Goal: Task Accomplishment & Management: Manage account settings

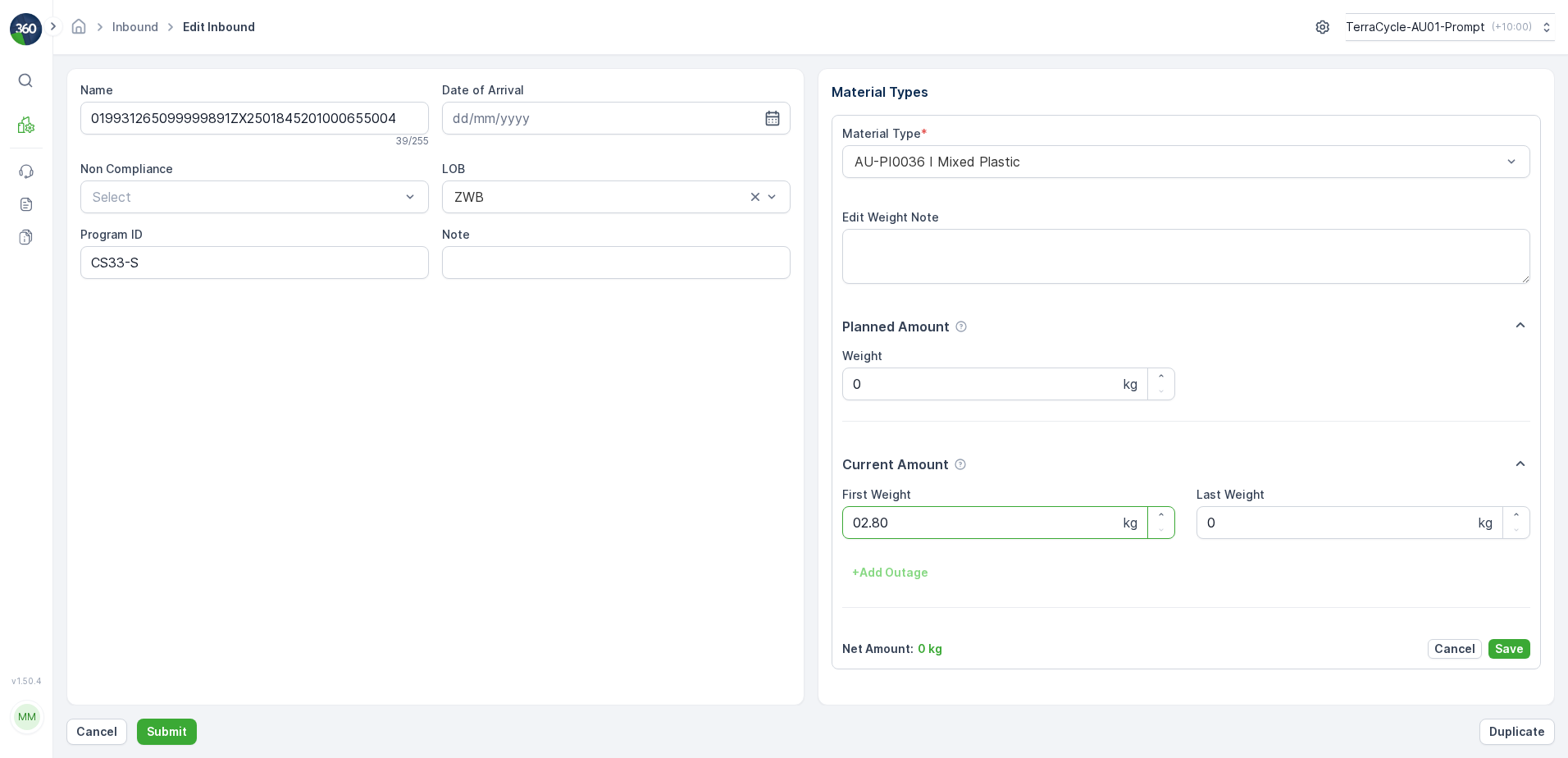
click at [137, 719] on button "Submit" at bounding box center [167, 732] width 60 height 26
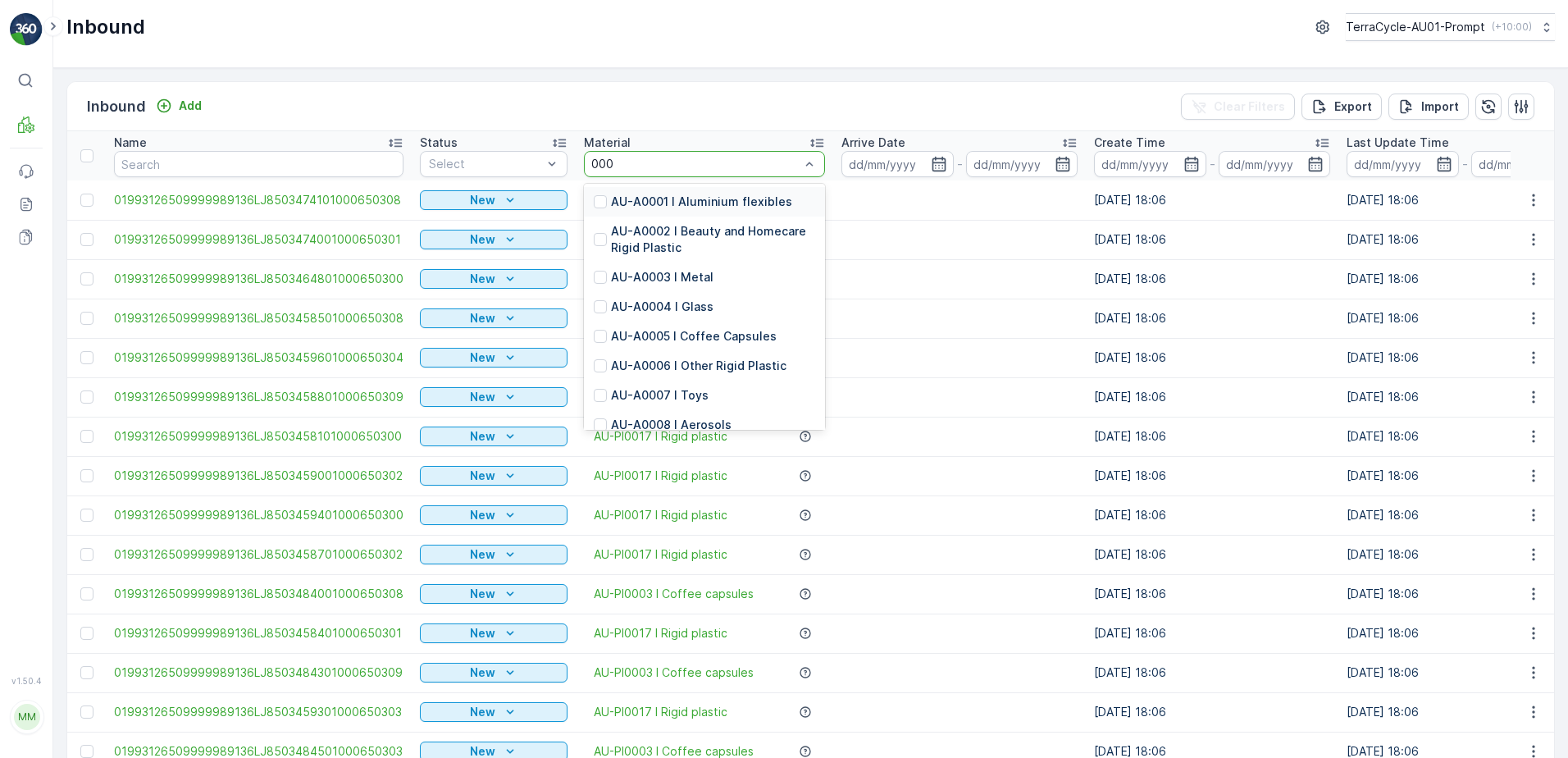
type input "0002"
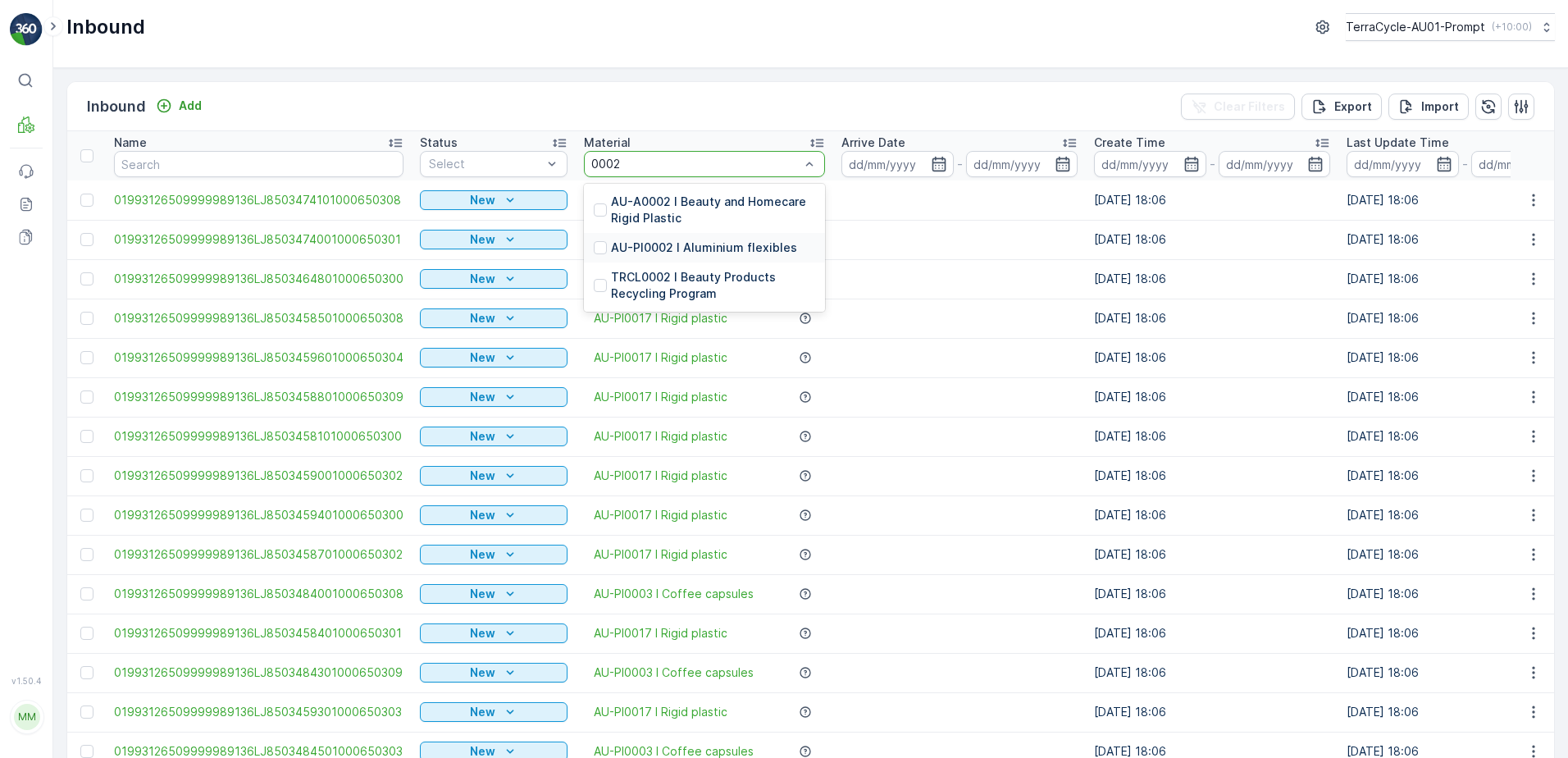
click at [755, 251] on p "AU-PI0002 I Aluminium flexibles" at bounding box center [703, 248] width 187 height 16
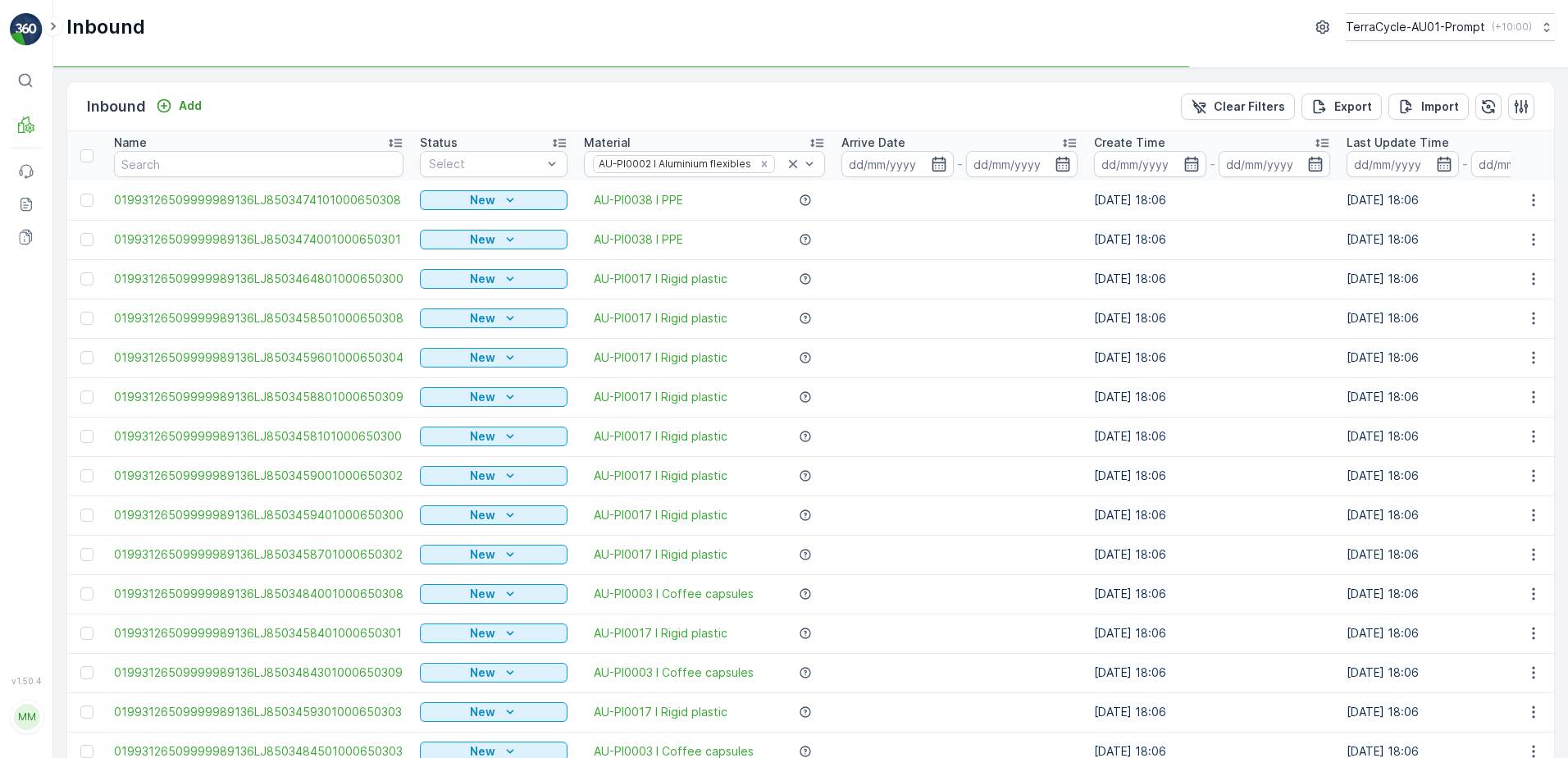
click at [467, 223] on td "New" at bounding box center [493, 239] width 164 height 39
click at [468, 223] on span "Scanned" at bounding box center [453, 227] width 48 height 13
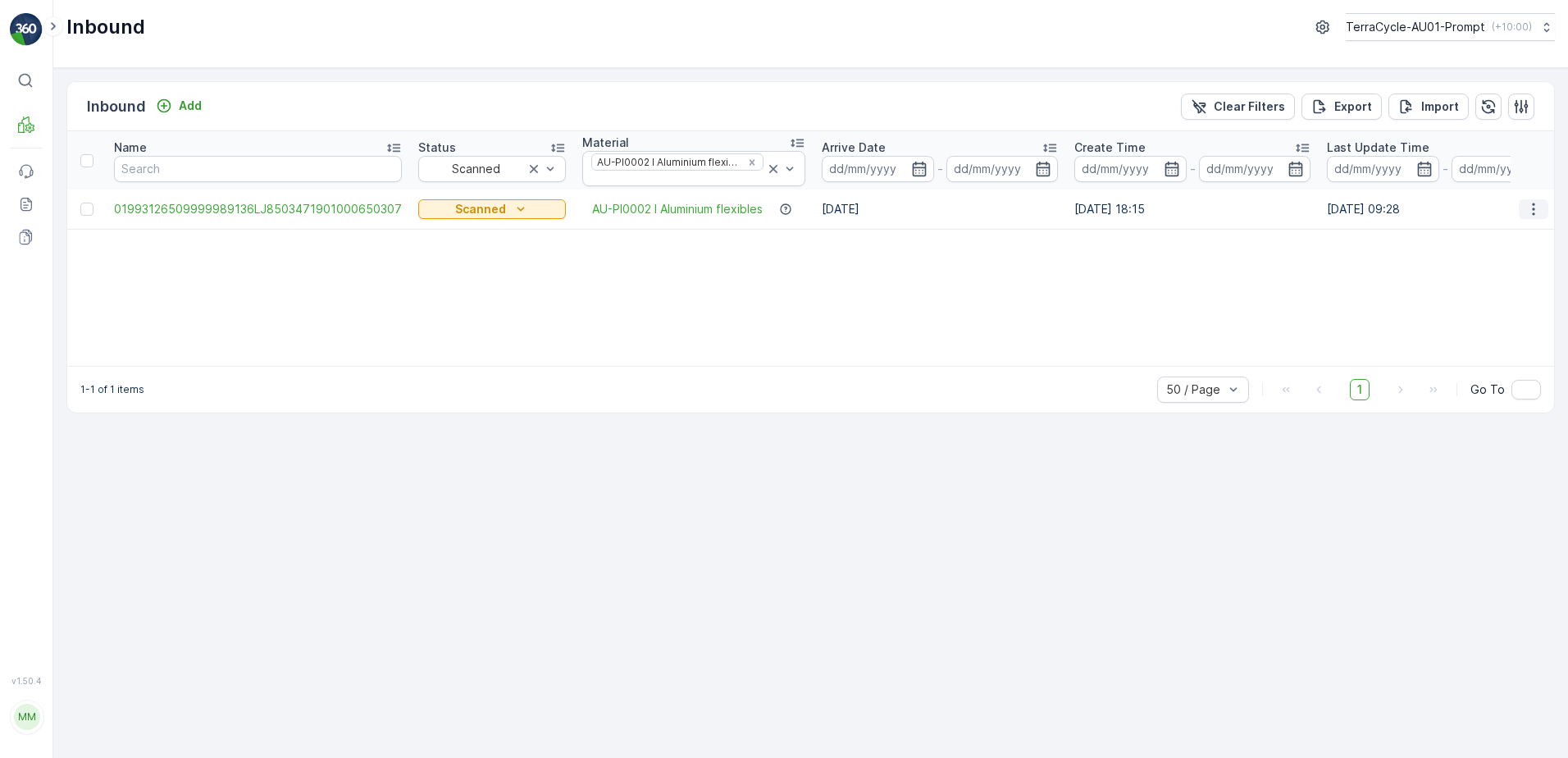
click at [1532, 207] on icon "button" at bounding box center [1533, 209] width 16 height 16
click at [1483, 323] on span "Print QR" at bounding box center [1468, 326] width 46 height 16
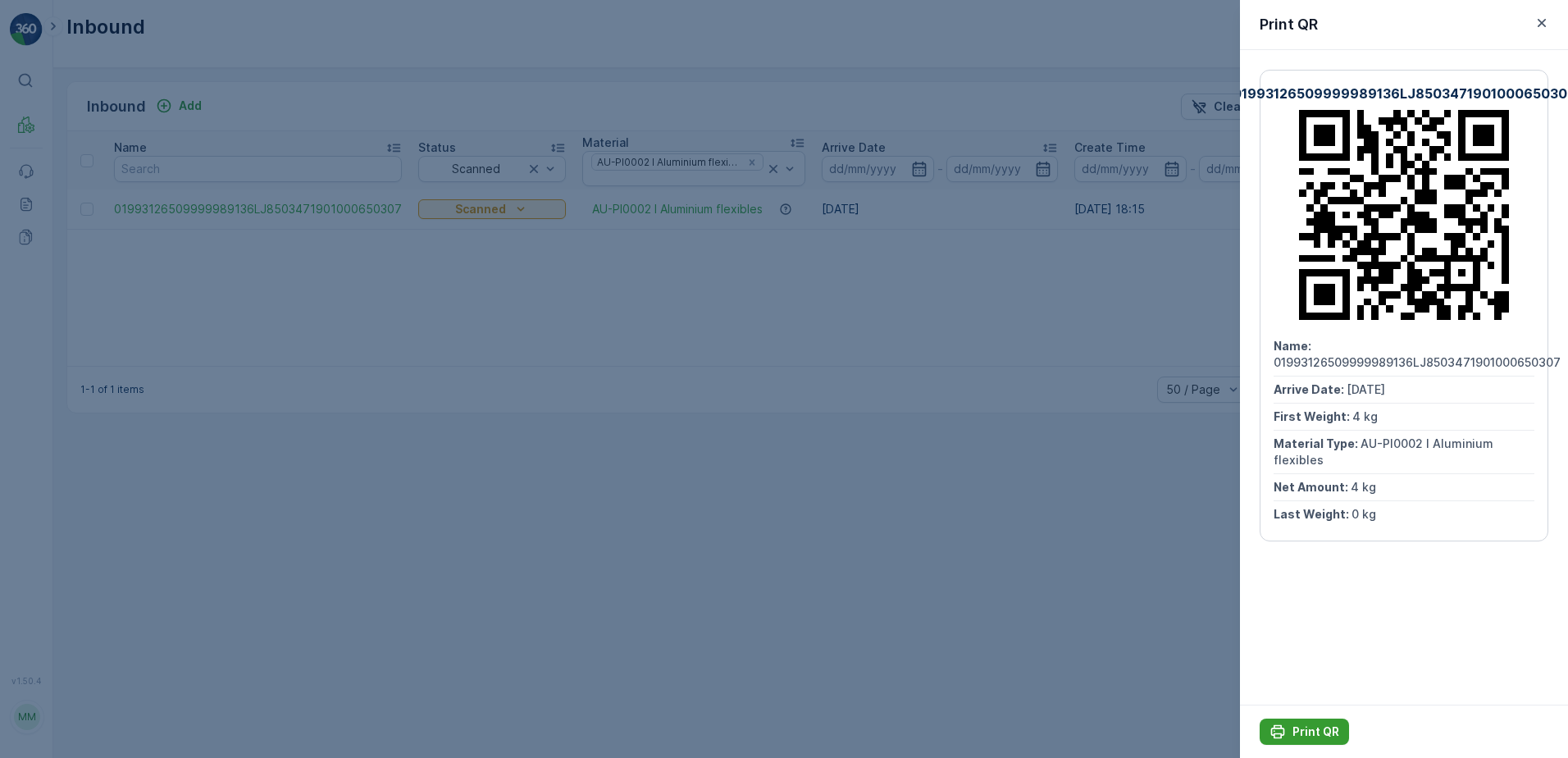
click at [1304, 727] on p "Print QR" at bounding box center [1315, 732] width 46 height 16
click at [1550, 26] on icon "button" at bounding box center [1542, 23] width 16 height 16
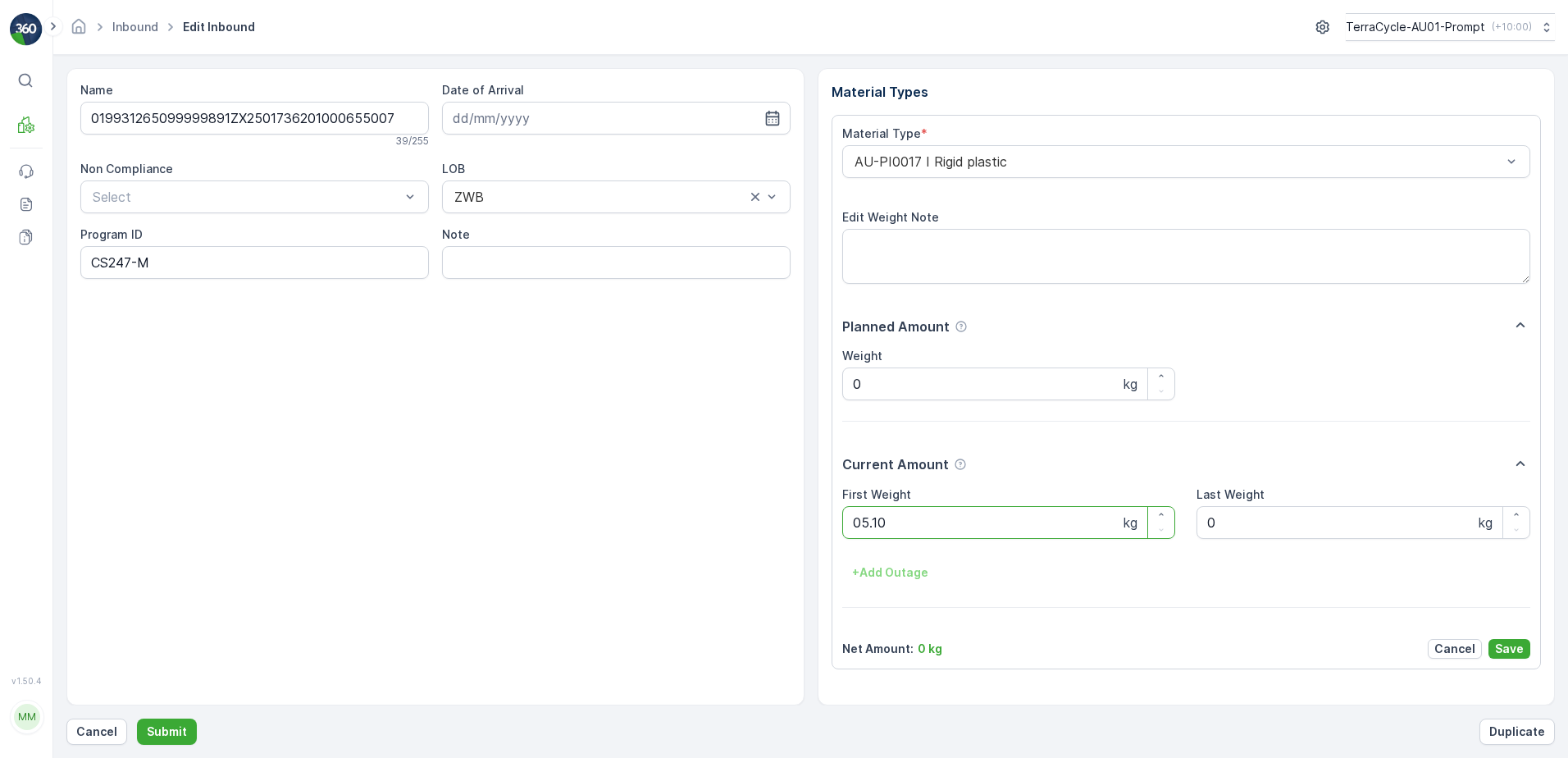
click at [137, 719] on button "Submit" at bounding box center [167, 732] width 60 height 26
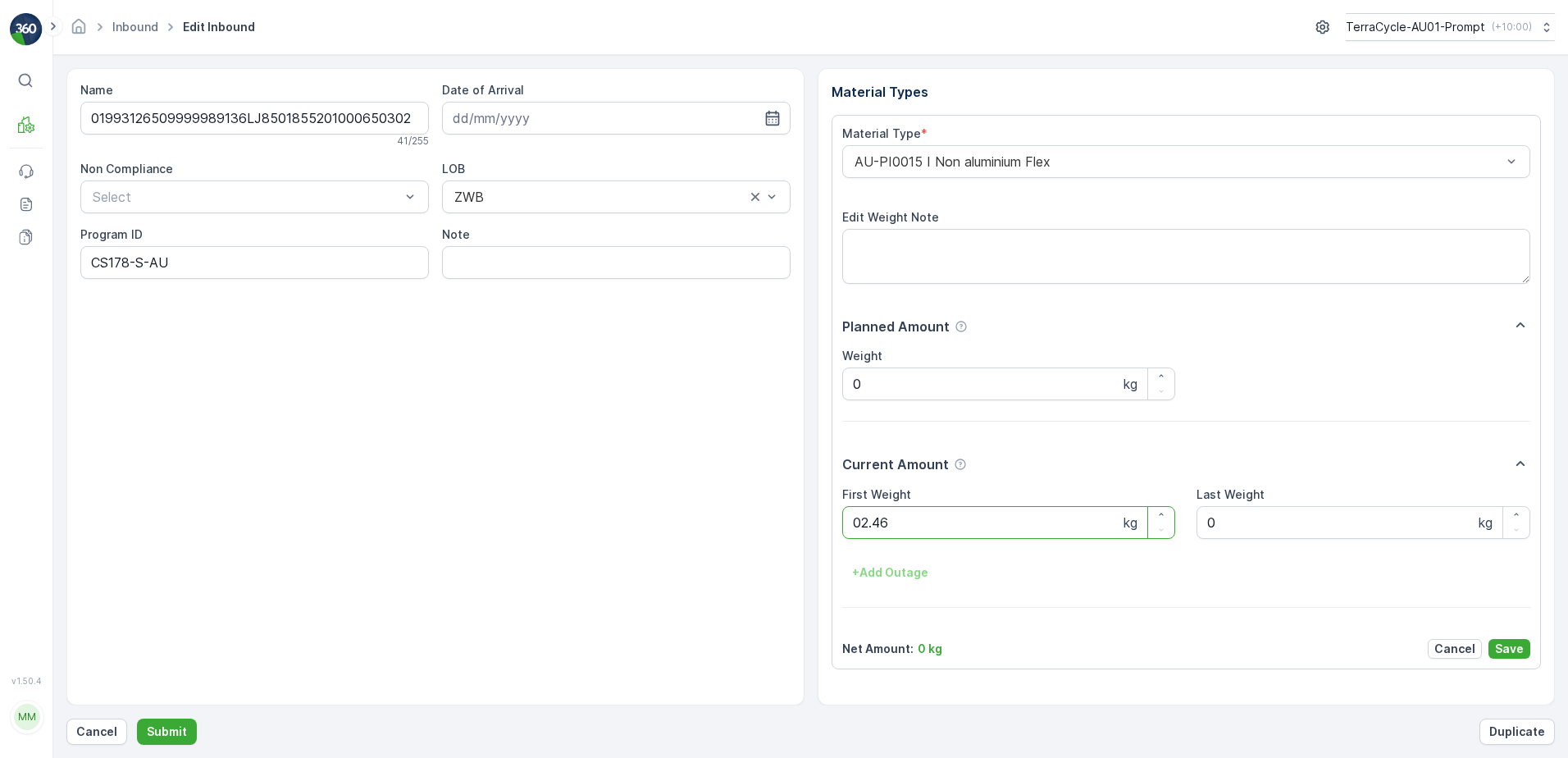
click at [137, 719] on button "Submit" at bounding box center [167, 732] width 60 height 26
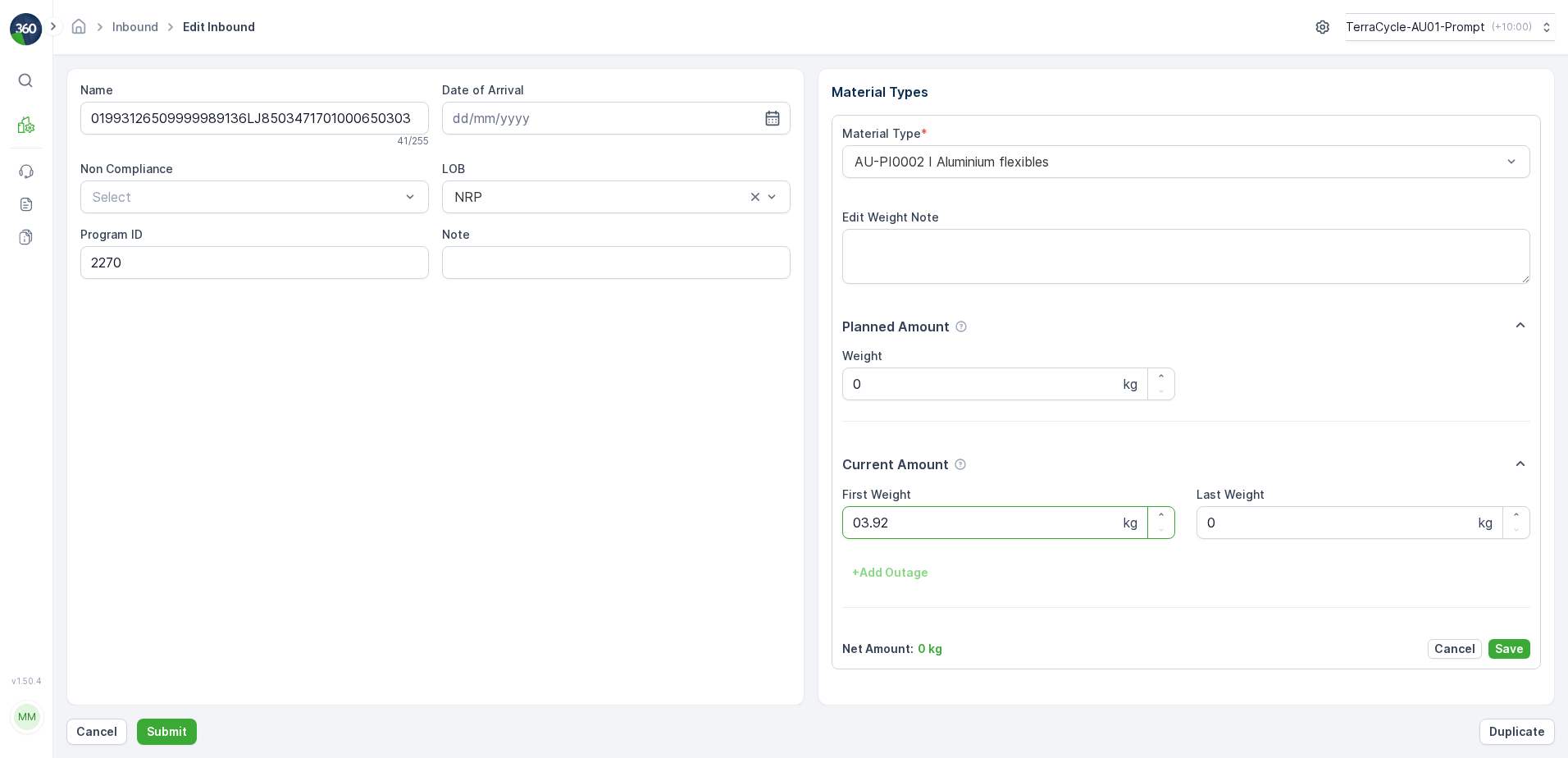
click at [137, 719] on button "Submit" at bounding box center [167, 732] width 60 height 26
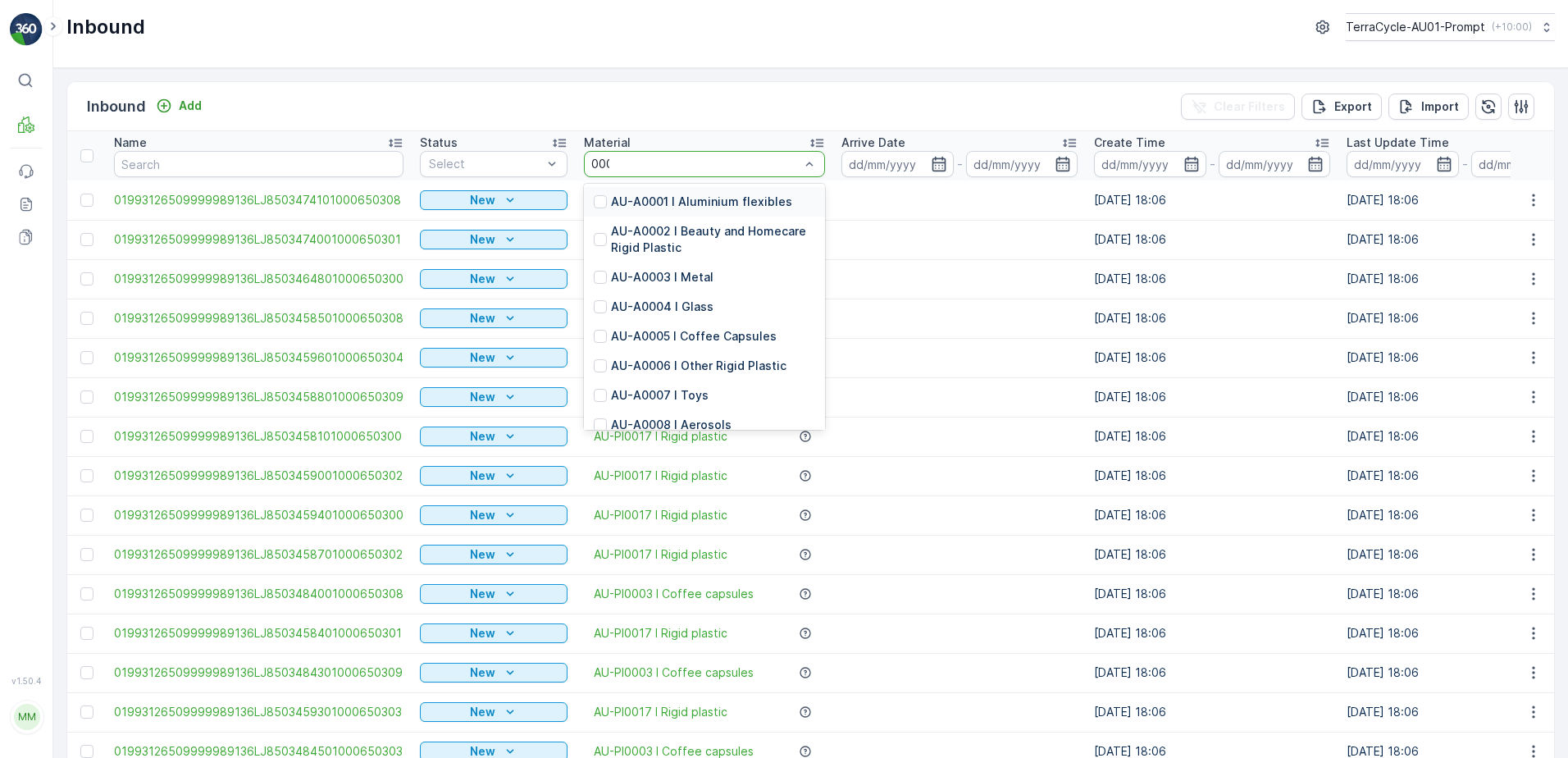
type input "0002"
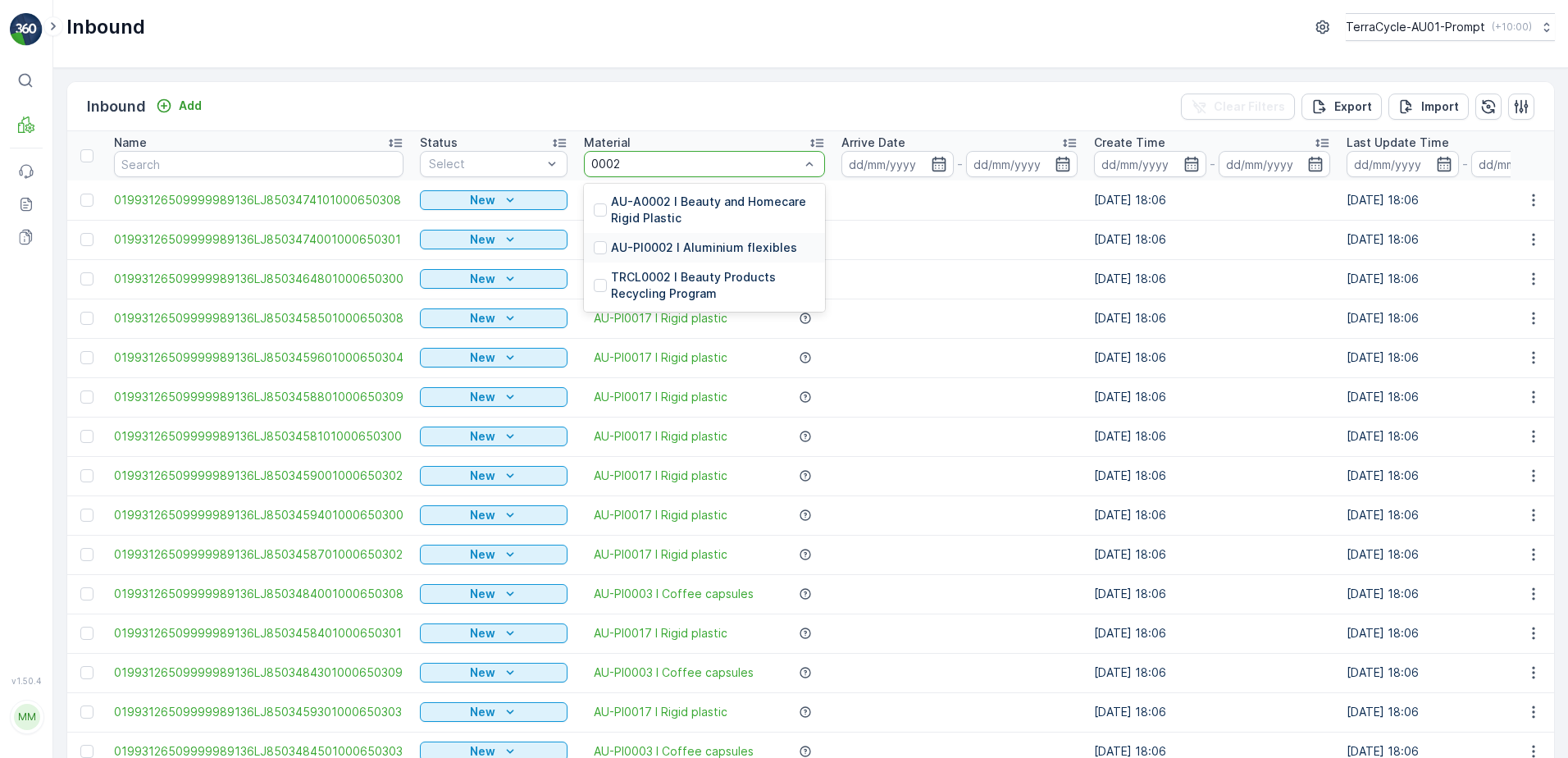
click at [706, 252] on p "AU-PI0002 I Aluminium flexibles" at bounding box center [703, 248] width 187 height 16
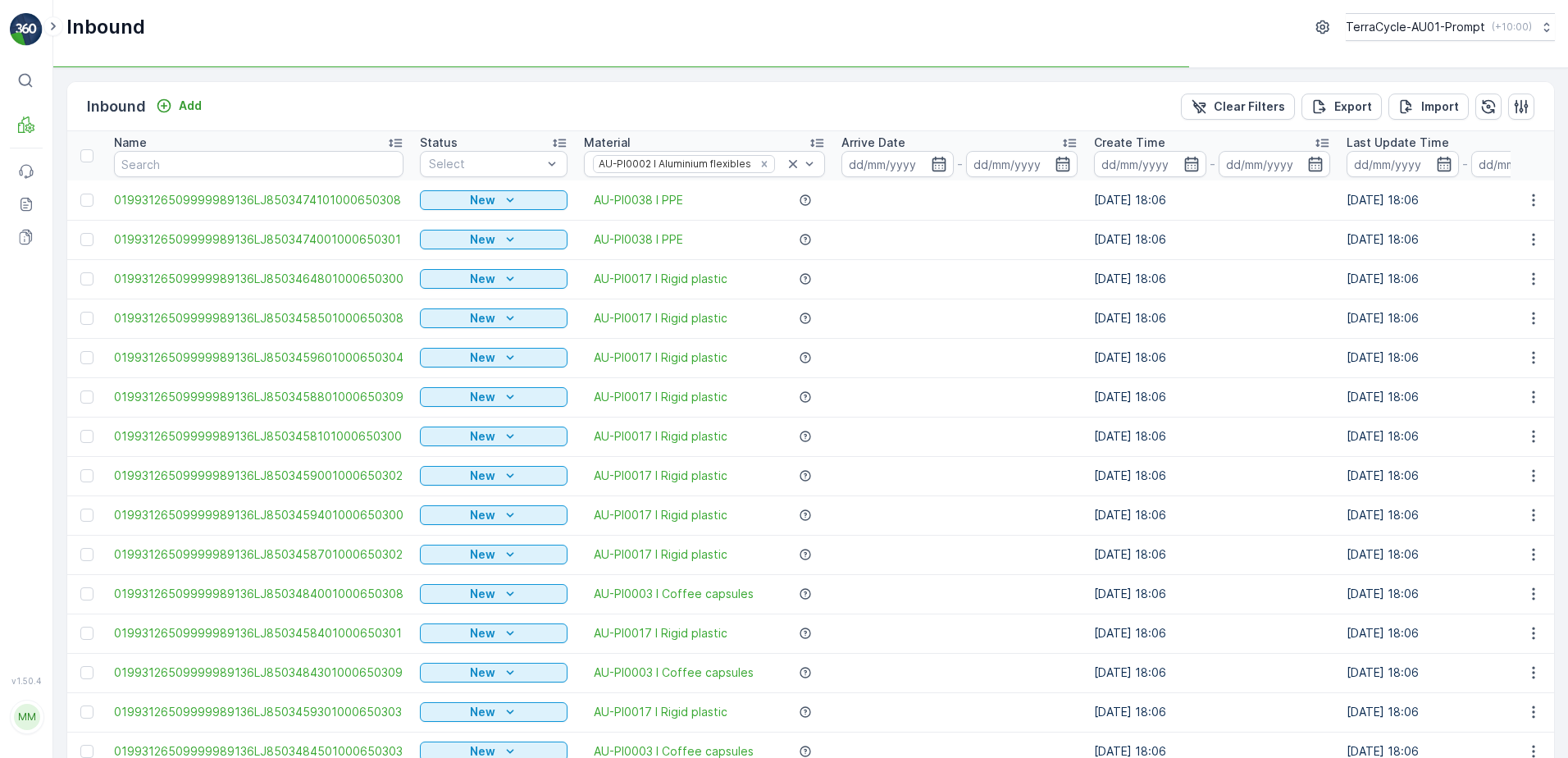
drag, startPoint x: 472, startPoint y: 220, endPoint x: 814, endPoint y: 317, distance: 355.5
click at [474, 220] on td "New" at bounding box center [493, 239] width 164 height 39
click at [478, 230] on div "Scanned" at bounding box center [493, 227] width 128 height 13
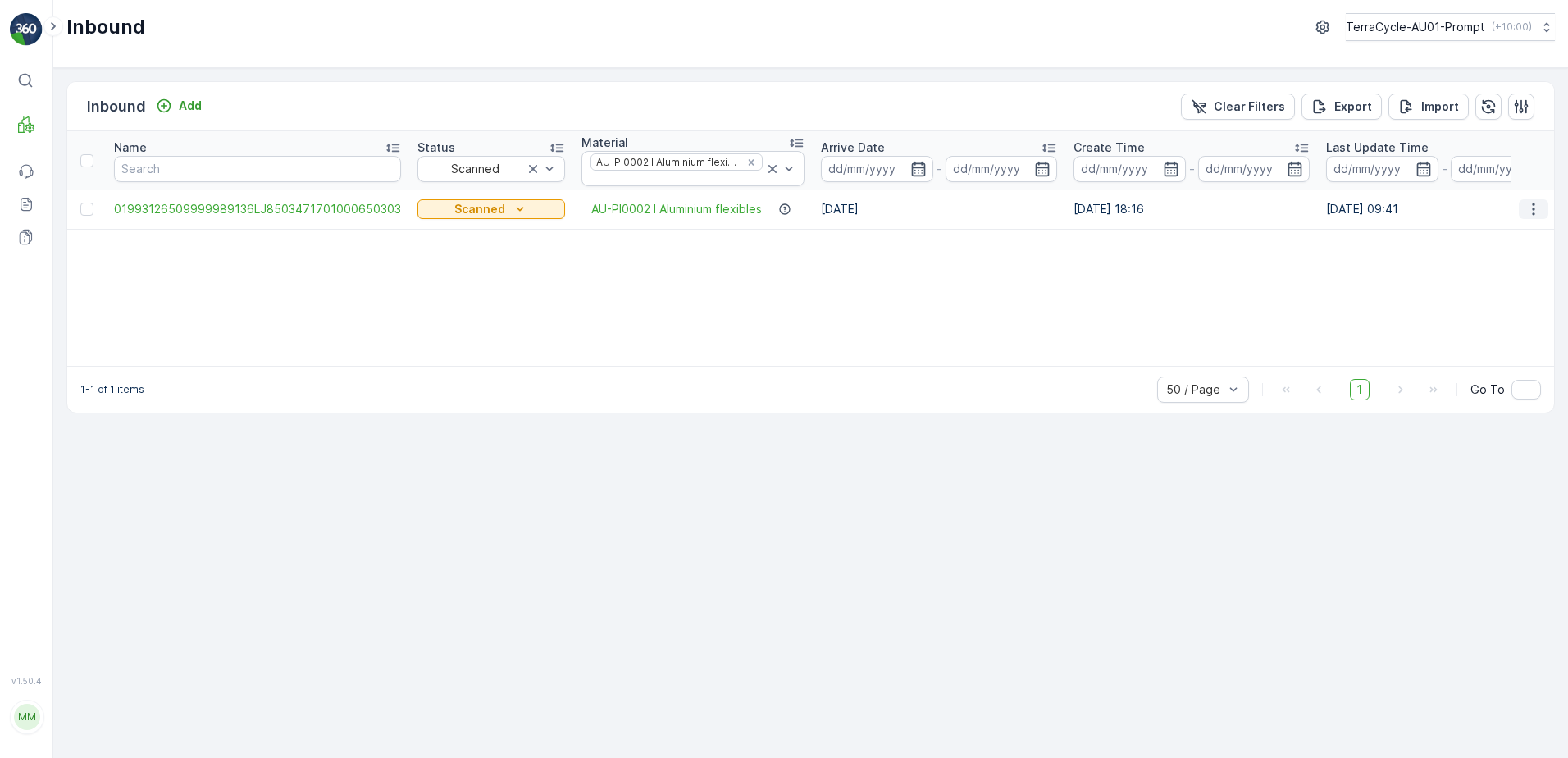
click at [1532, 207] on icon "button" at bounding box center [1533, 209] width 16 height 16
click at [1484, 328] on span "Print QR" at bounding box center [1468, 326] width 46 height 16
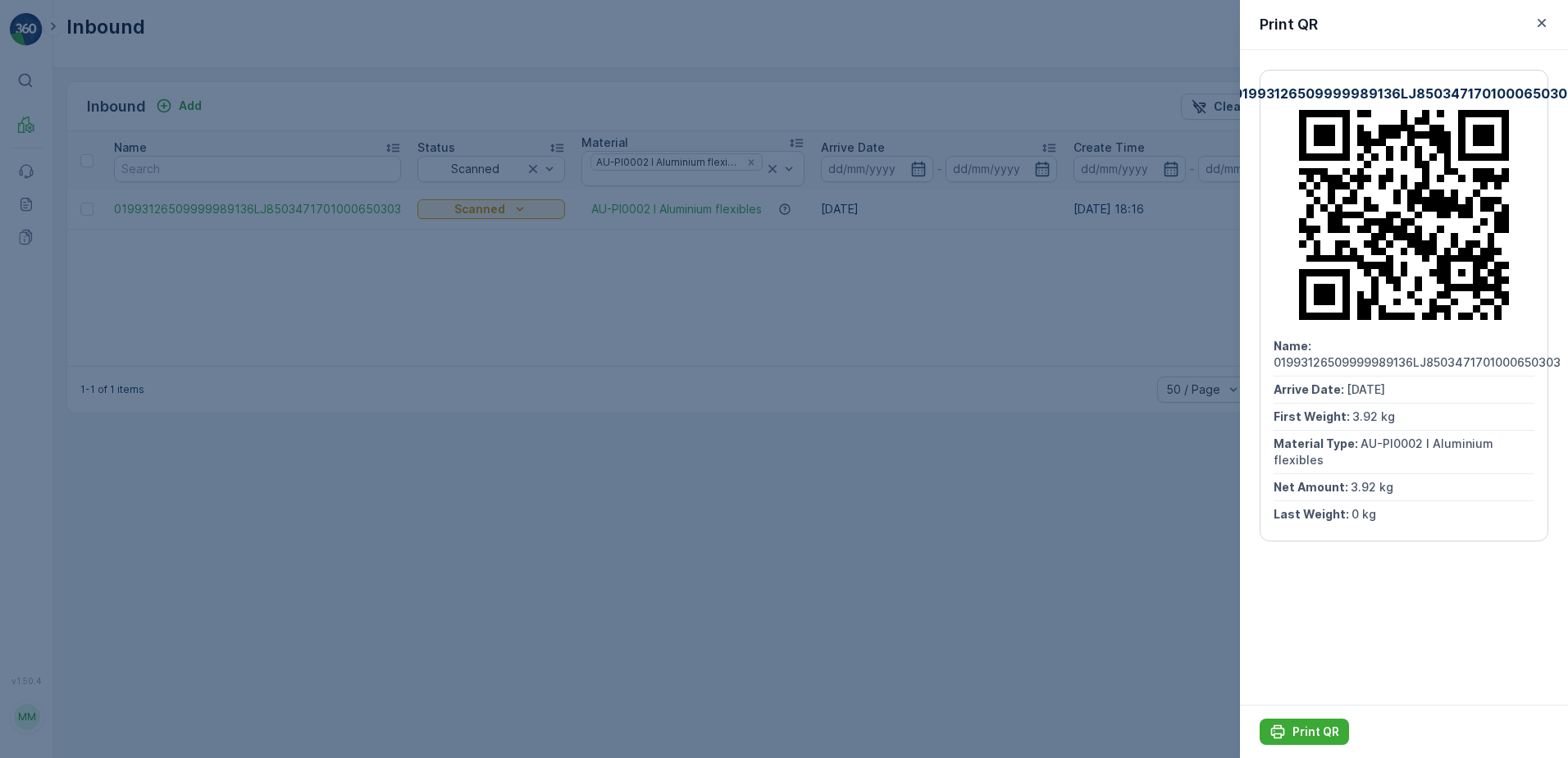
click at [1542, 12] on div "Print QR" at bounding box center [1404, 25] width 329 height 50
click at [1540, 22] on icon "button" at bounding box center [1542, 23] width 16 height 16
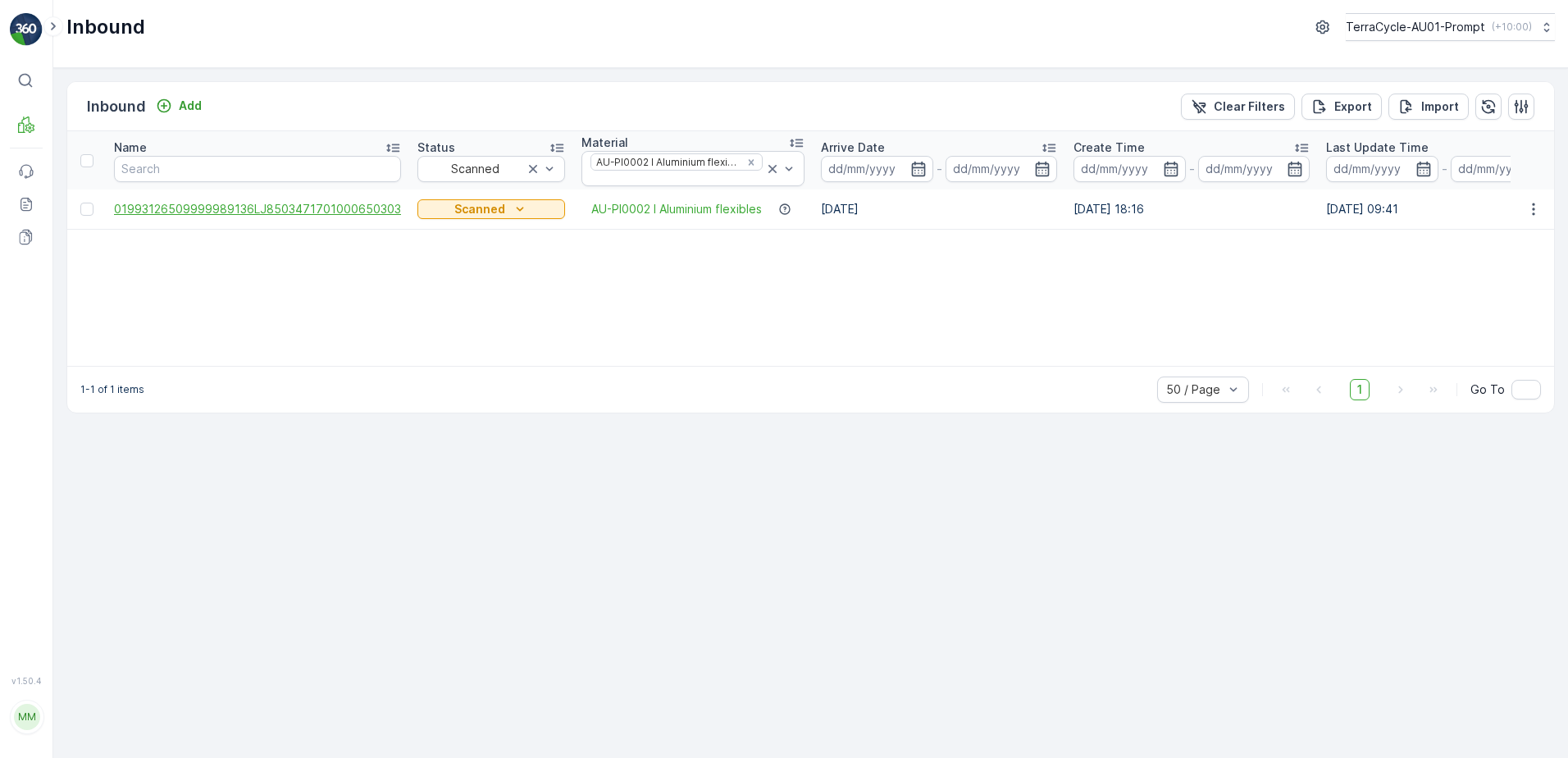
click at [320, 207] on span "01993126509999989136LJ8503471701000650303" at bounding box center [257, 209] width 287 height 16
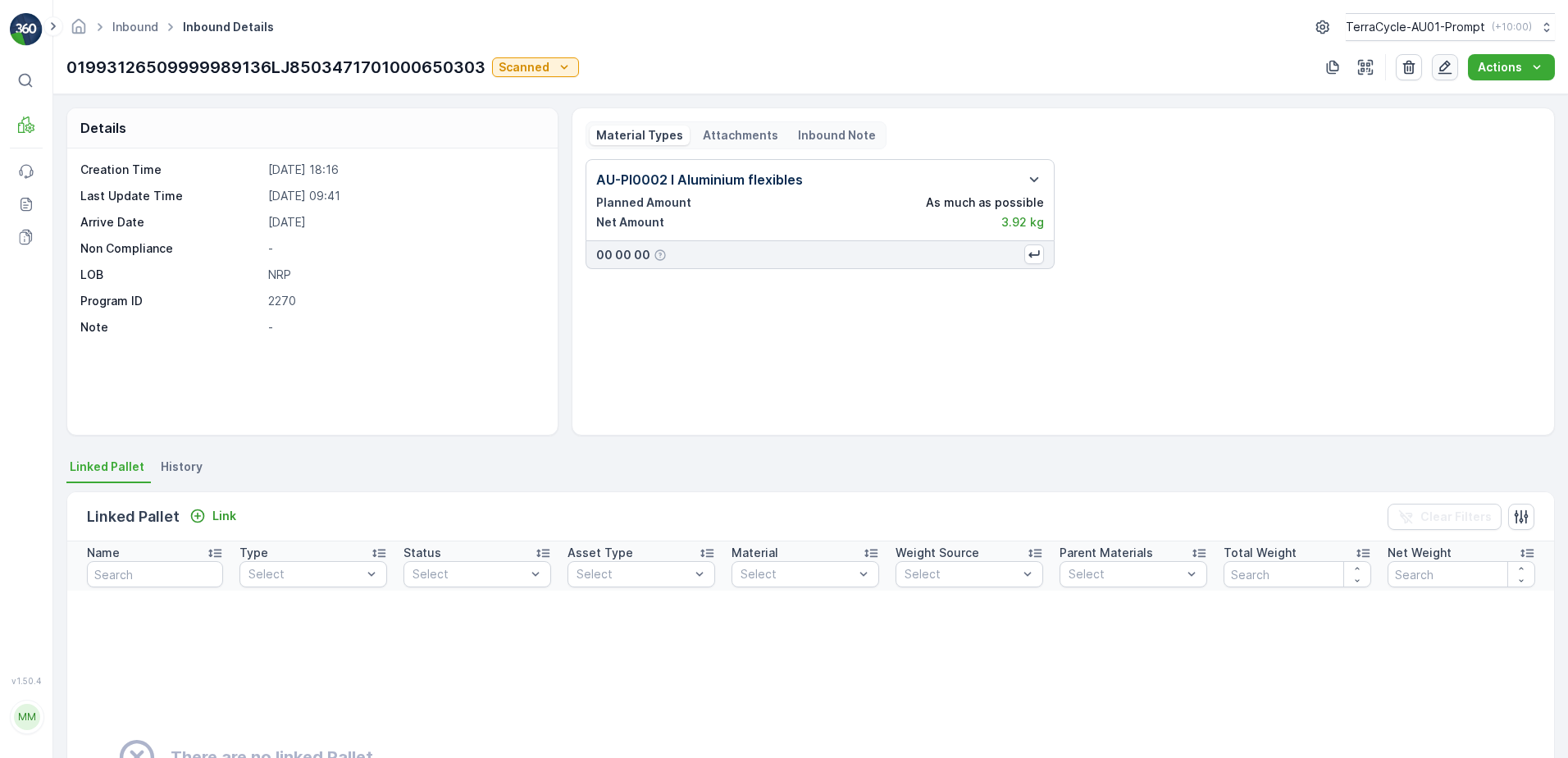
click at [1444, 66] on icon "button" at bounding box center [1445, 67] width 14 height 14
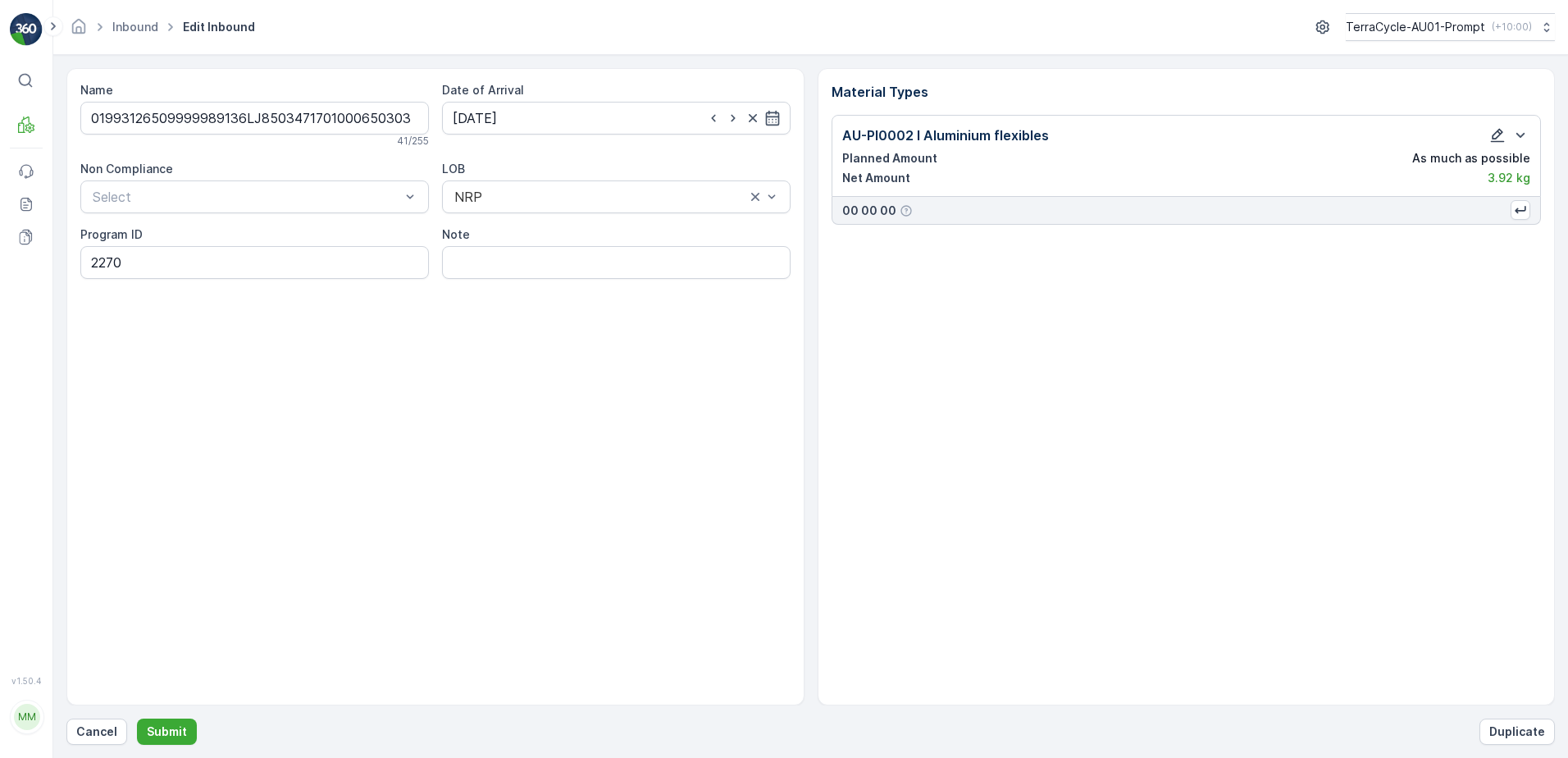
click at [1494, 137] on icon "button" at bounding box center [1498, 136] width 16 height 16
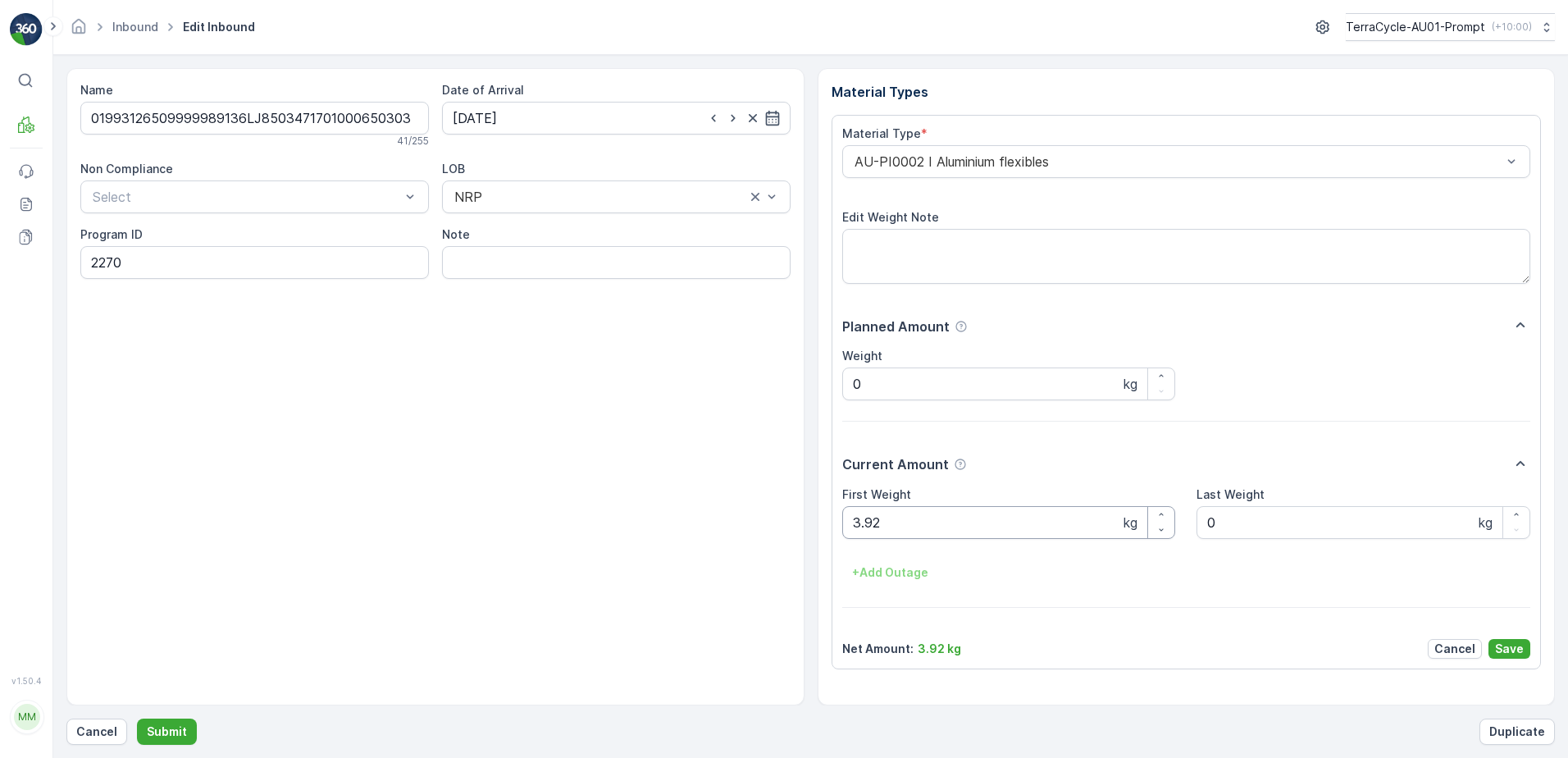
click at [886, 521] on Weight "3.92" at bounding box center [1009, 522] width 334 height 33
type Weight "3"
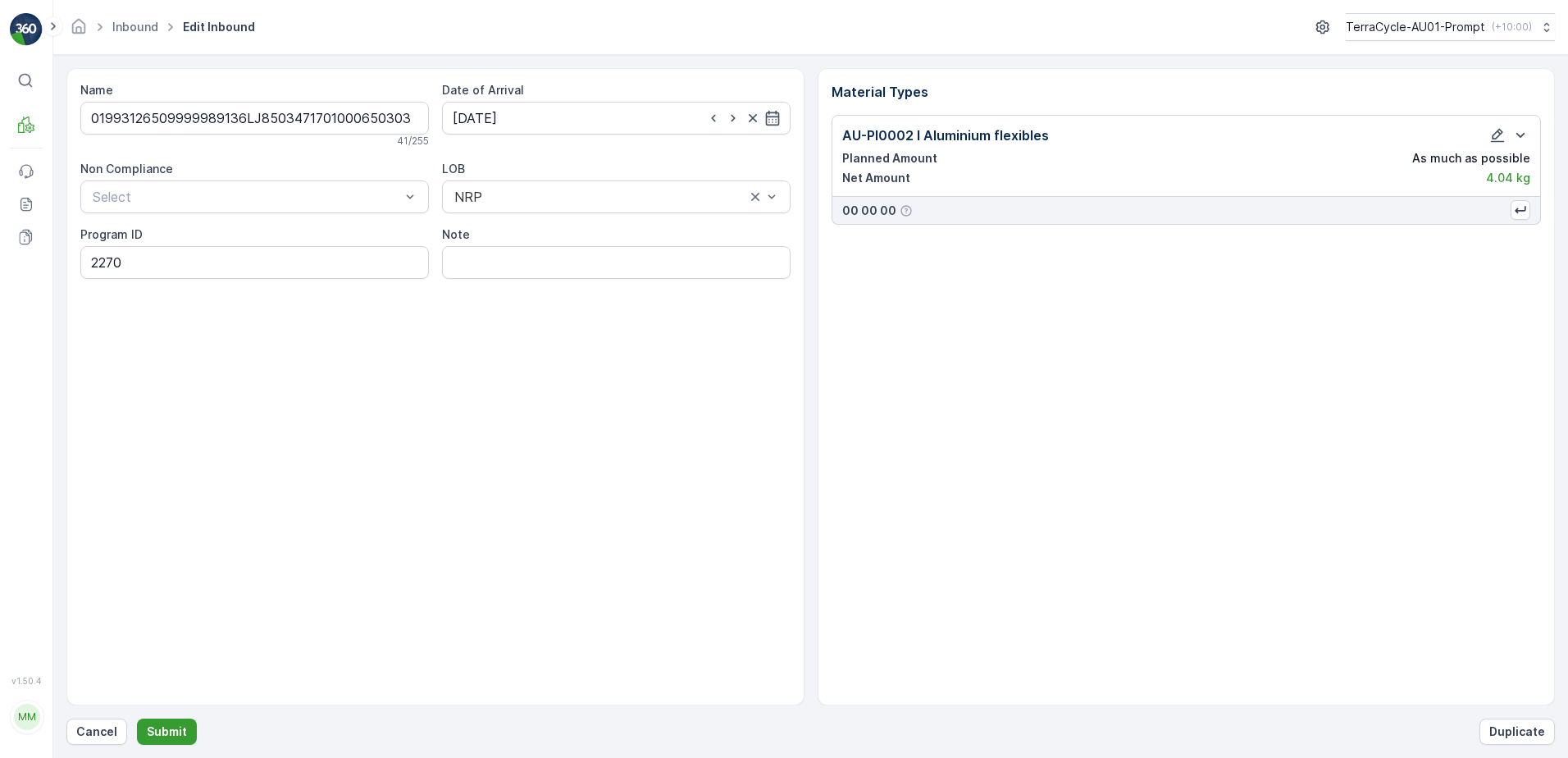
click at [153, 735] on p "Submit" at bounding box center [167, 732] width 40 height 16
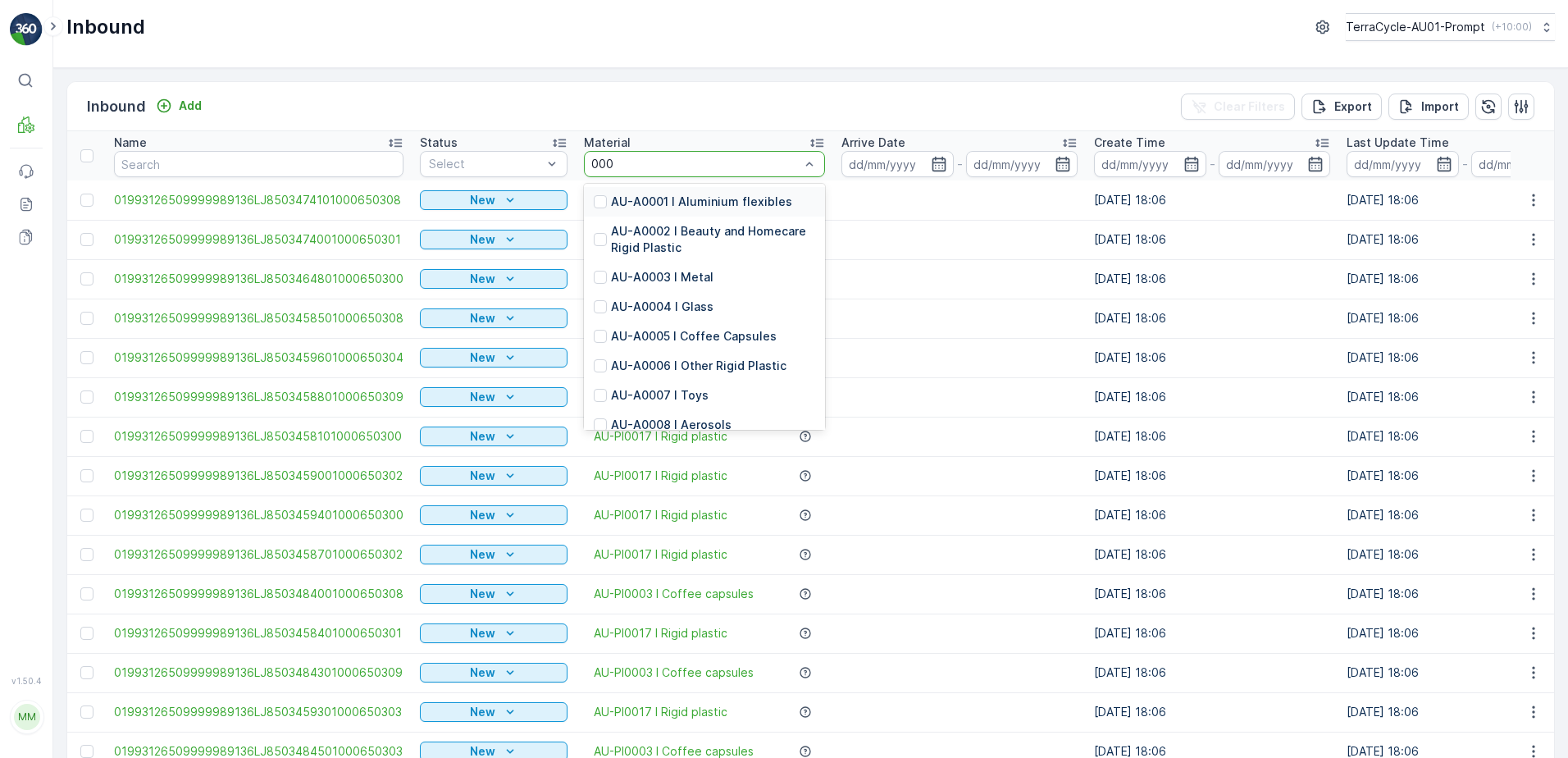
type input "0002"
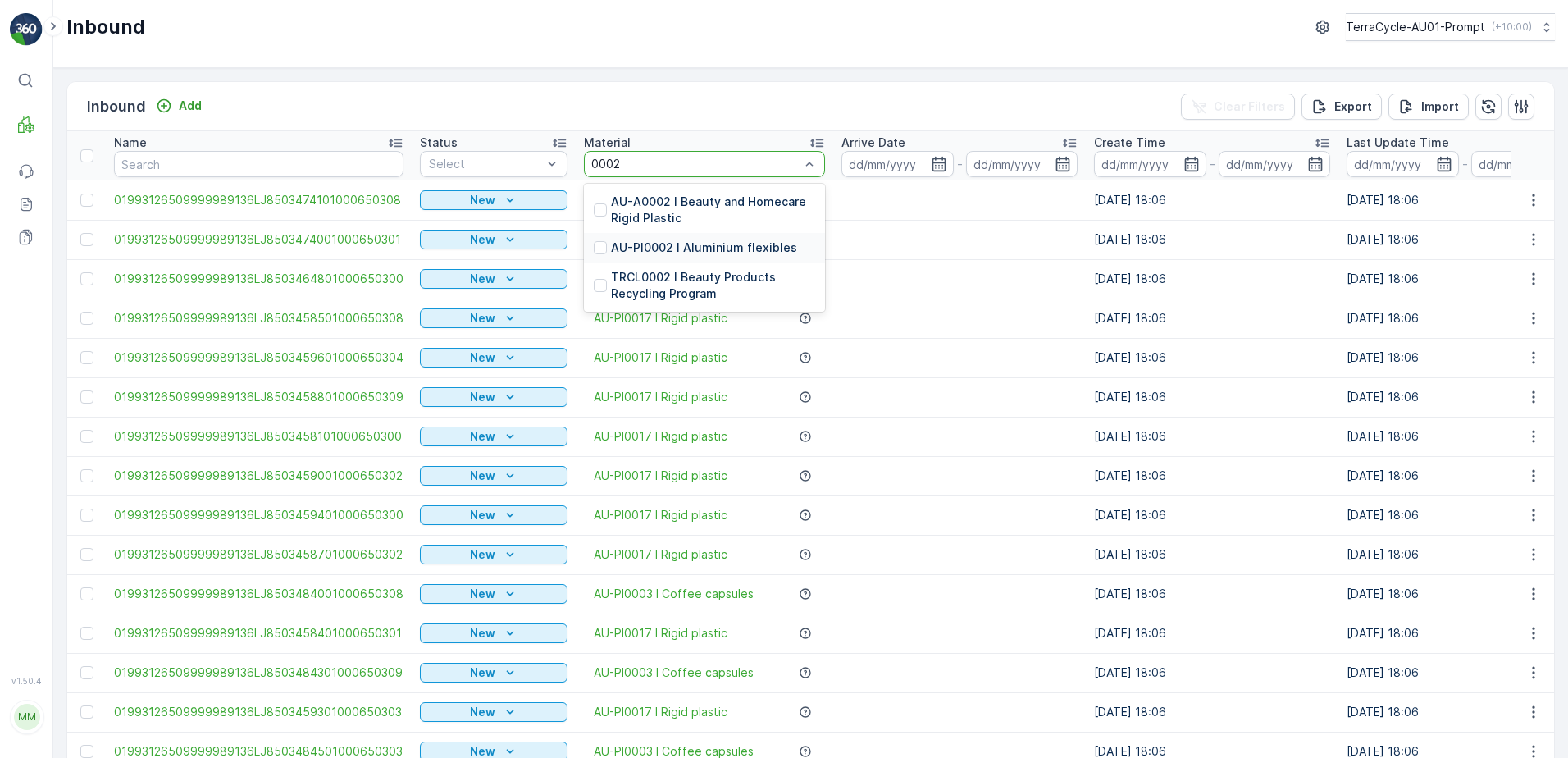
click at [685, 246] on p "AU-PI0002 I Aluminium flexibles" at bounding box center [703, 248] width 187 height 16
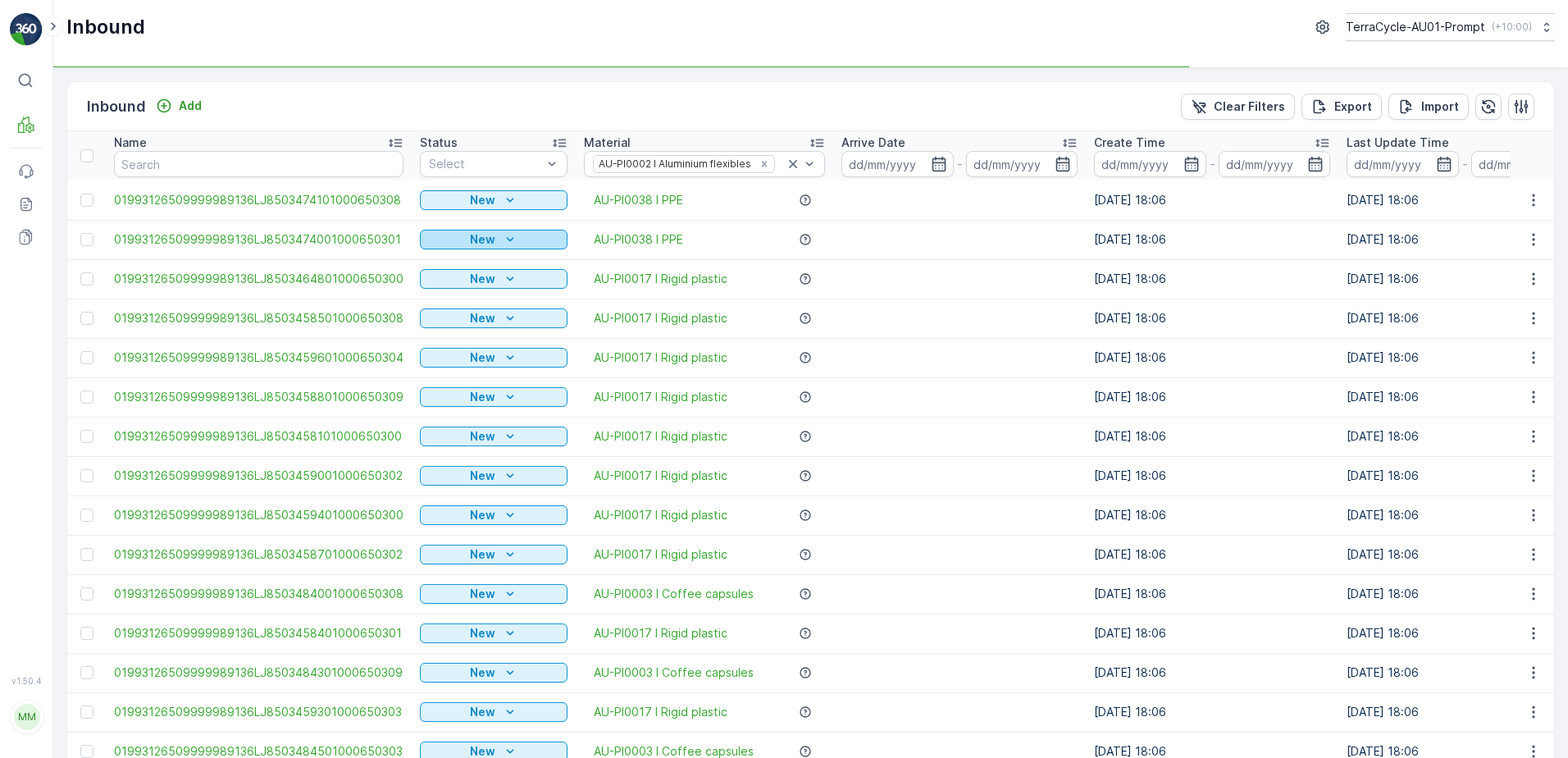
click at [480, 236] on p "New" at bounding box center [482, 239] width 25 height 16
drag, startPoint x: 466, startPoint y: 218, endPoint x: 474, endPoint y: 217, distance: 8.1
click at [468, 218] on div "Scanned" at bounding box center [493, 226] width 147 height 26
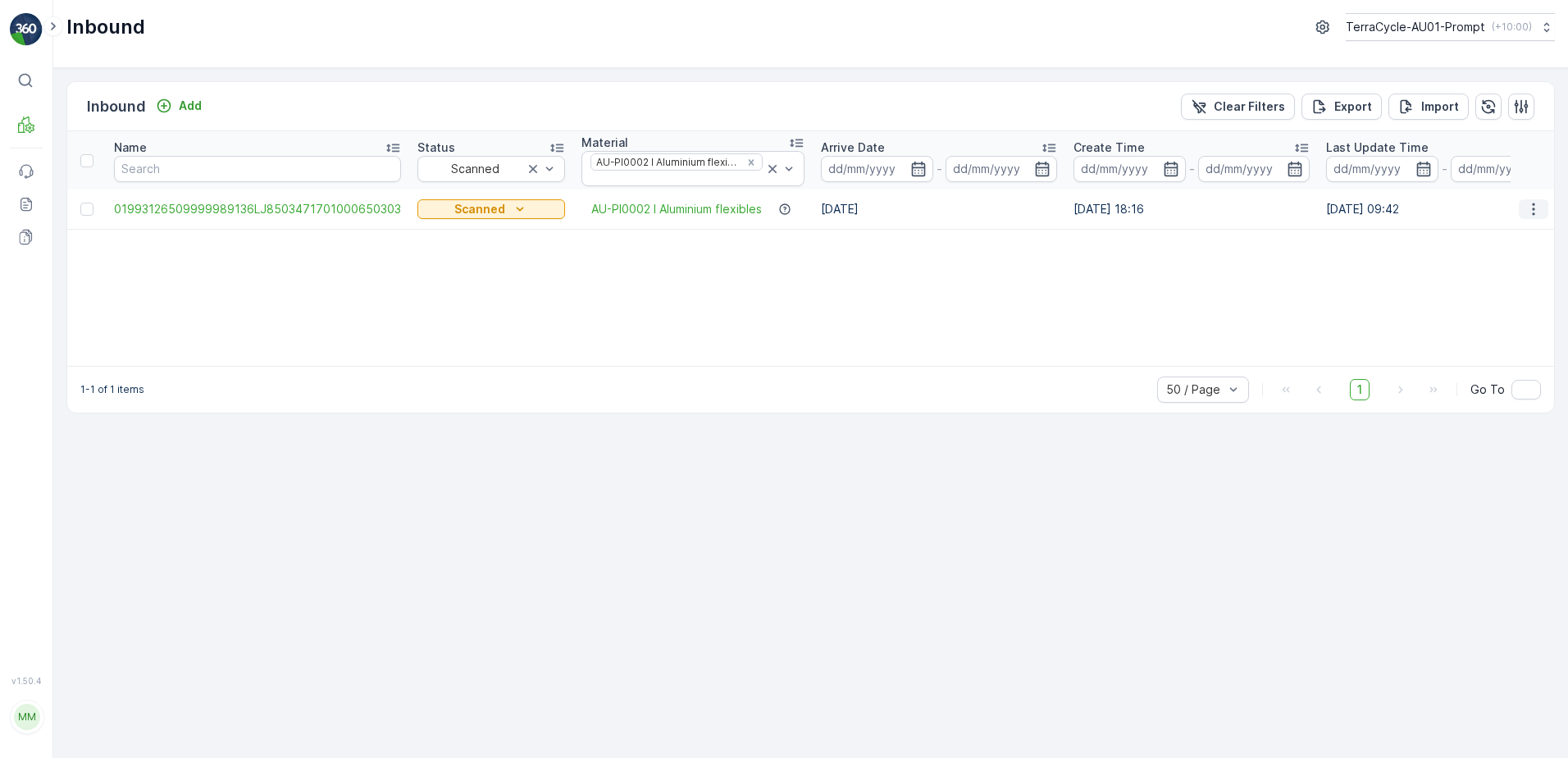
click at [1539, 208] on icon "button" at bounding box center [1533, 209] width 16 height 16
click at [1483, 324] on span "Print QR" at bounding box center [1468, 326] width 46 height 16
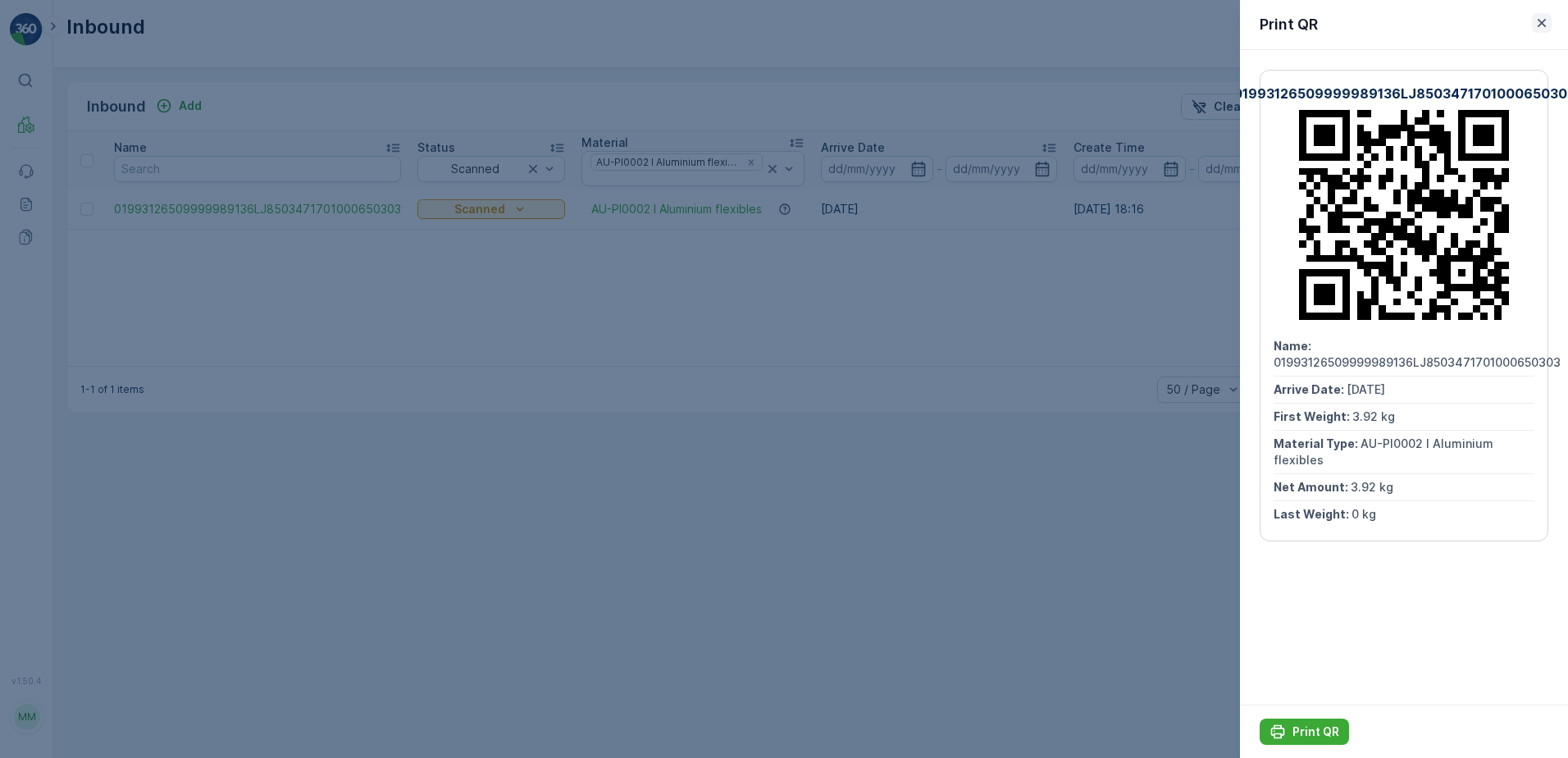
click at [1540, 19] on icon "button" at bounding box center [1542, 23] width 16 height 16
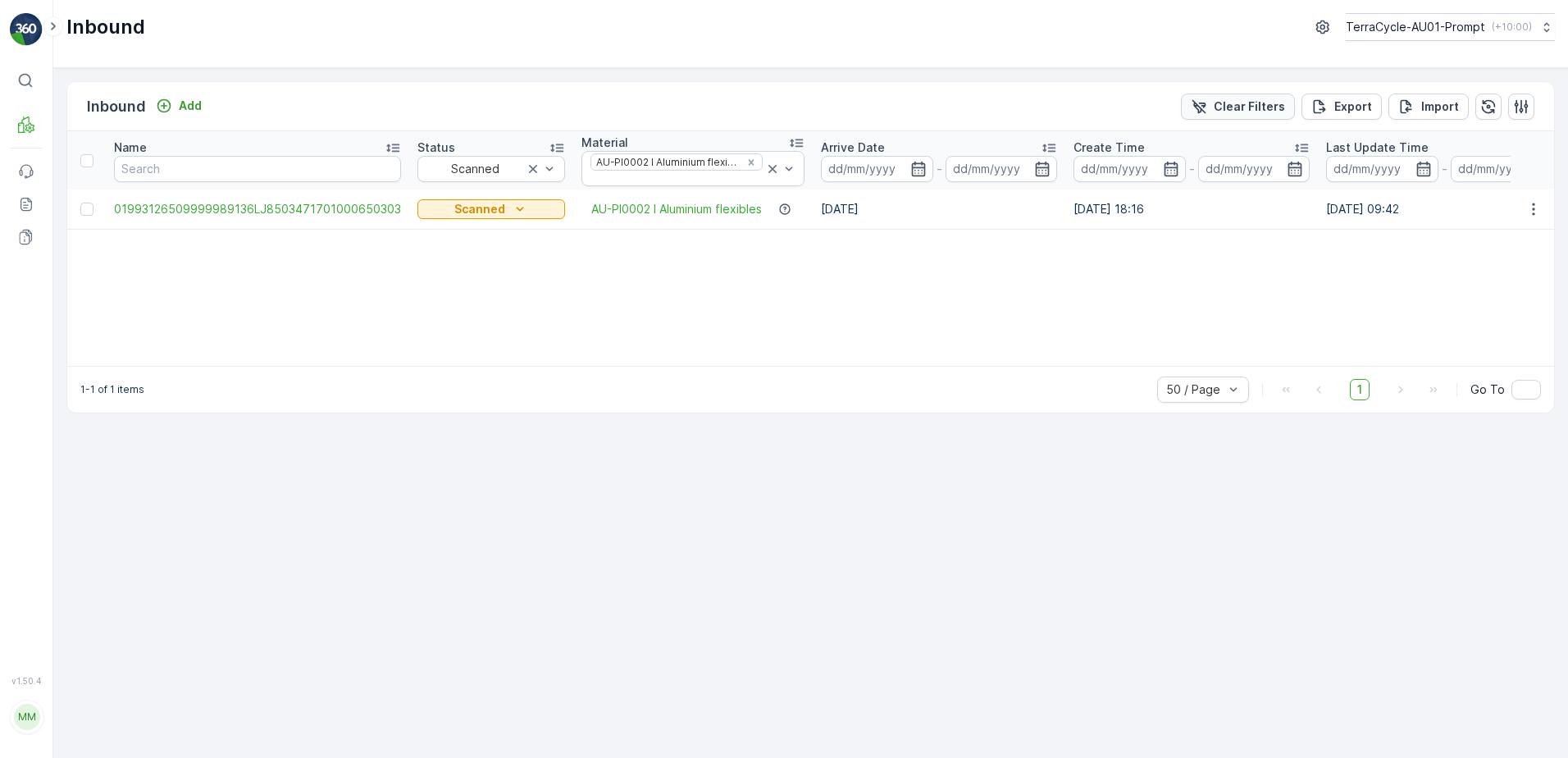
click at [1241, 109] on p "Clear Filters" at bounding box center [1249, 106] width 71 height 16
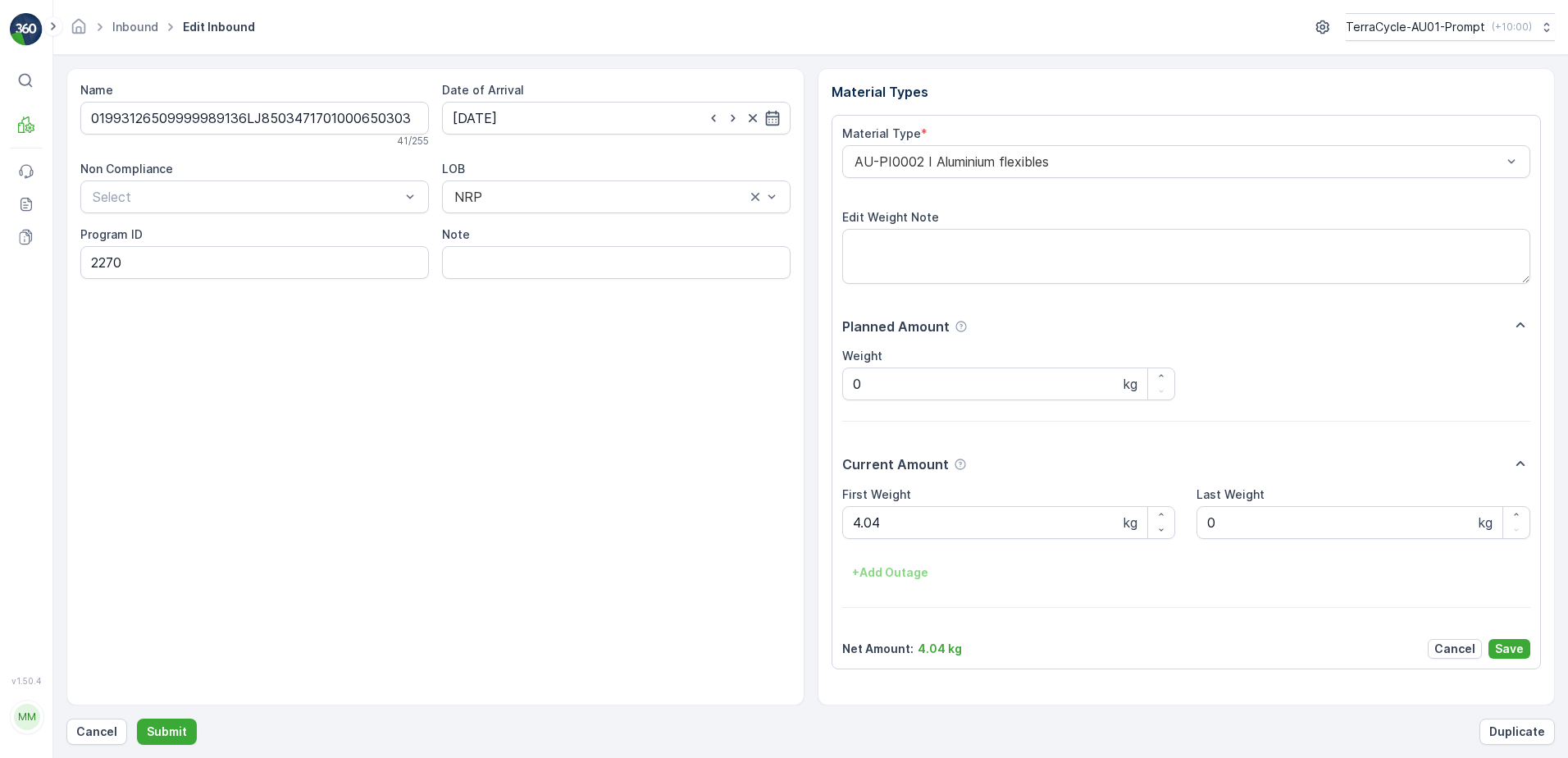
drag, startPoint x: 1495, startPoint y: 652, endPoint x: 1516, endPoint y: 642, distance: 23.3
click at [1516, 643] on button "Save" at bounding box center [1510, 649] width 42 height 20
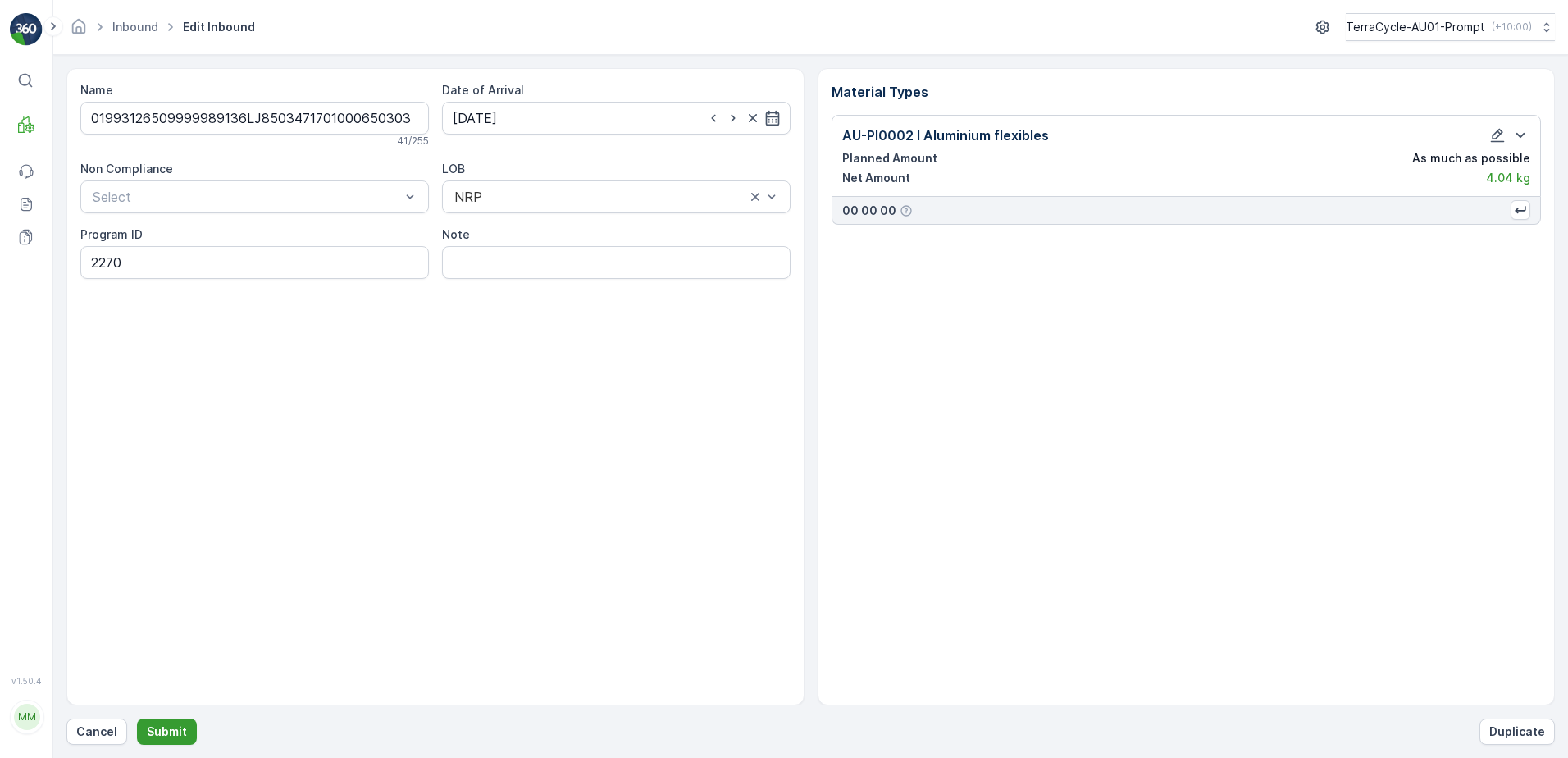
click at [149, 724] on p "Submit" at bounding box center [167, 732] width 40 height 16
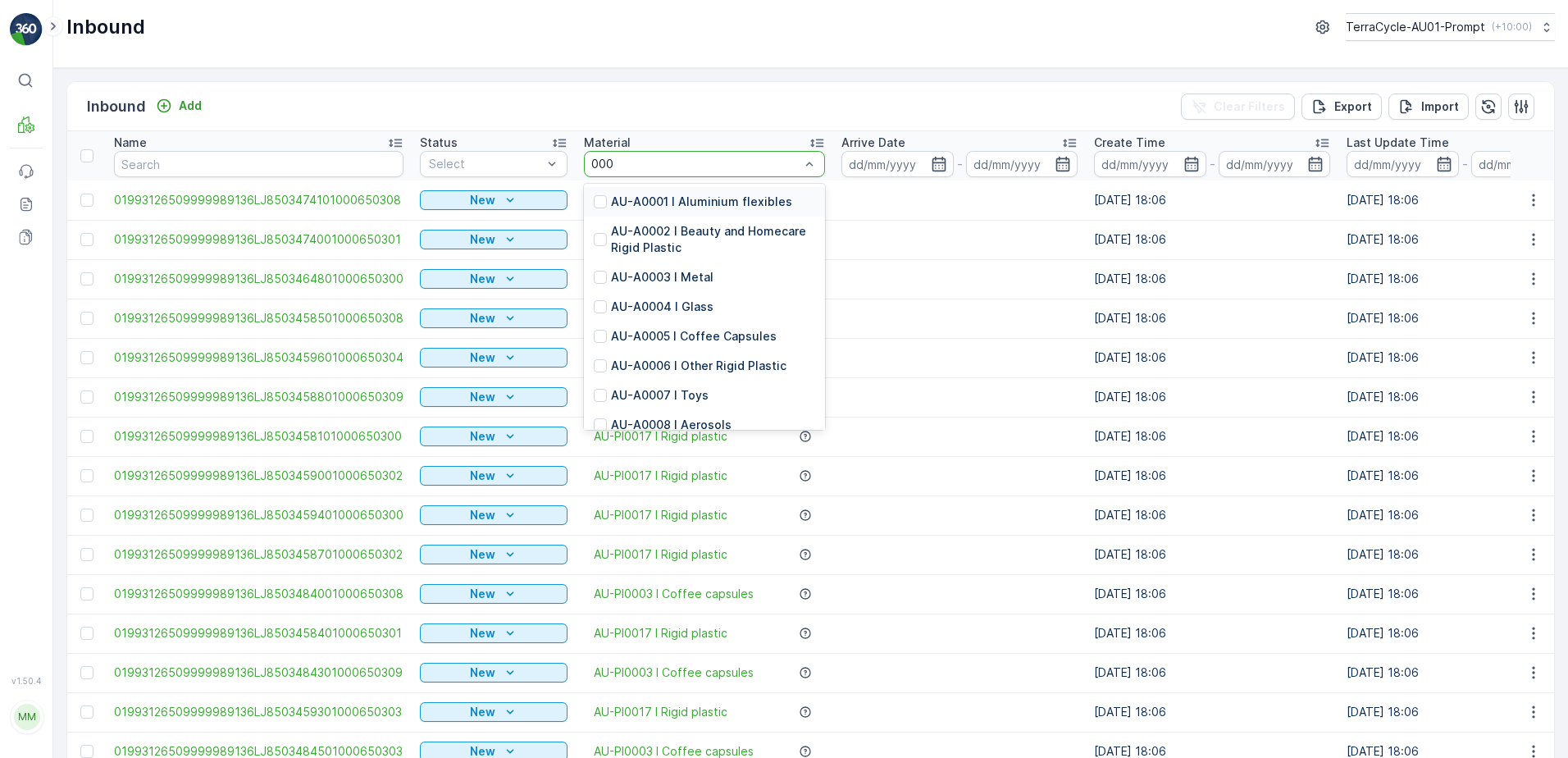
type input "0002"
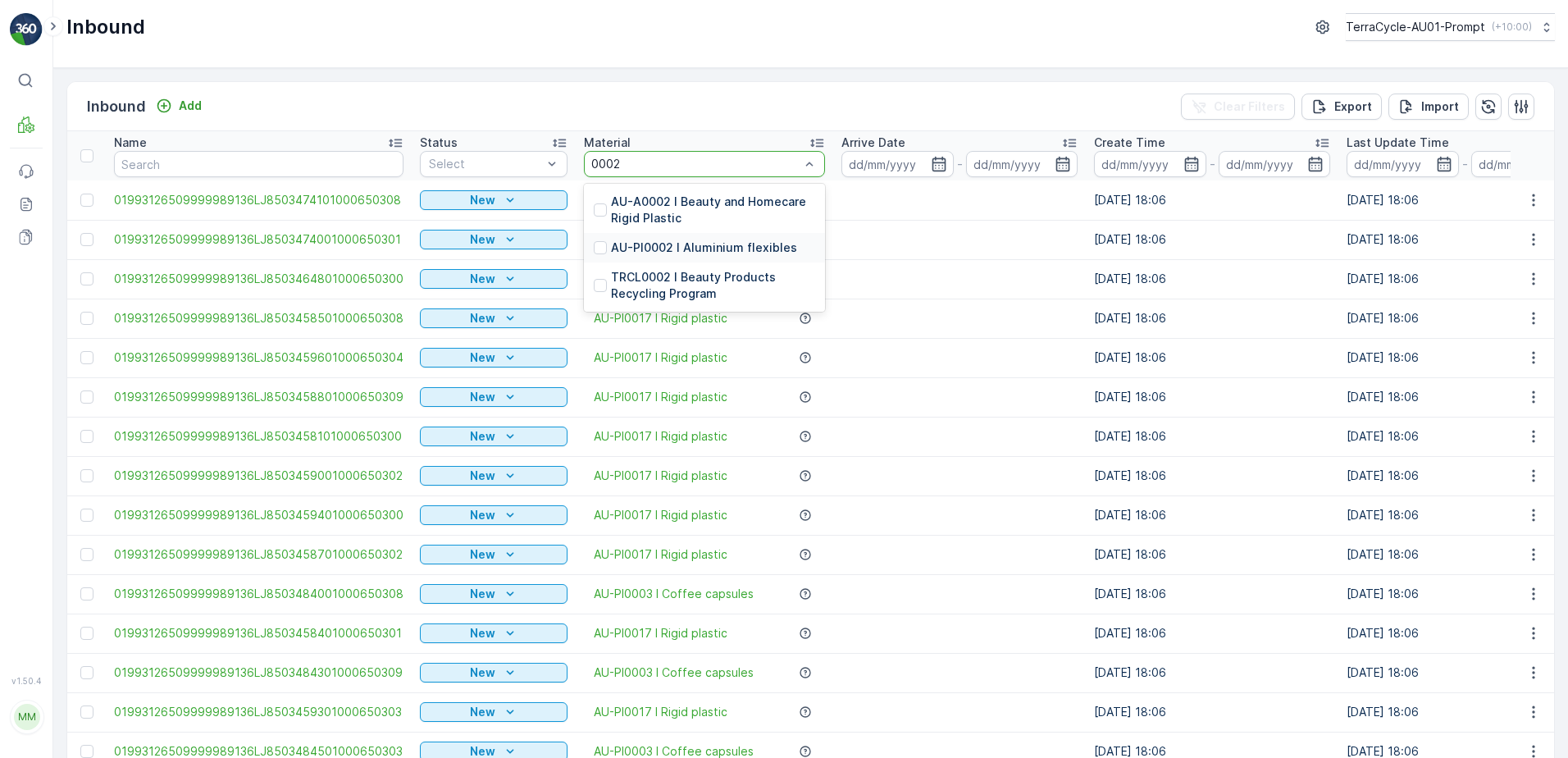
click at [727, 248] on p "AU-PI0002 I Aluminium flexibles" at bounding box center [703, 248] width 187 height 16
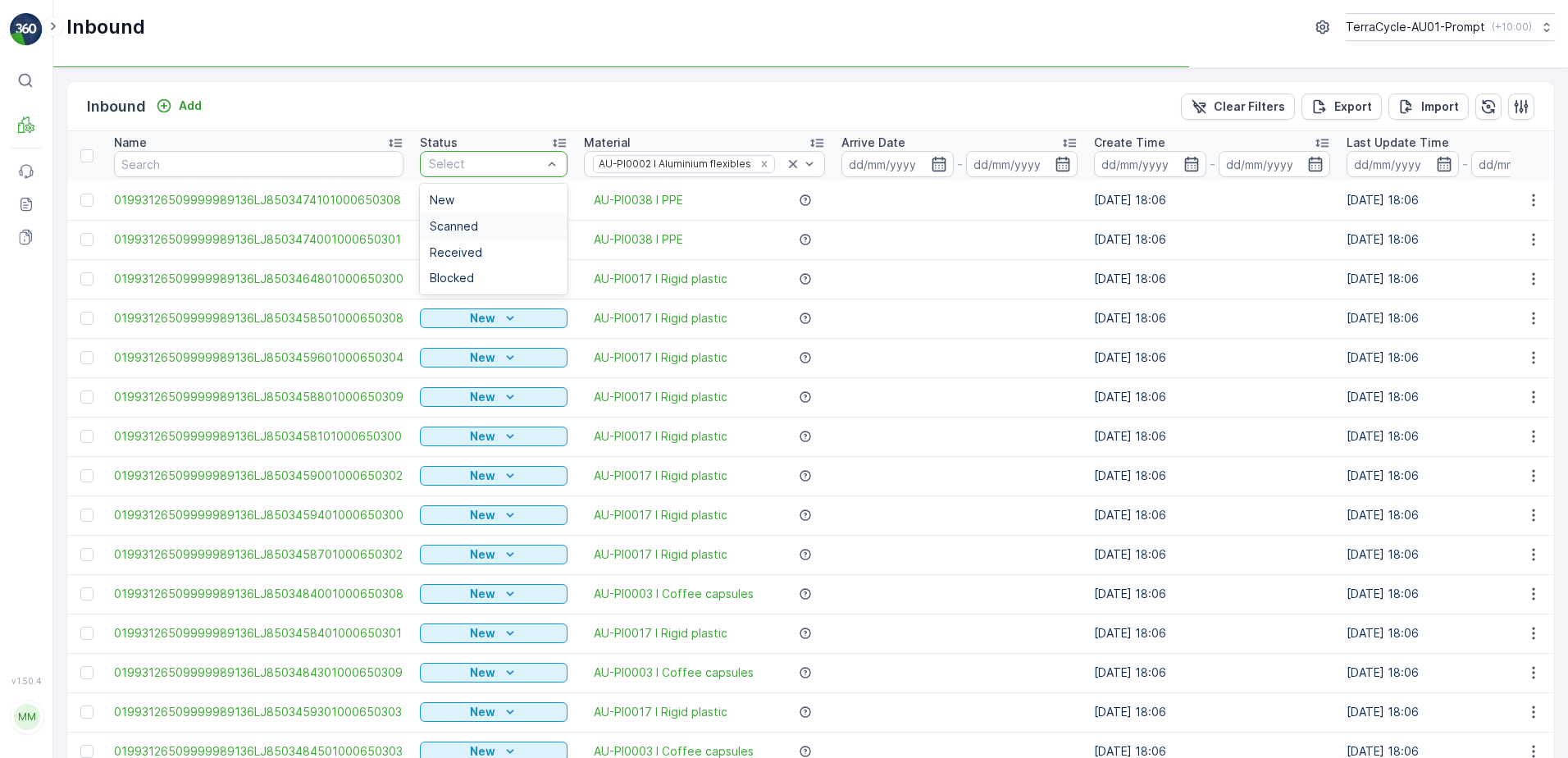
click at [490, 231] on div "Scanned" at bounding box center [493, 227] width 128 height 13
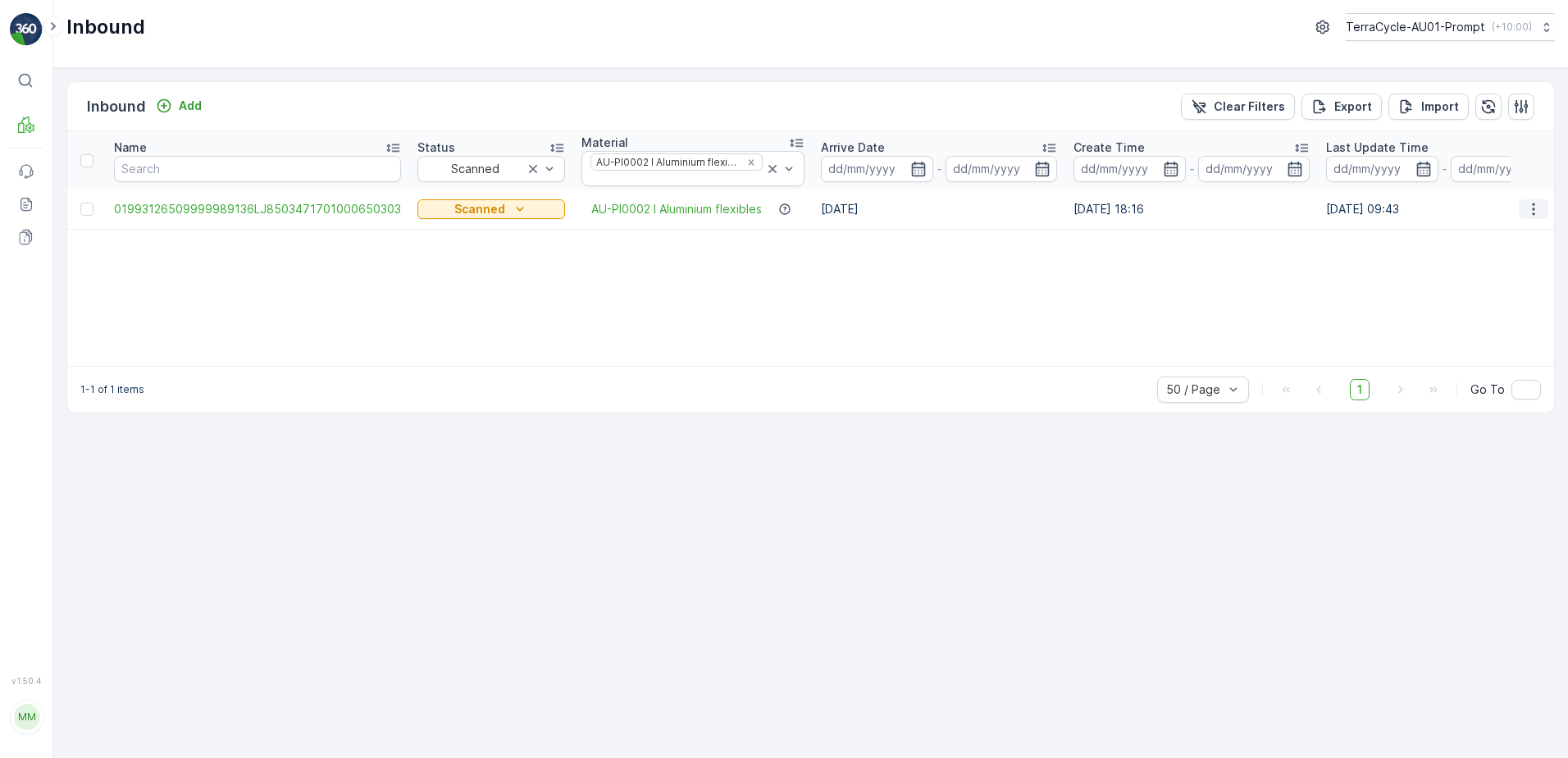
click at [1534, 210] on icon "button" at bounding box center [1533, 209] width 3 height 13
click at [1485, 323] on span "Print QR" at bounding box center [1468, 326] width 46 height 16
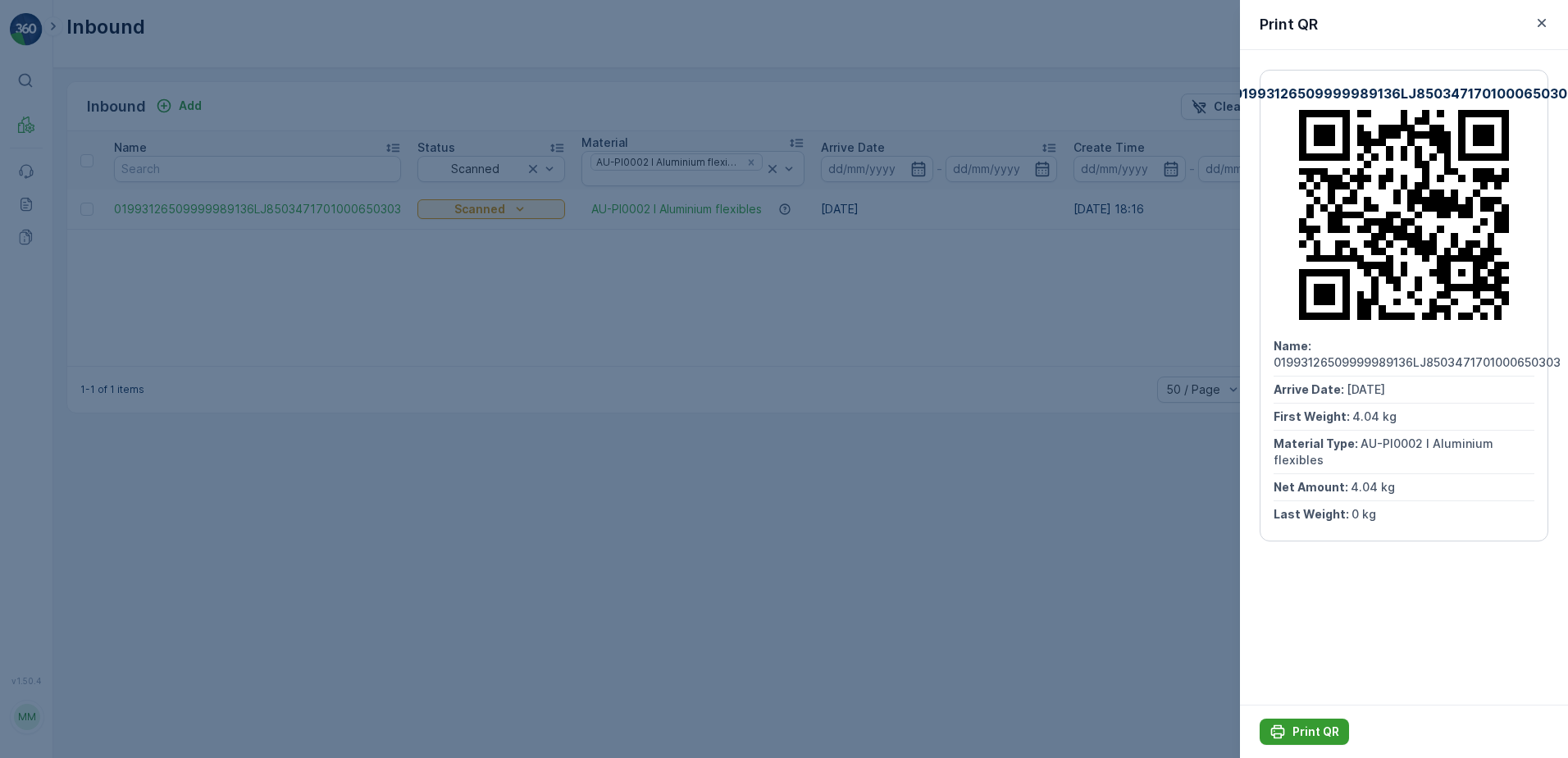
click at [1325, 721] on button "Print QR" at bounding box center [1304, 732] width 89 height 26
click at [1535, 22] on icon "button" at bounding box center [1542, 23] width 16 height 16
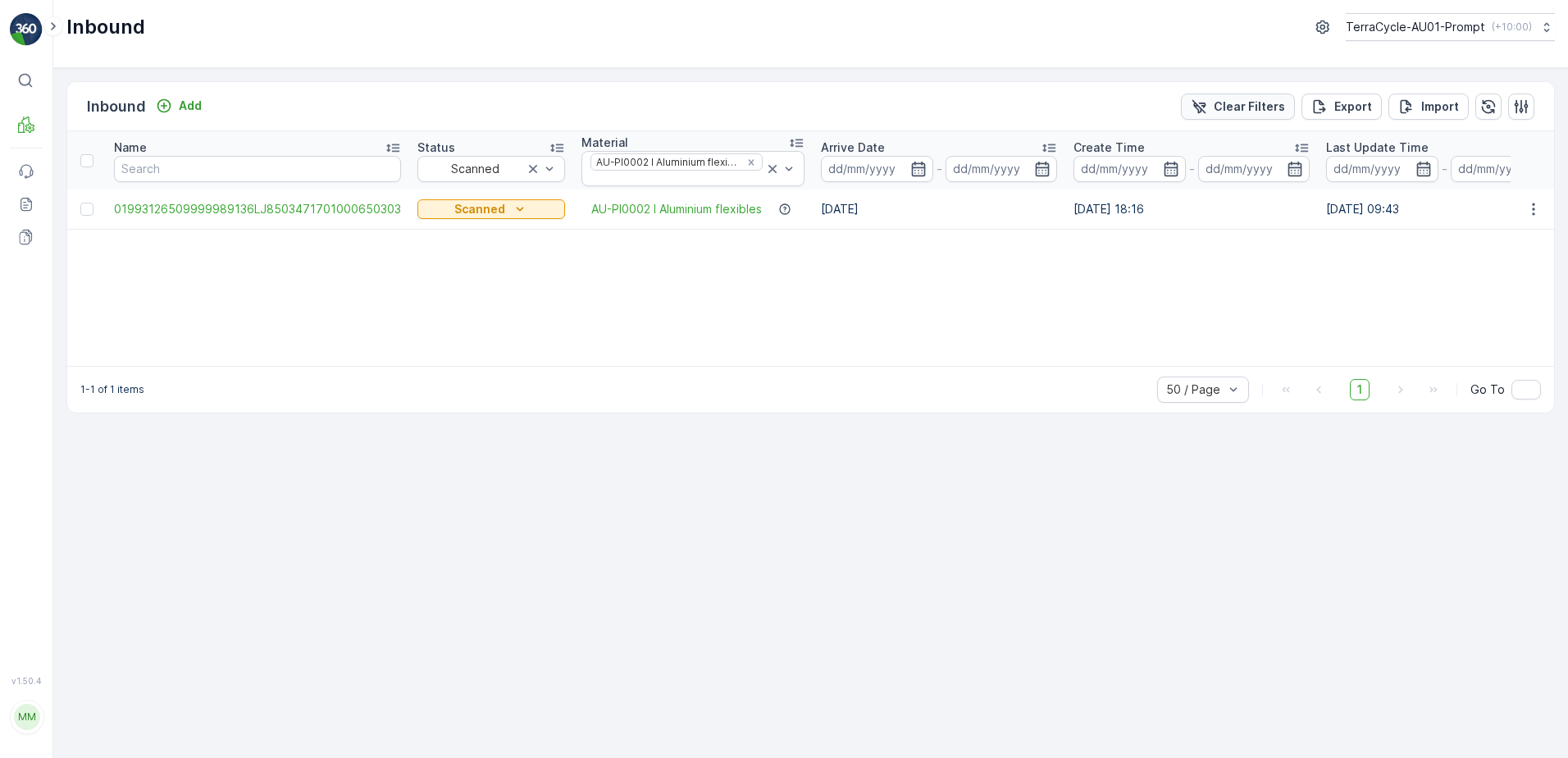
click at [1258, 103] on p "Clear Filters" at bounding box center [1249, 106] width 71 height 16
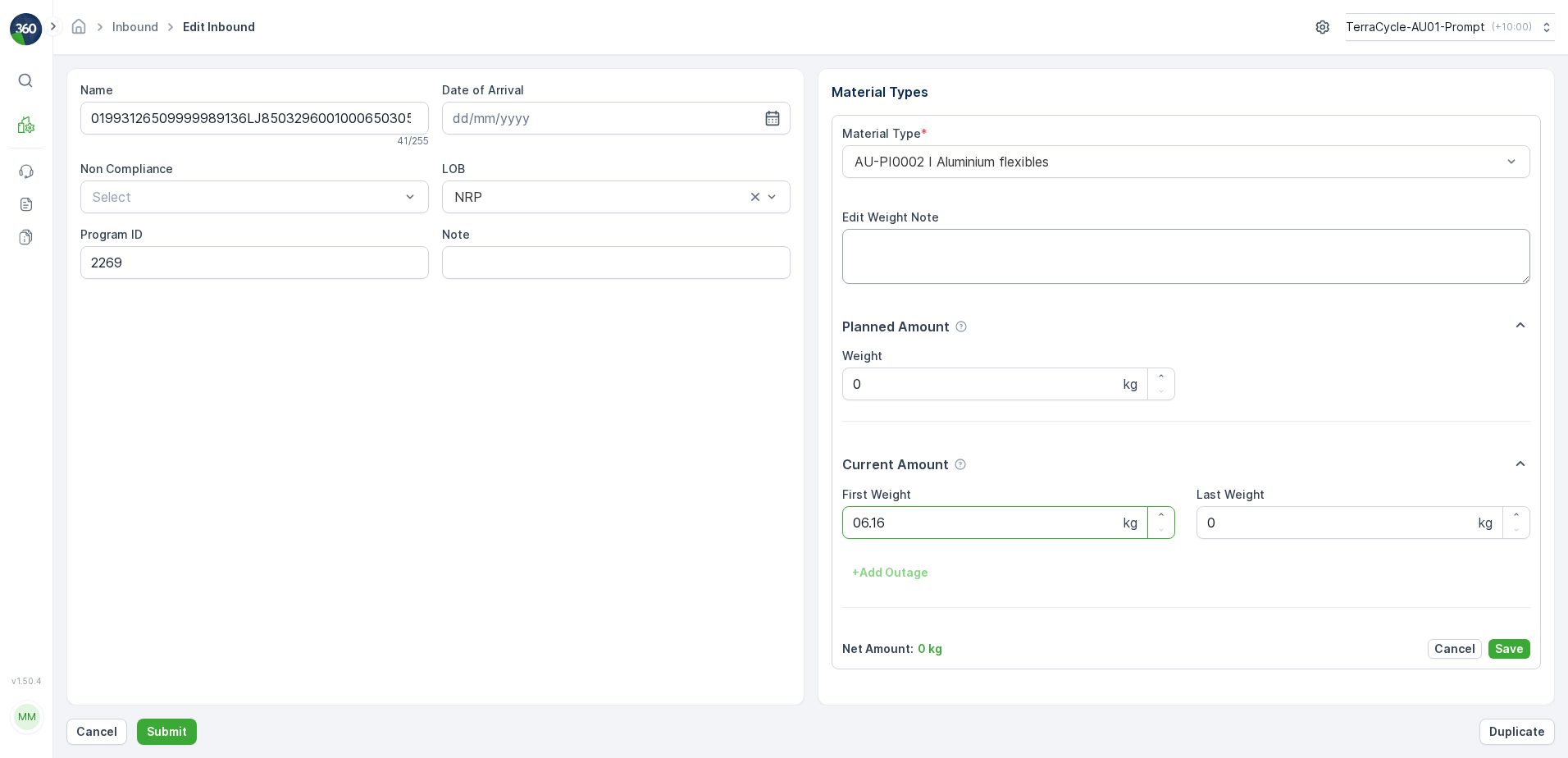
click at [137, 719] on button "Submit" at bounding box center [167, 732] width 60 height 26
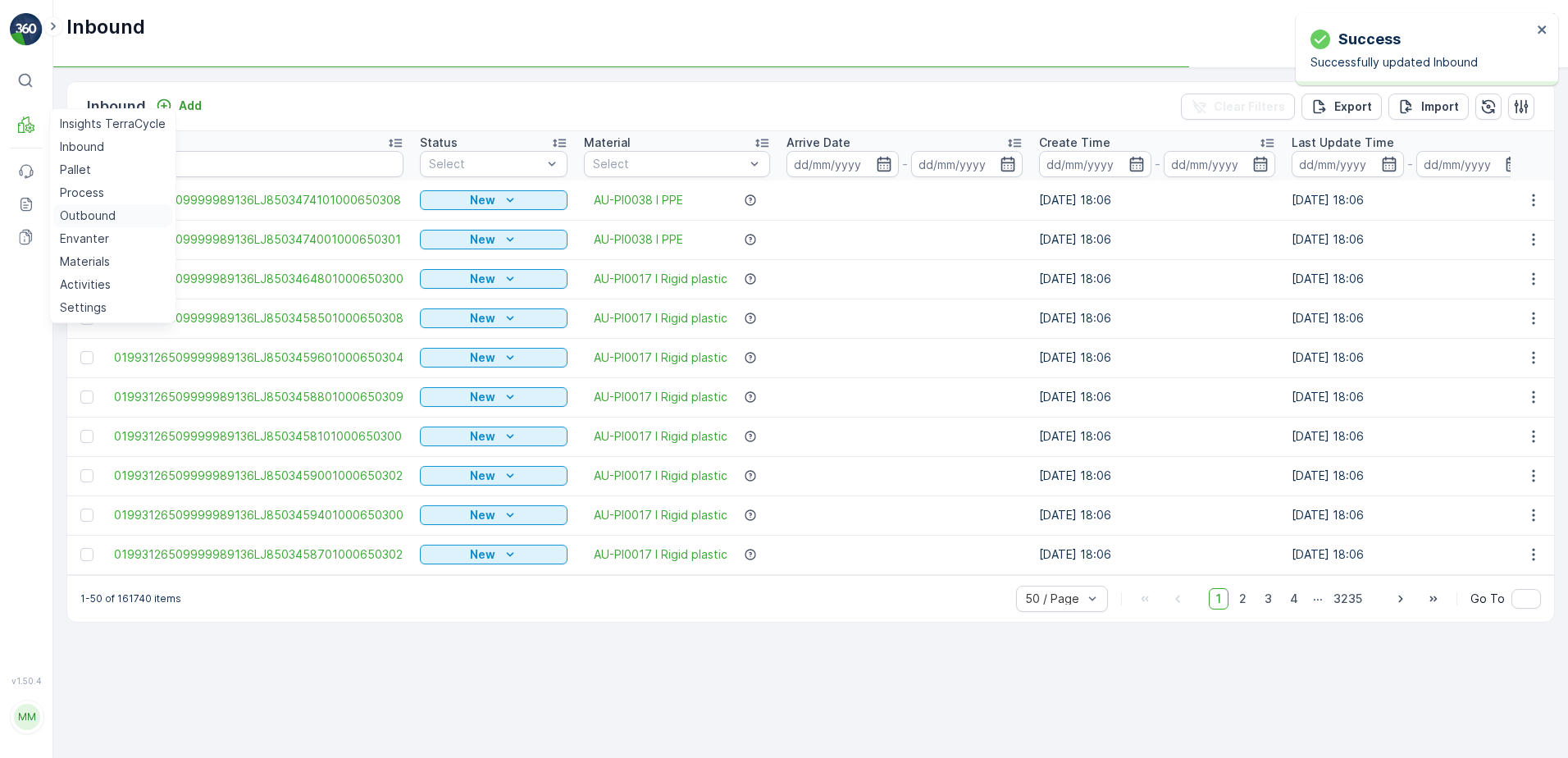
click at [71, 208] on p "Outbound" at bounding box center [87, 216] width 56 height 16
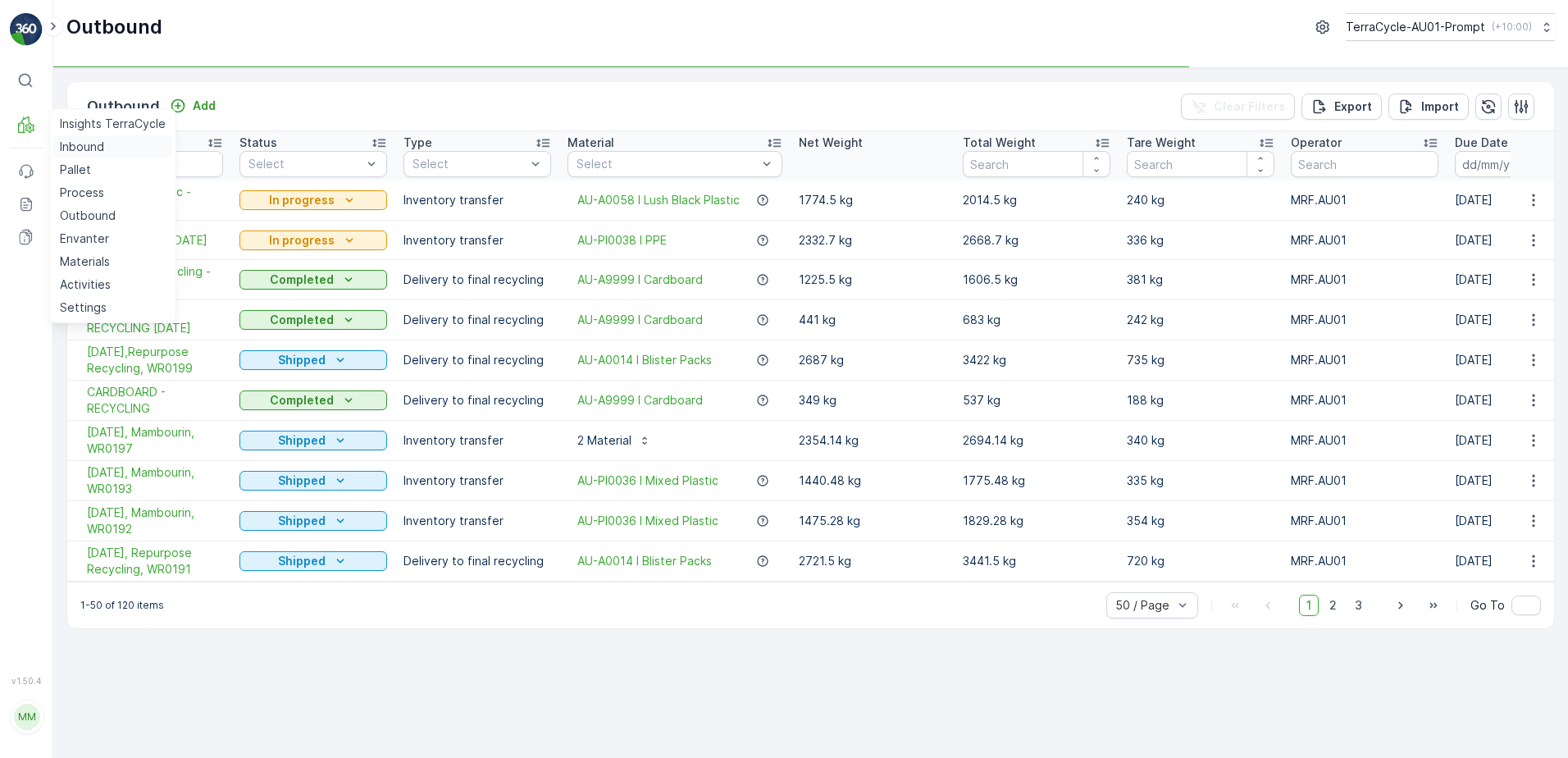
click at [89, 151] on p "Inbound" at bounding box center [82, 147] width 45 height 16
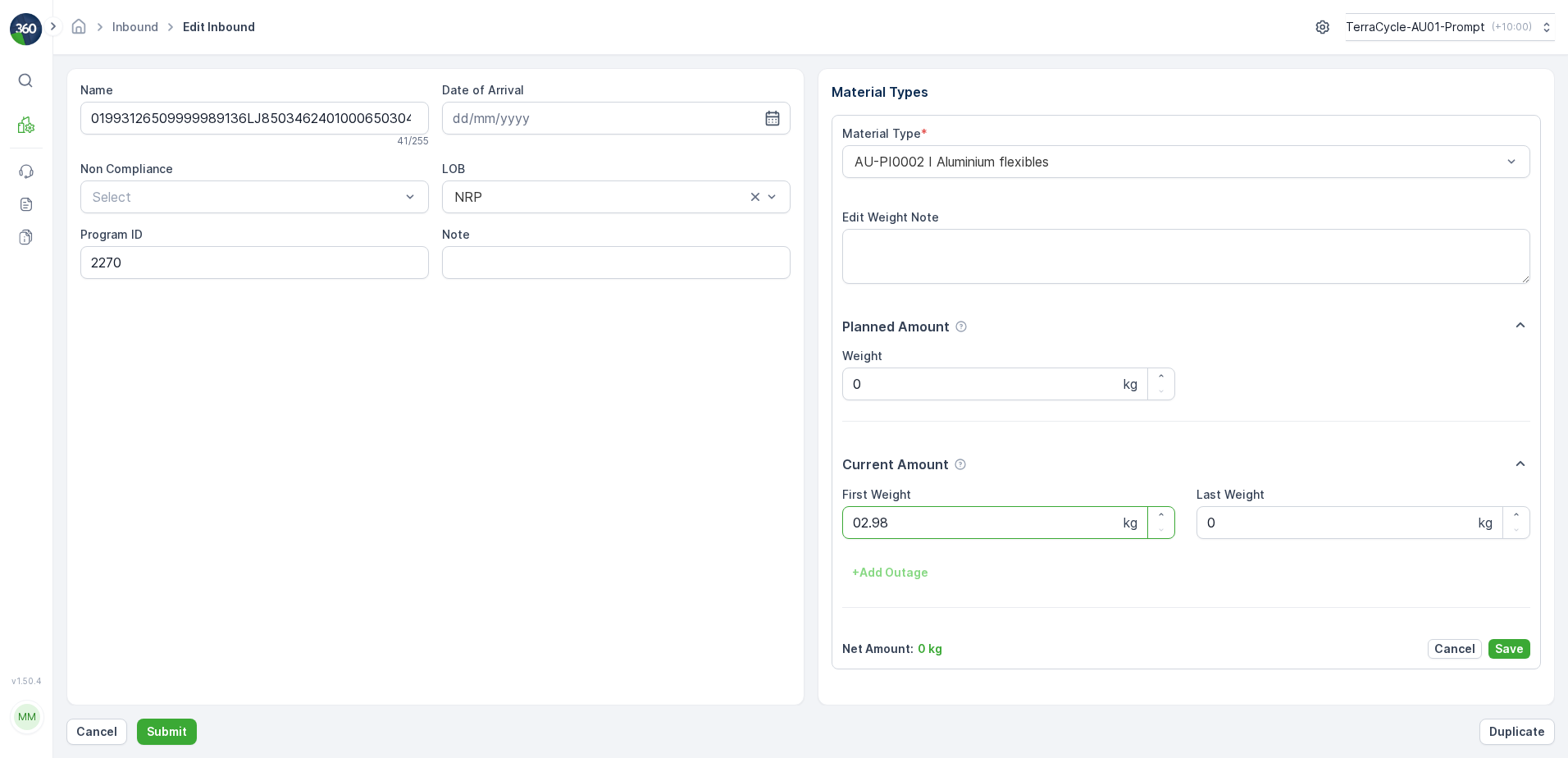
click at [137, 719] on button "Submit" at bounding box center [167, 732] width 60 height 26
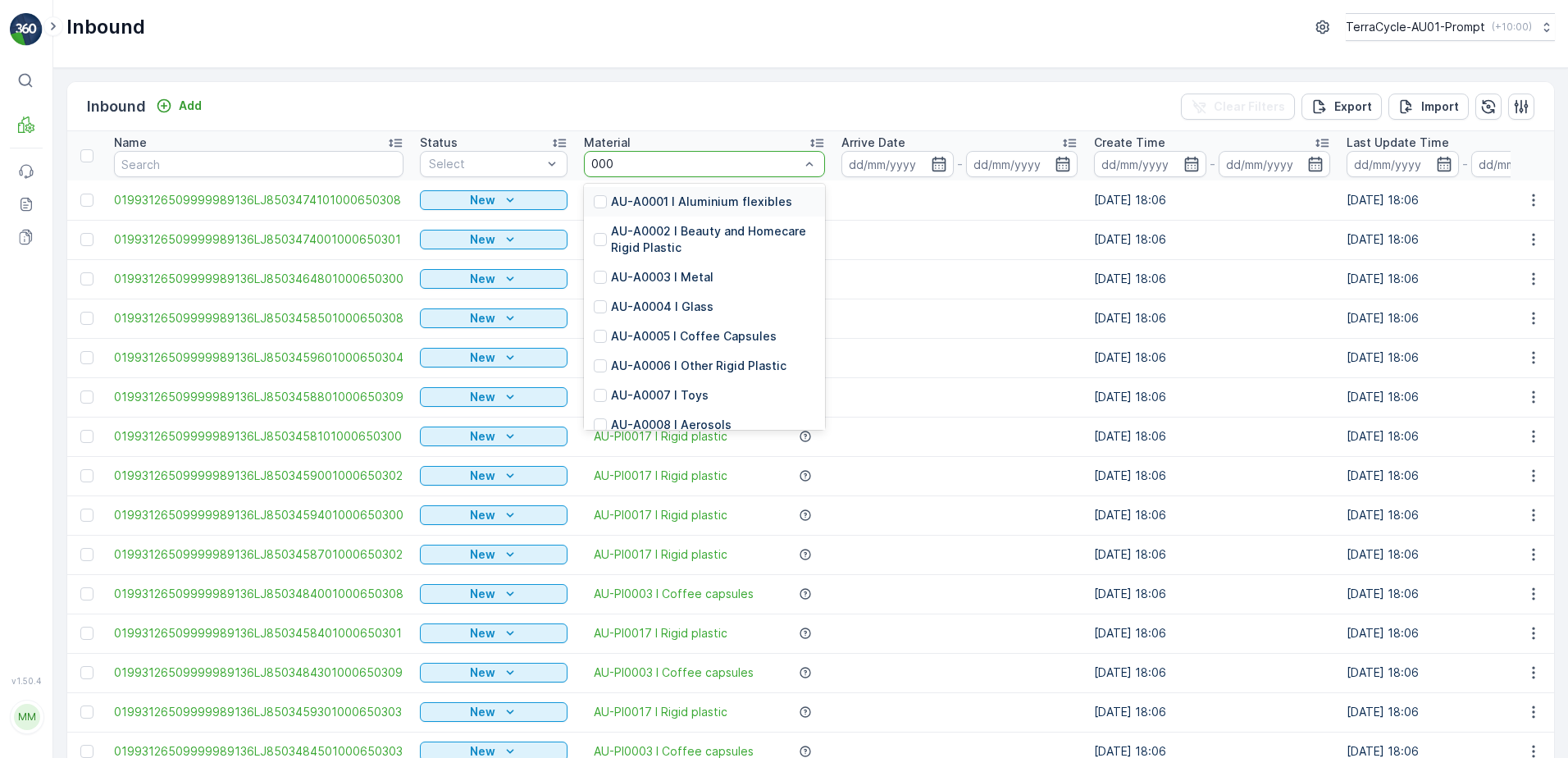
type input "0002"
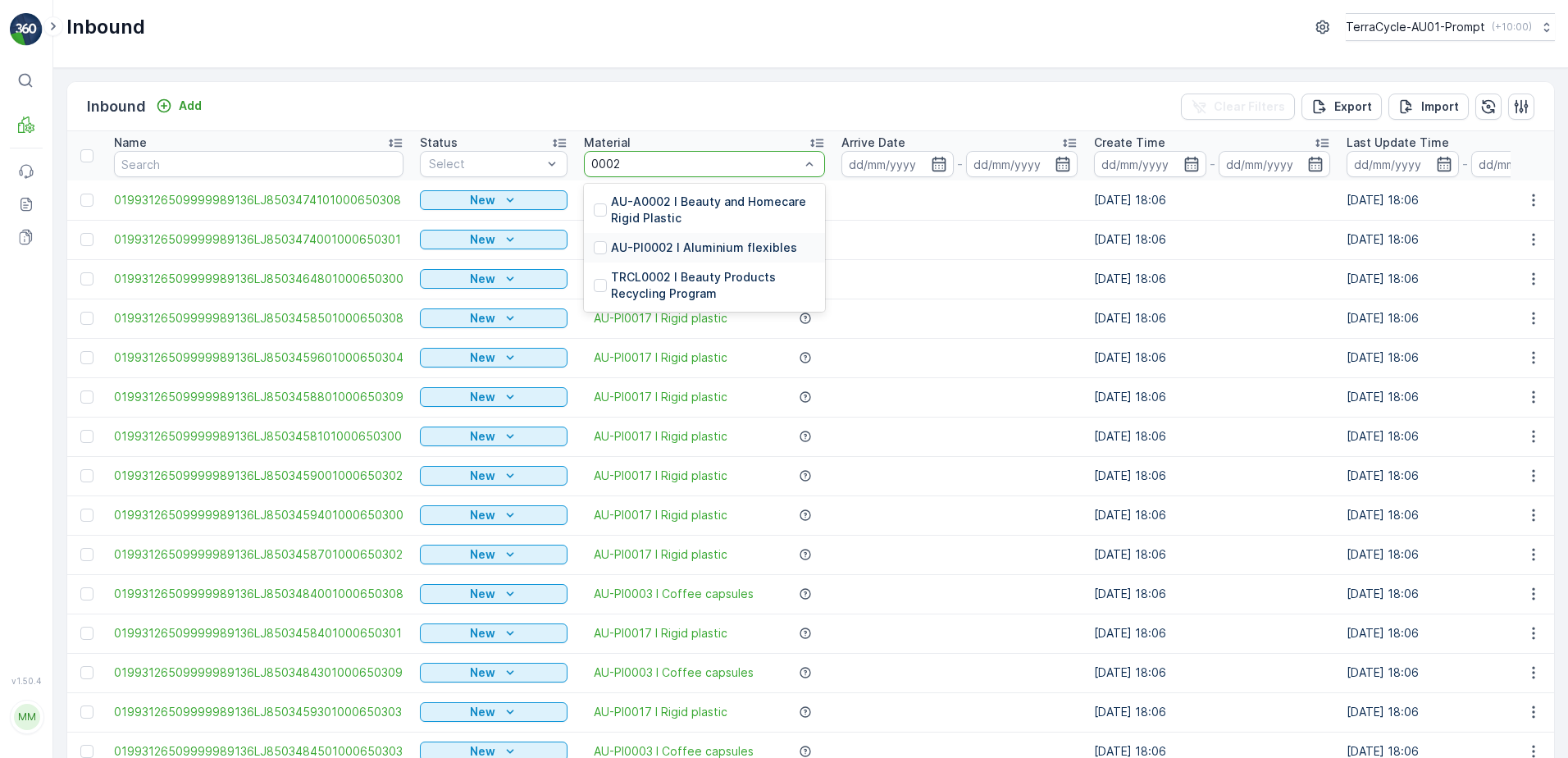
click at [731, 253] on p "AU-PI0002 I Aluminium flexibles" at bounding box center [703, 248] width 187 height 16
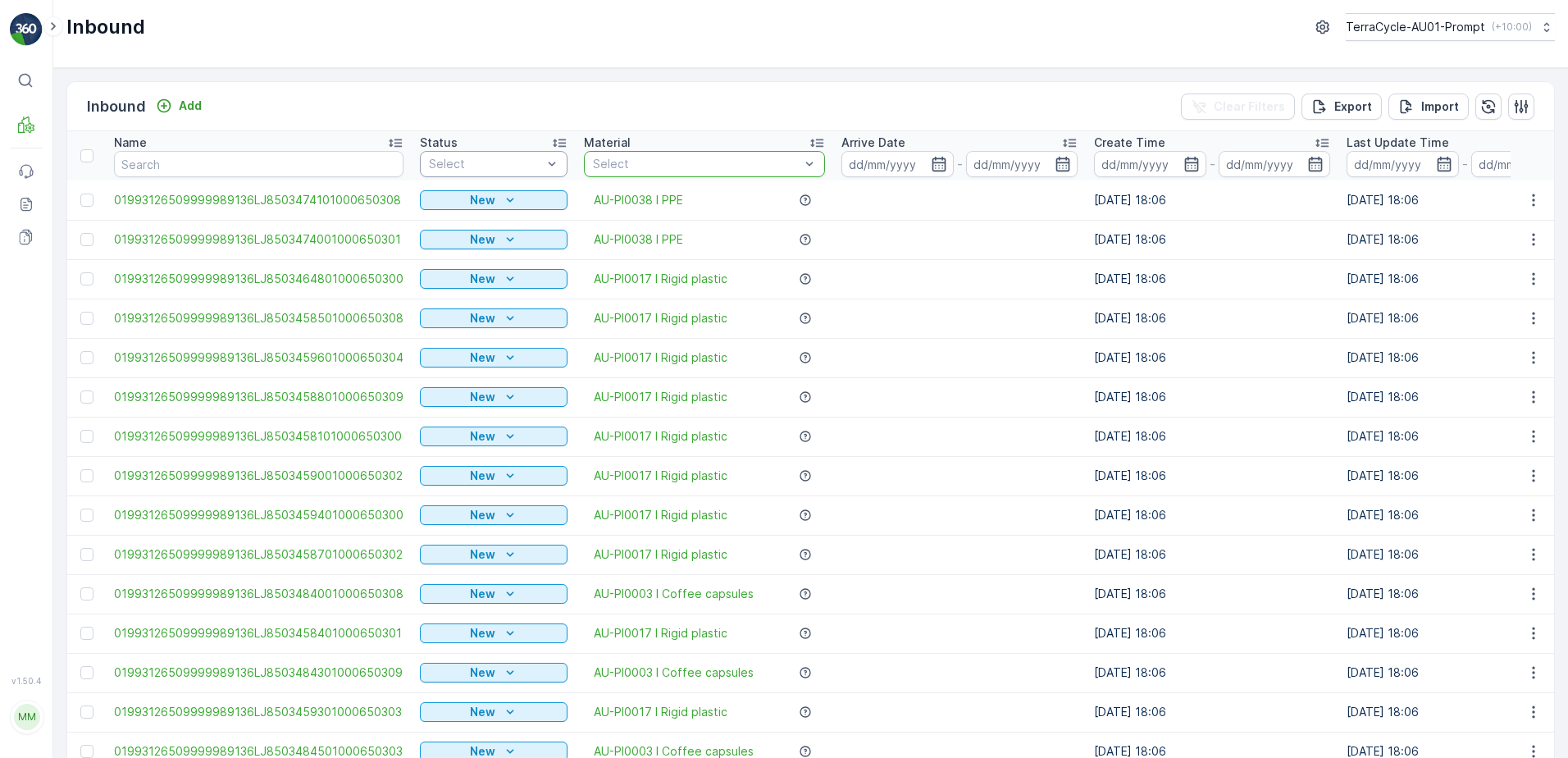
click at [491, 173] on div "Select" at bounding box center [493, 164] width 147 height 26
click at [479, 218] on td "New" at bounding box center [493, 199] width 164 height 39
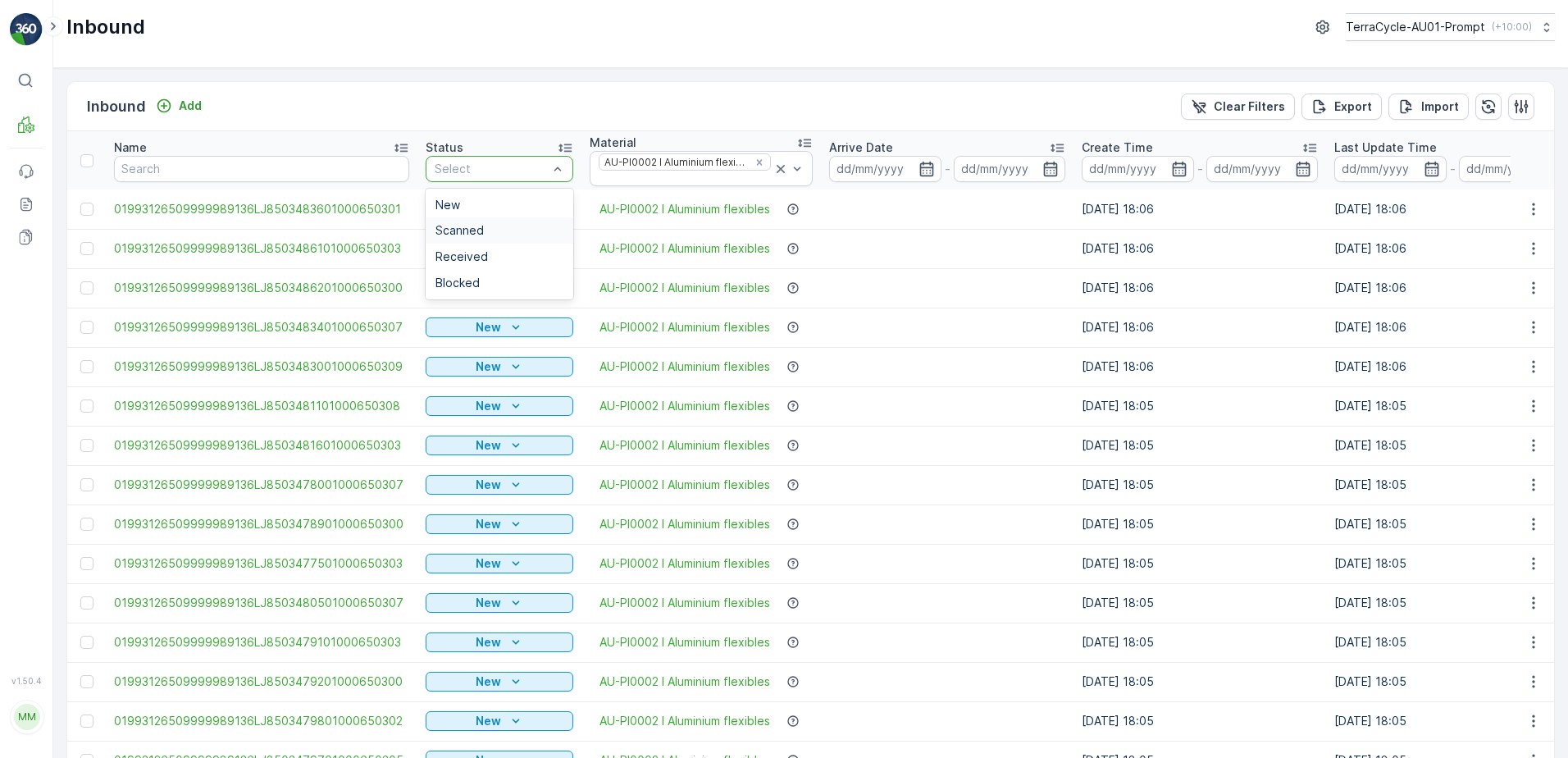
drag, startPoint x: 470, startPoint y: 228, endPoint x: 506, endPoint y: 222, distance: 36.5
click at [470, 227] on span "Scanned" at bounding box center [460, 230] width 48 height 13
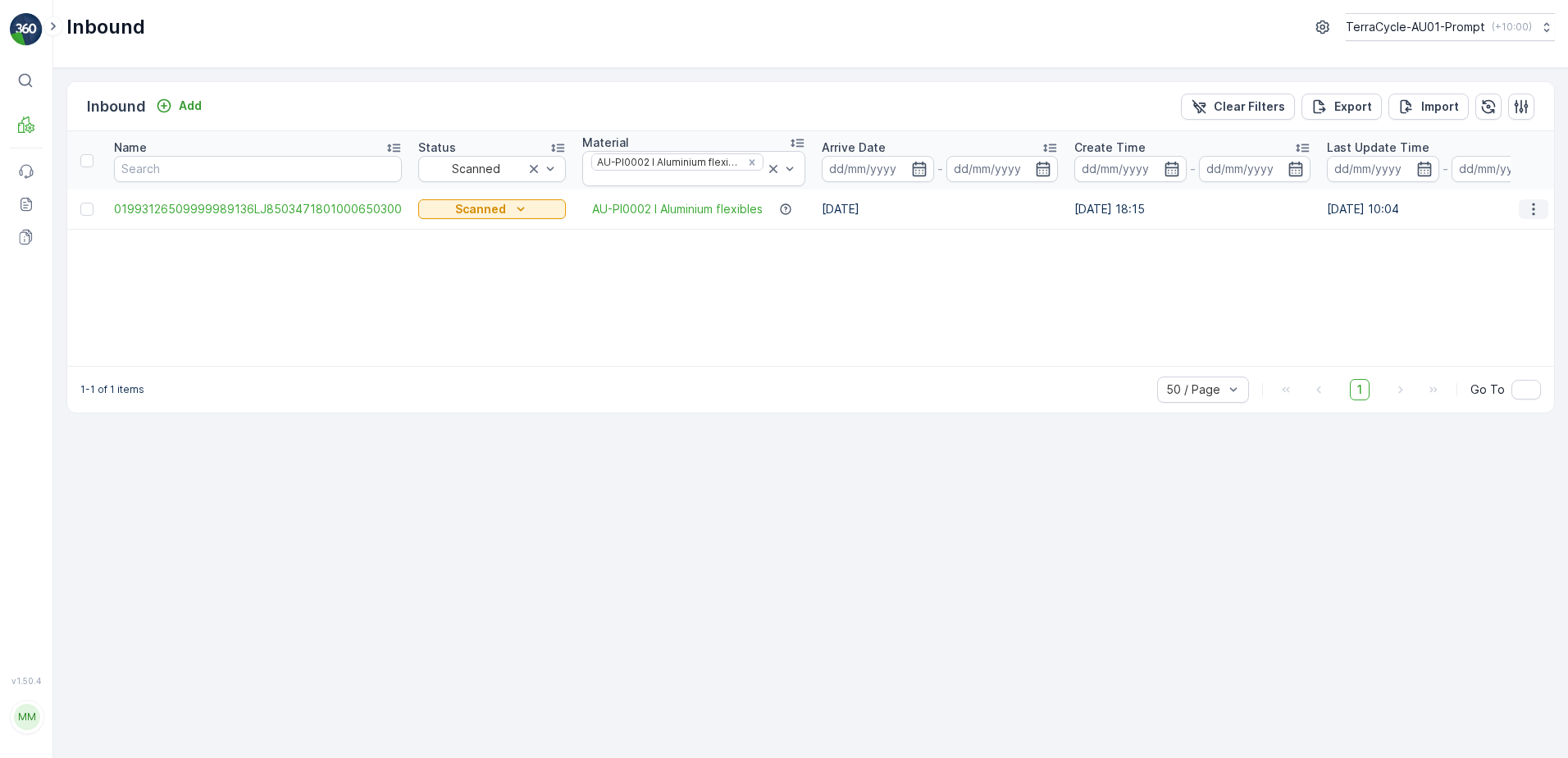
click at [1538, 207] on icon "button" at bounding box center [1533, 209] width 16 height 16
click at [1489, 330] on span "Print QR" at bounding box center [1468, 326] width 46 height 16
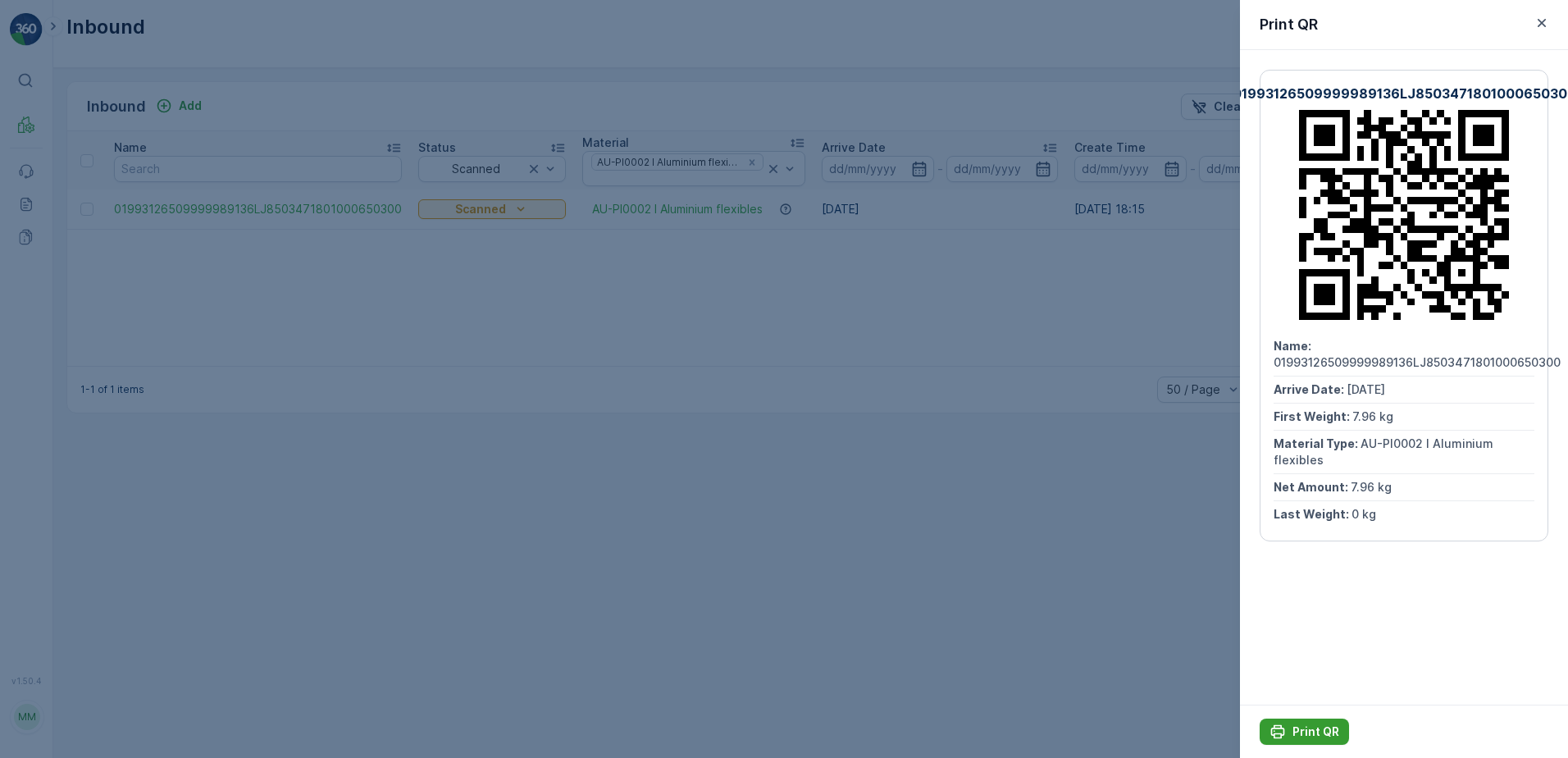
click at [1317, 737] on p "Print QR" at bounding box center [1315, 732] width 46 height 16
click at [1541, 23] on icon "button" at bounding box center [1542, 23] width 16 height 16
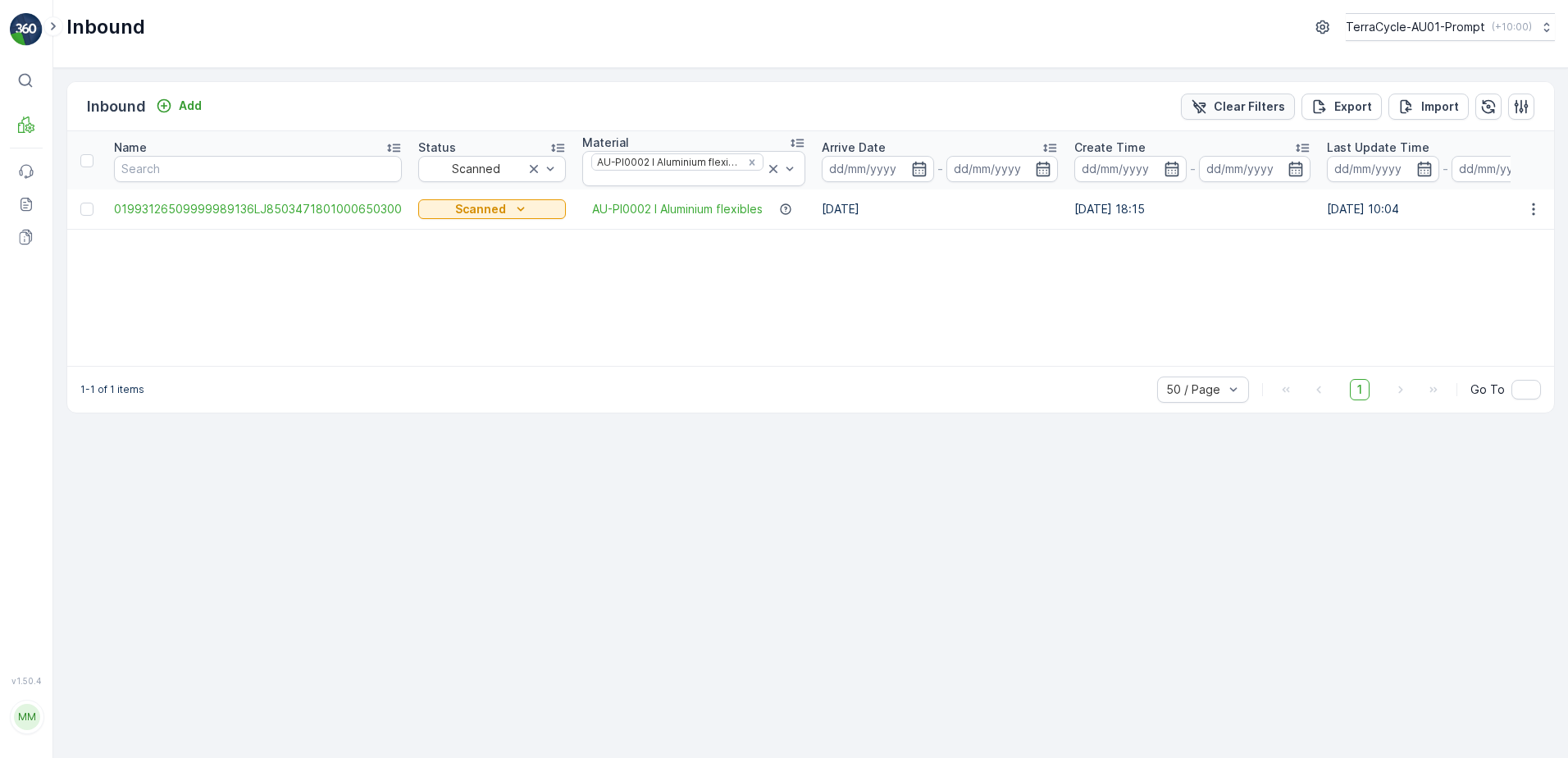
click at [1251, 106] on p "Clear Filters" at bounding box center [1249, 106] width 71 height 16
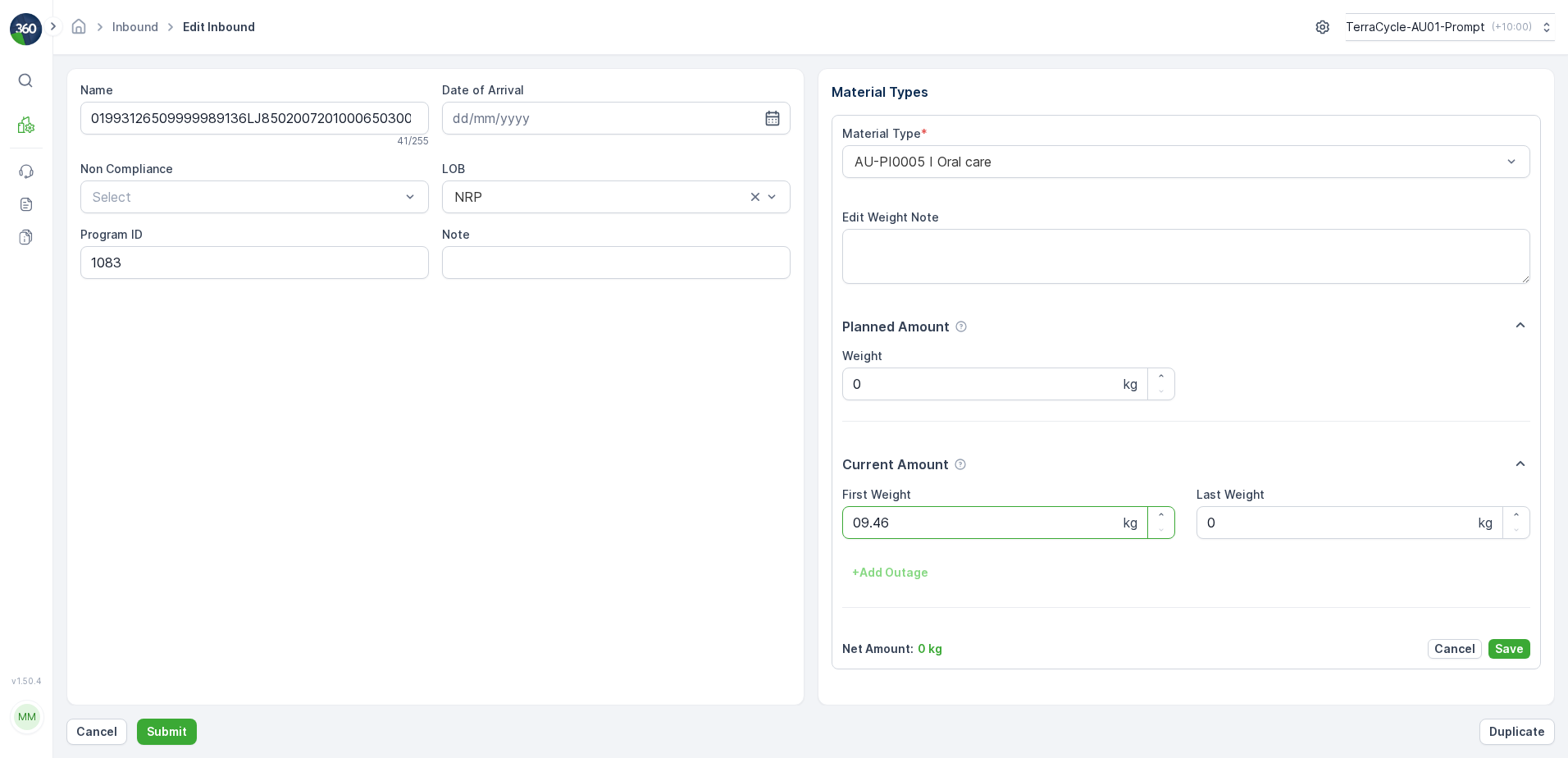
click at [137, 719] on button "Submit" at bounding box center [167, 732] width 60 height 26
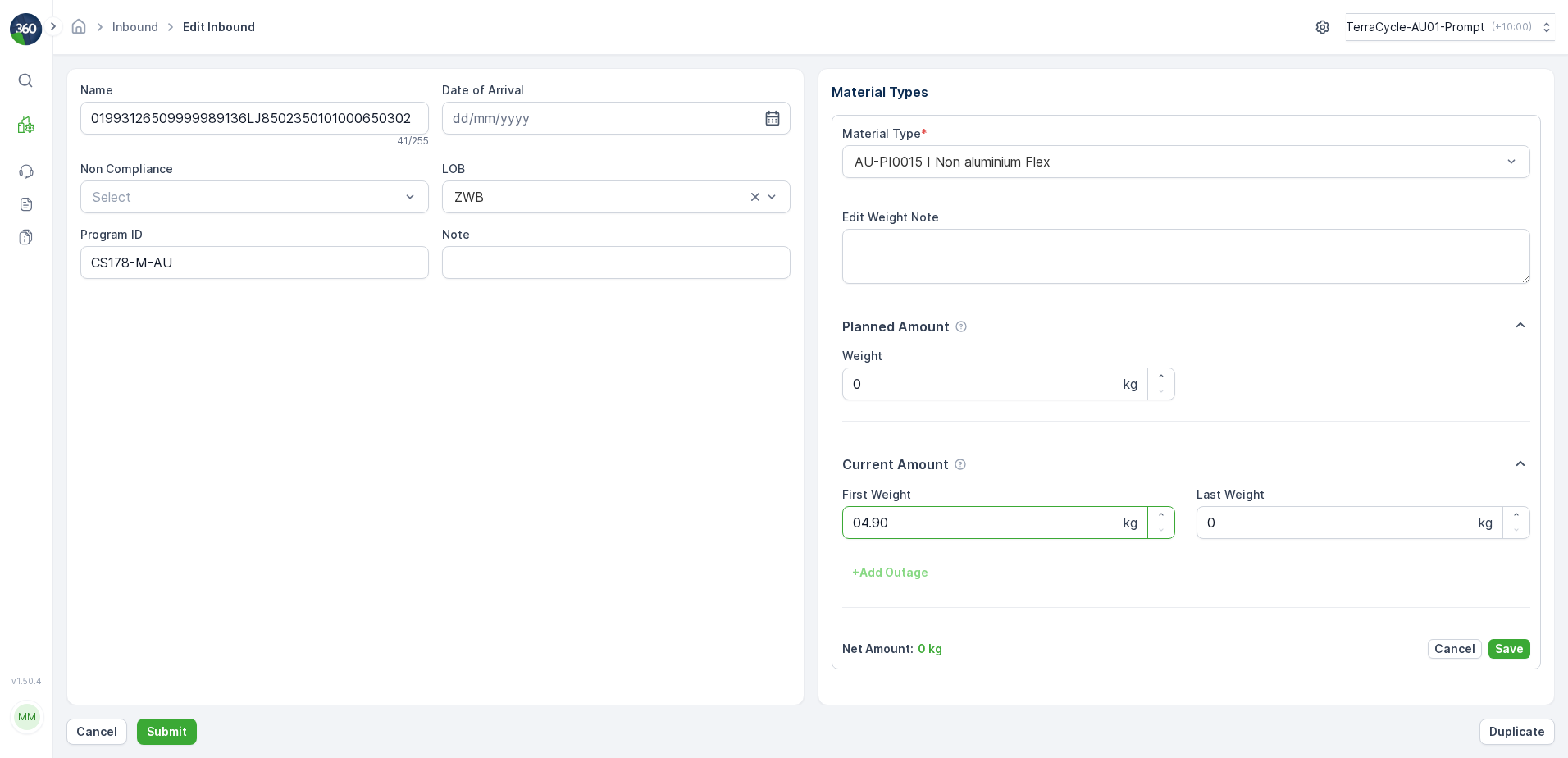
click at [137, 719] on button "Submit" at bounding box center [167, 732] width 60 height 26
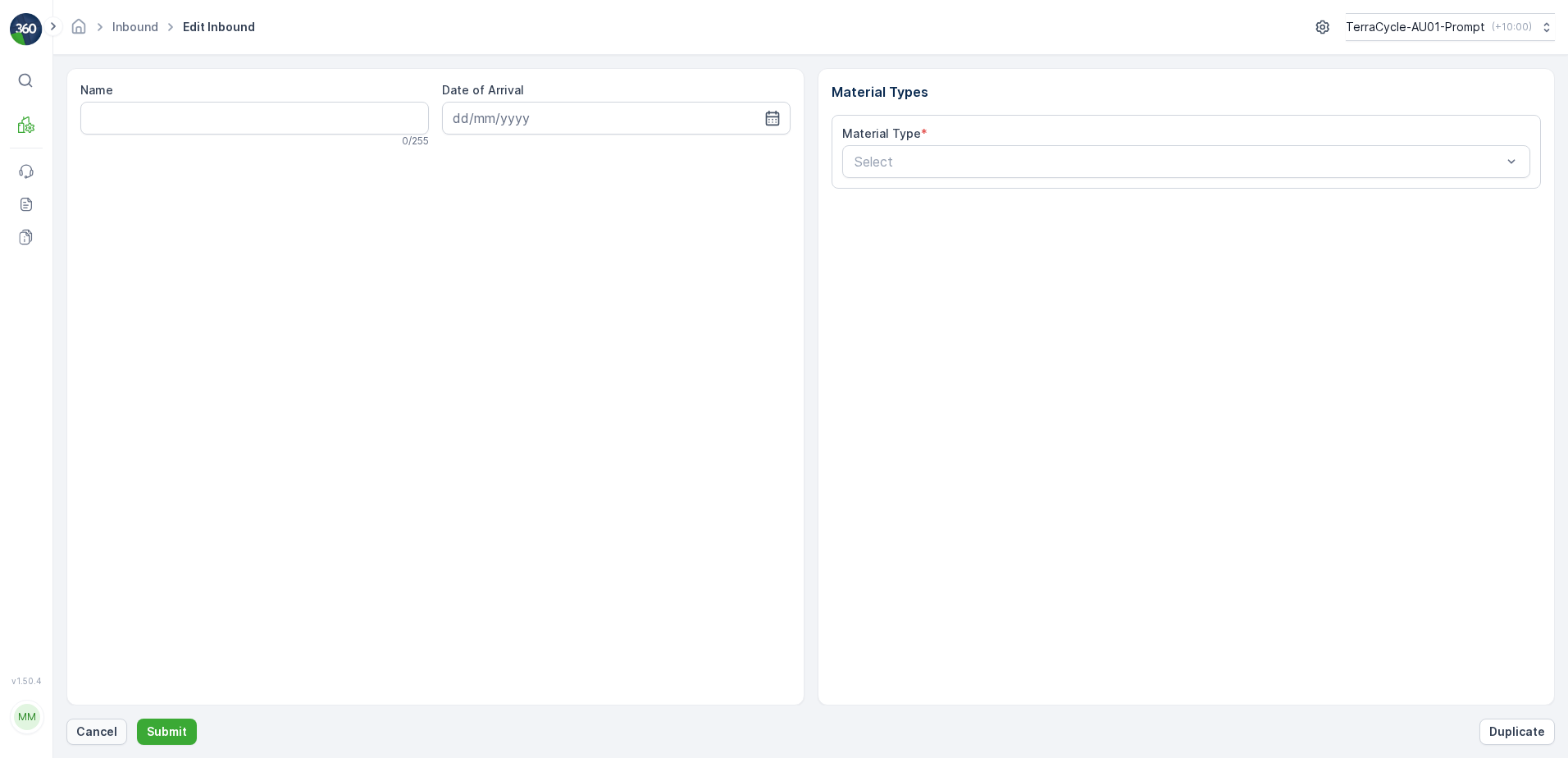
click at [113, 733] on p "Cancel" at bounding box center [96, 732] width 41 height 16
click at [104, 731] on p "Cancel" at bounding box center [96, 732] width 41 height 16
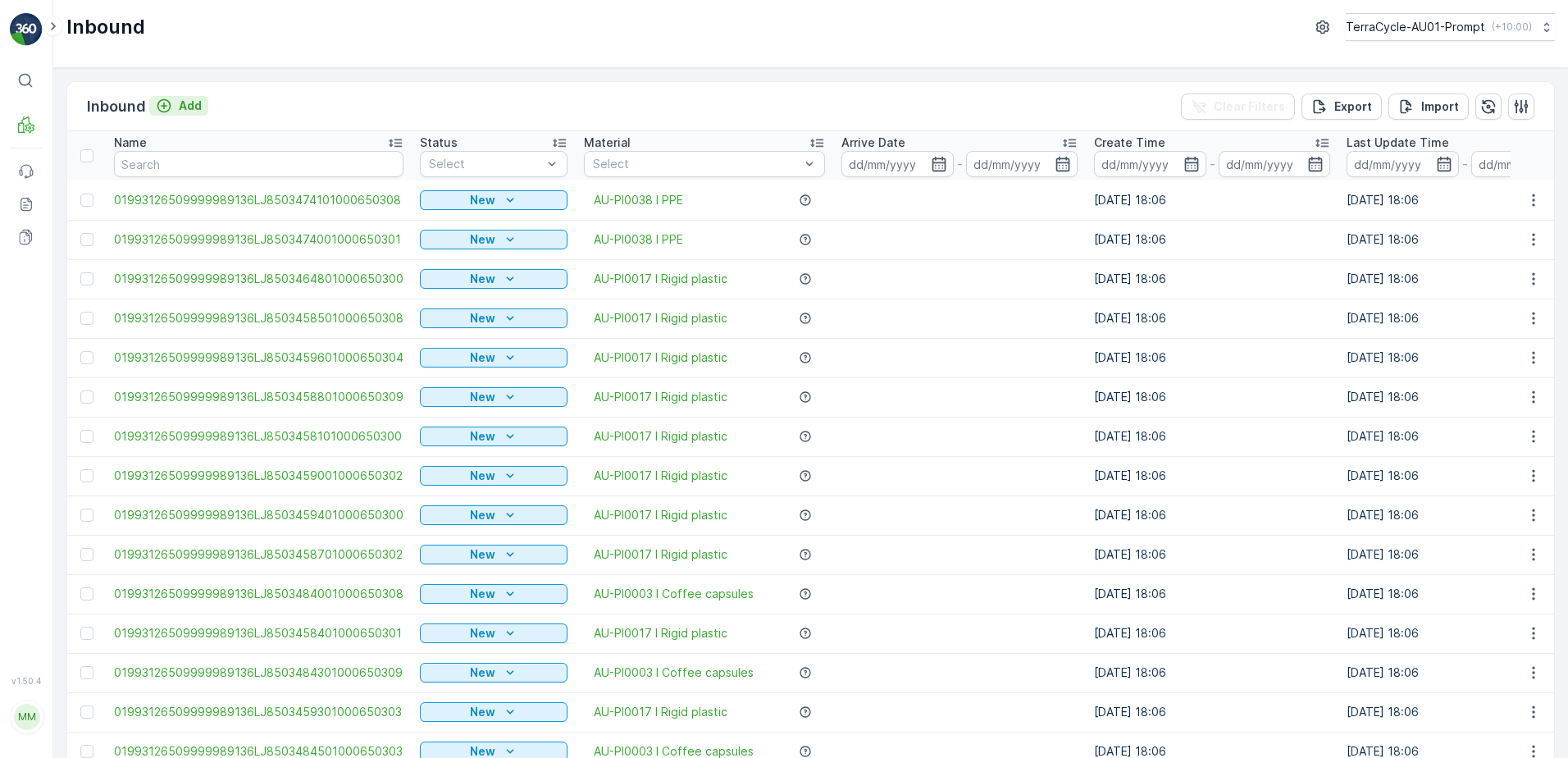
click at [187, 108] on p "Add" at bounding box center [189, 106] width 23 height 16
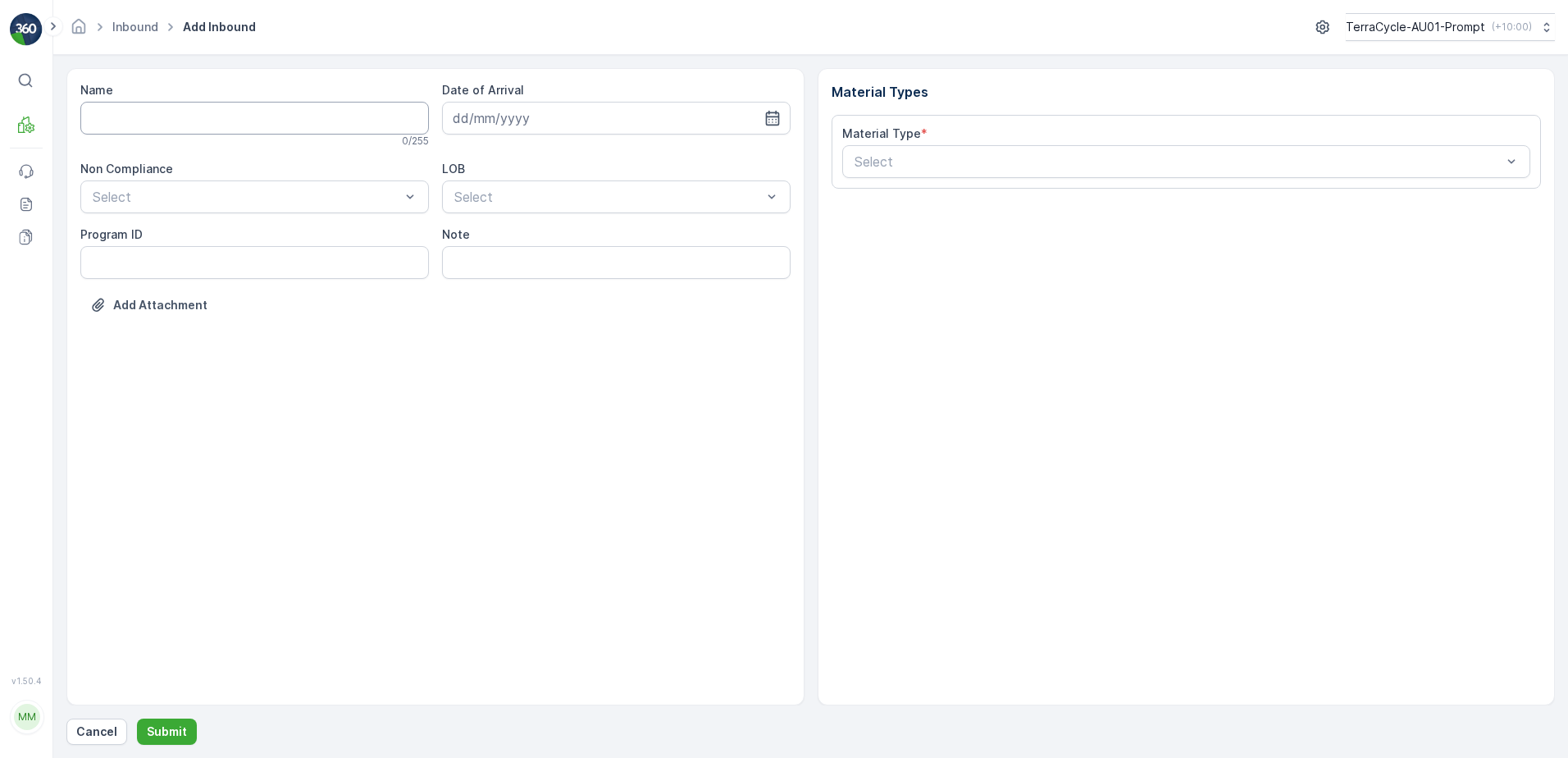
click at [207, 120] on input "Name" at bounding box center [254, 118] width 349 height 33
type input "01993126509999989136LJ8502742701000650301"
click at [137, 719] on button "Submit" at bounding box center [167, 732] width 60 height 26
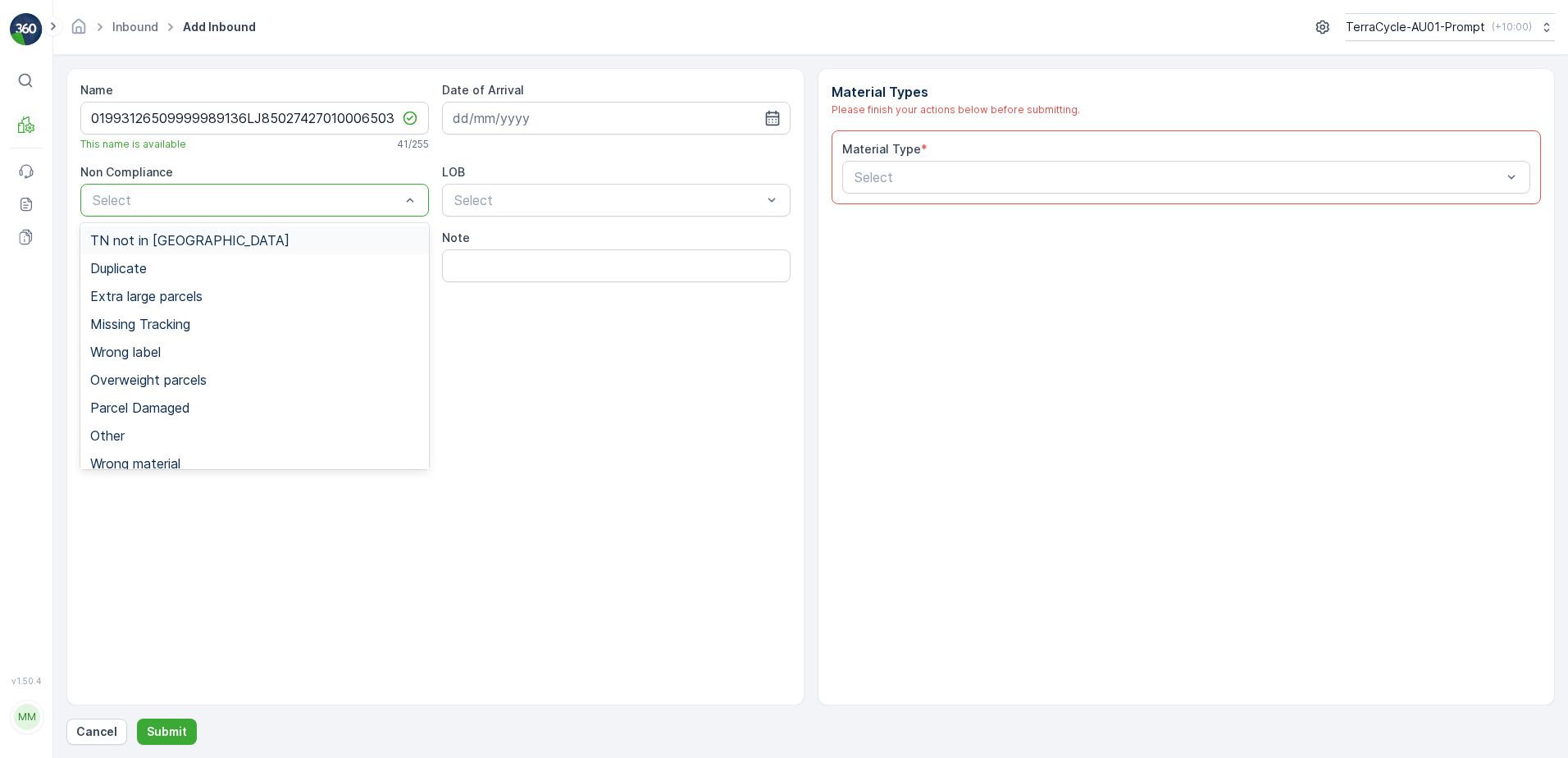
click at [190, 247] on span "TN not in [GEOGRAPHIC_DATA]" at bounding box center [189, 240] width 199 height 15
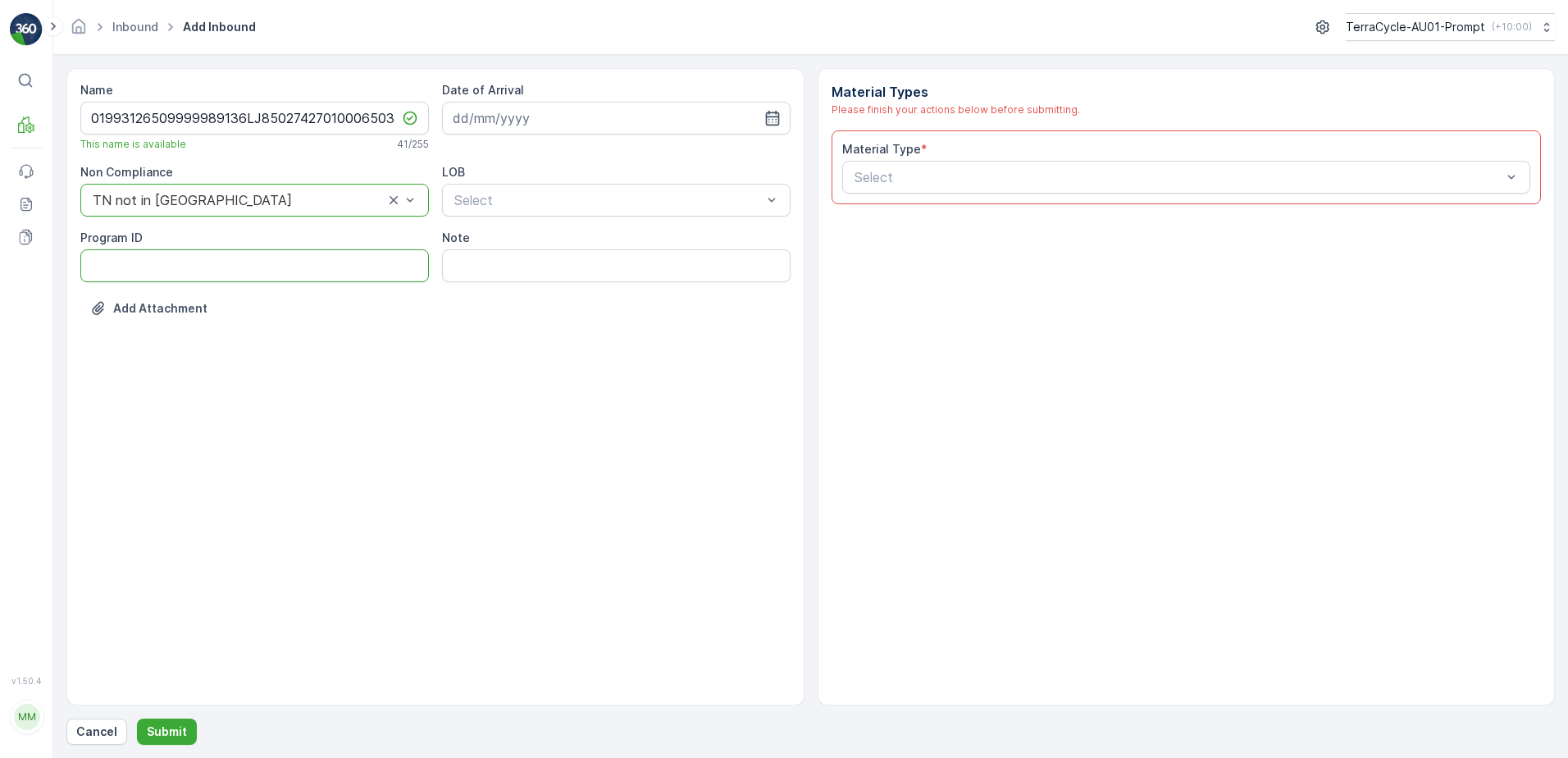
click at [140, 269] on ID "Program ID" at bounding box center [254, 266] width 349 height 33
type ID "1307"
click at [541, 117] on input at bounding box center [616, 118] width 349 height 33
click at [524, 320] on div "23" at bounding box center [529, 320] width 26 height 26
type input "[DATE]"
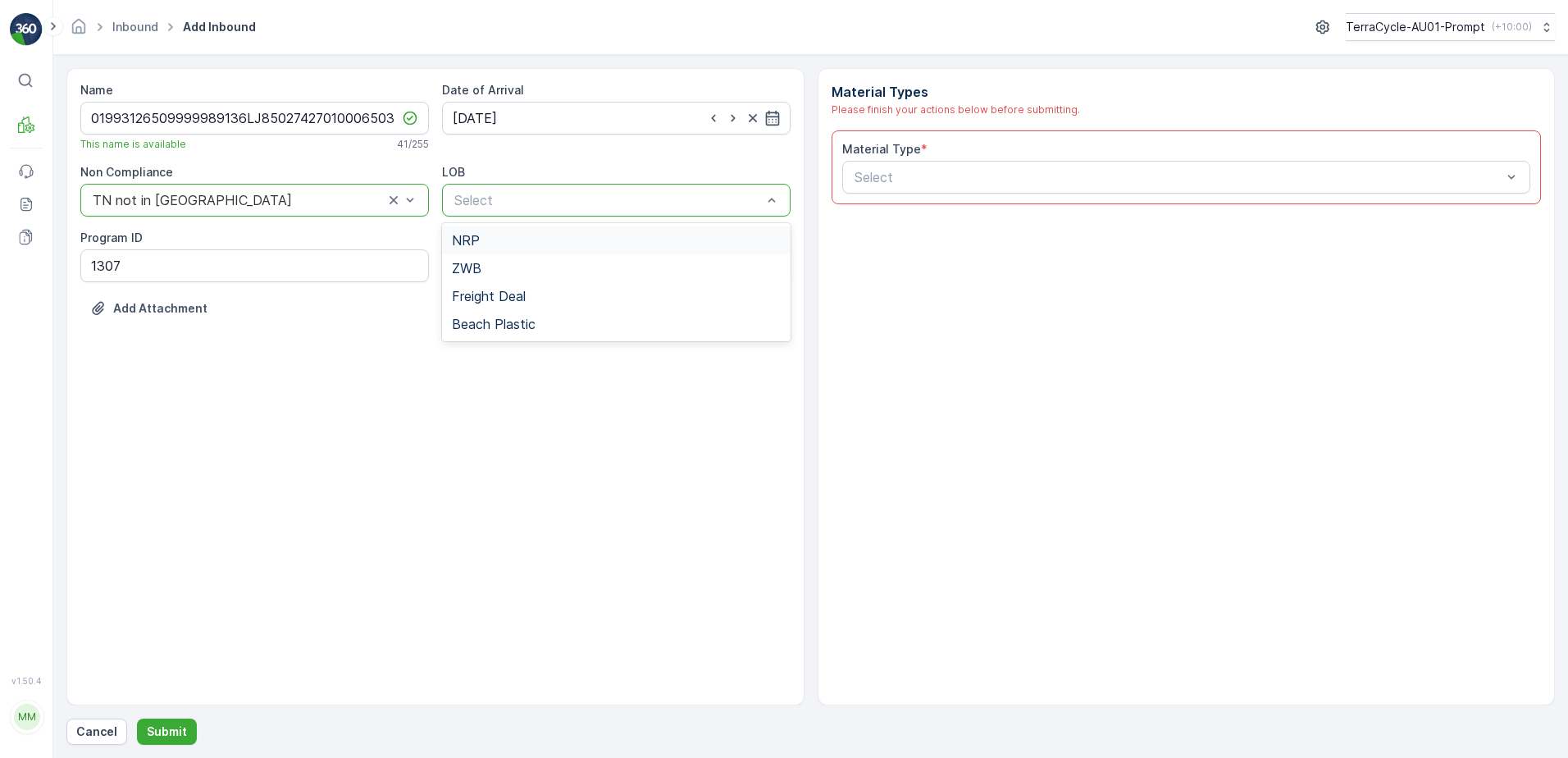
click at [538, 244] on div "NRP" at bounding box center [616, 240] width 329 height 15
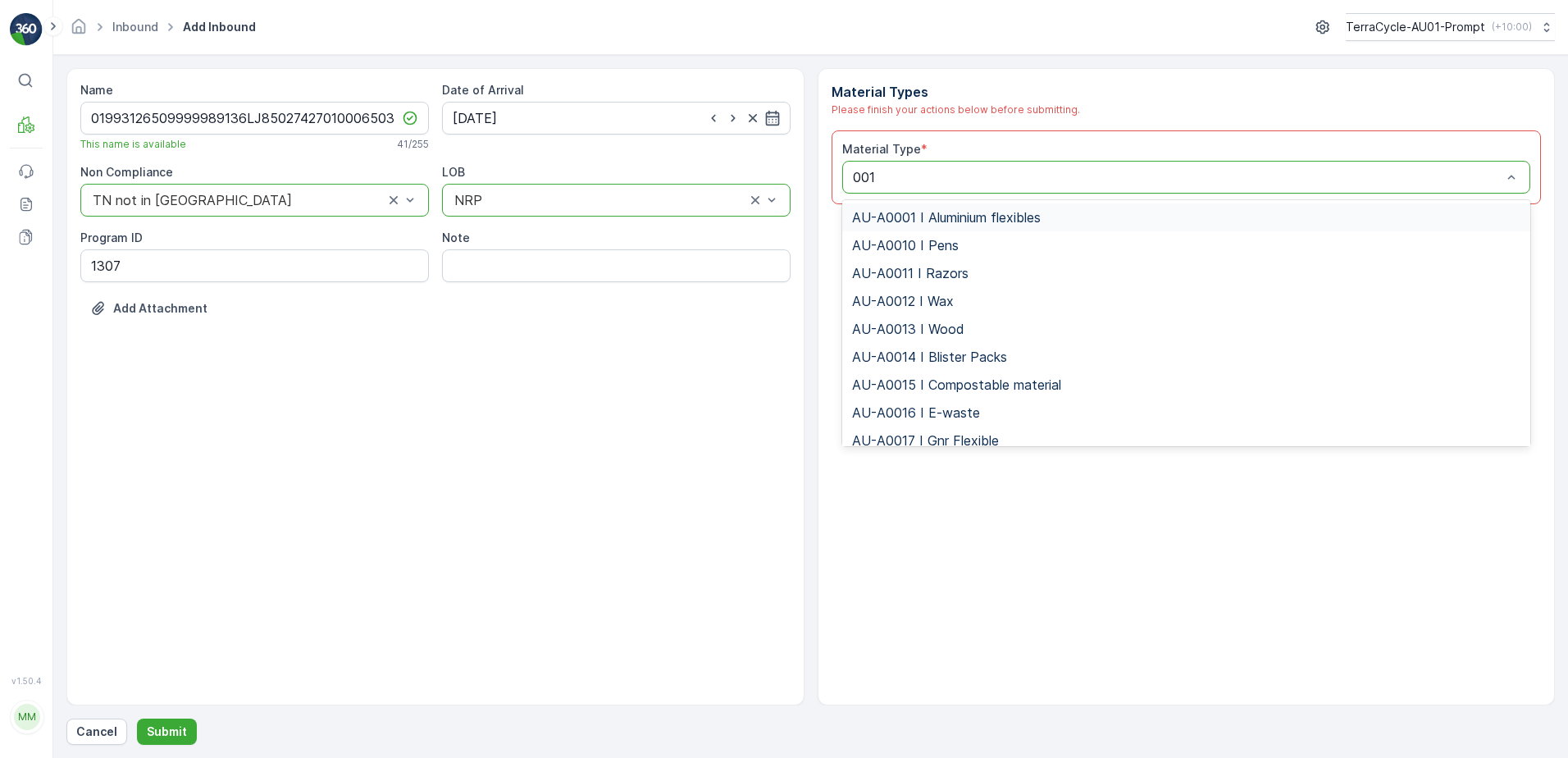
type input "0015"
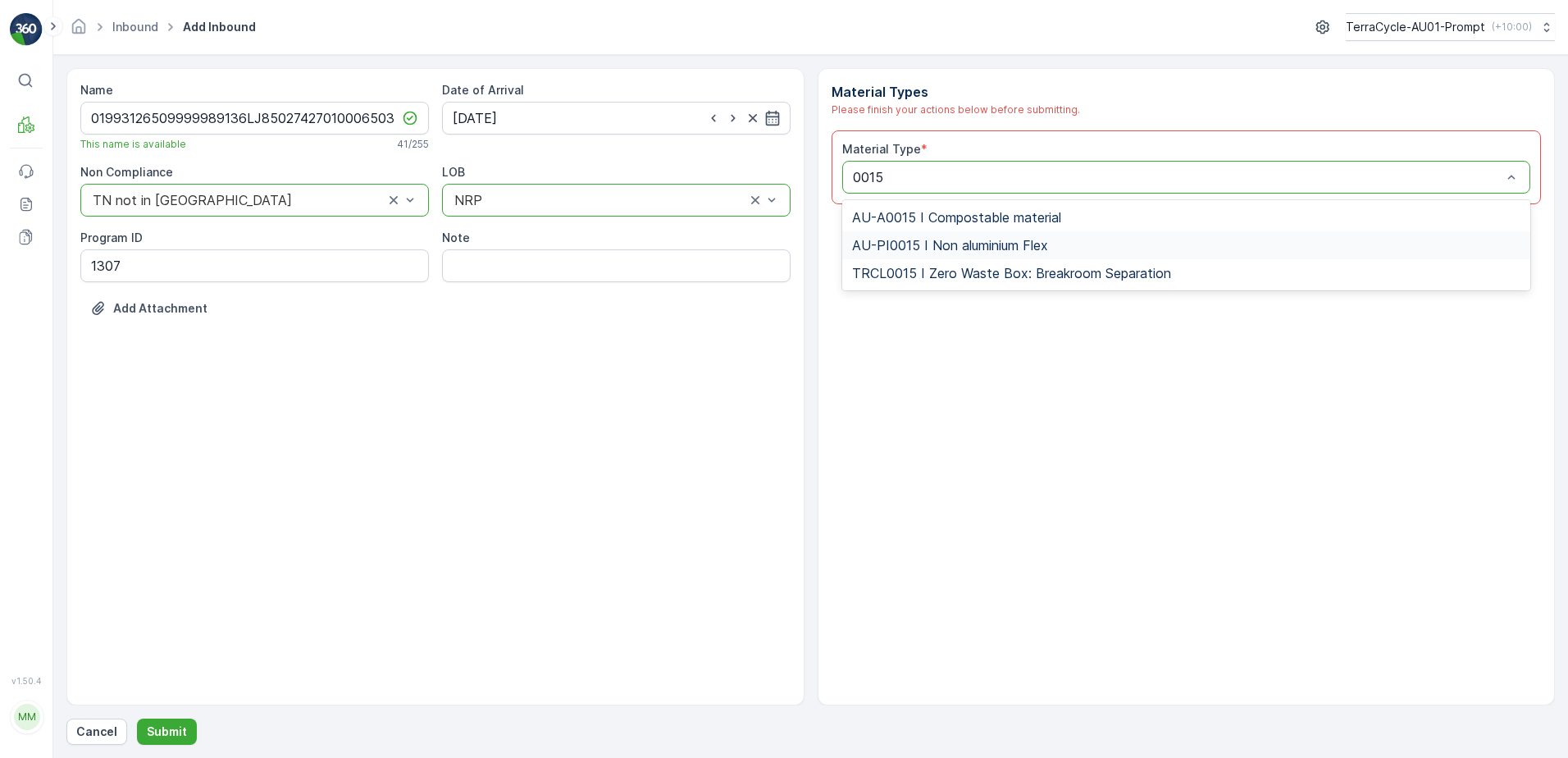
click at [1013, 251] on span "AU-PI0015 I Non aluminium Flex" at bounding box center [949, 245] width 196 height 15
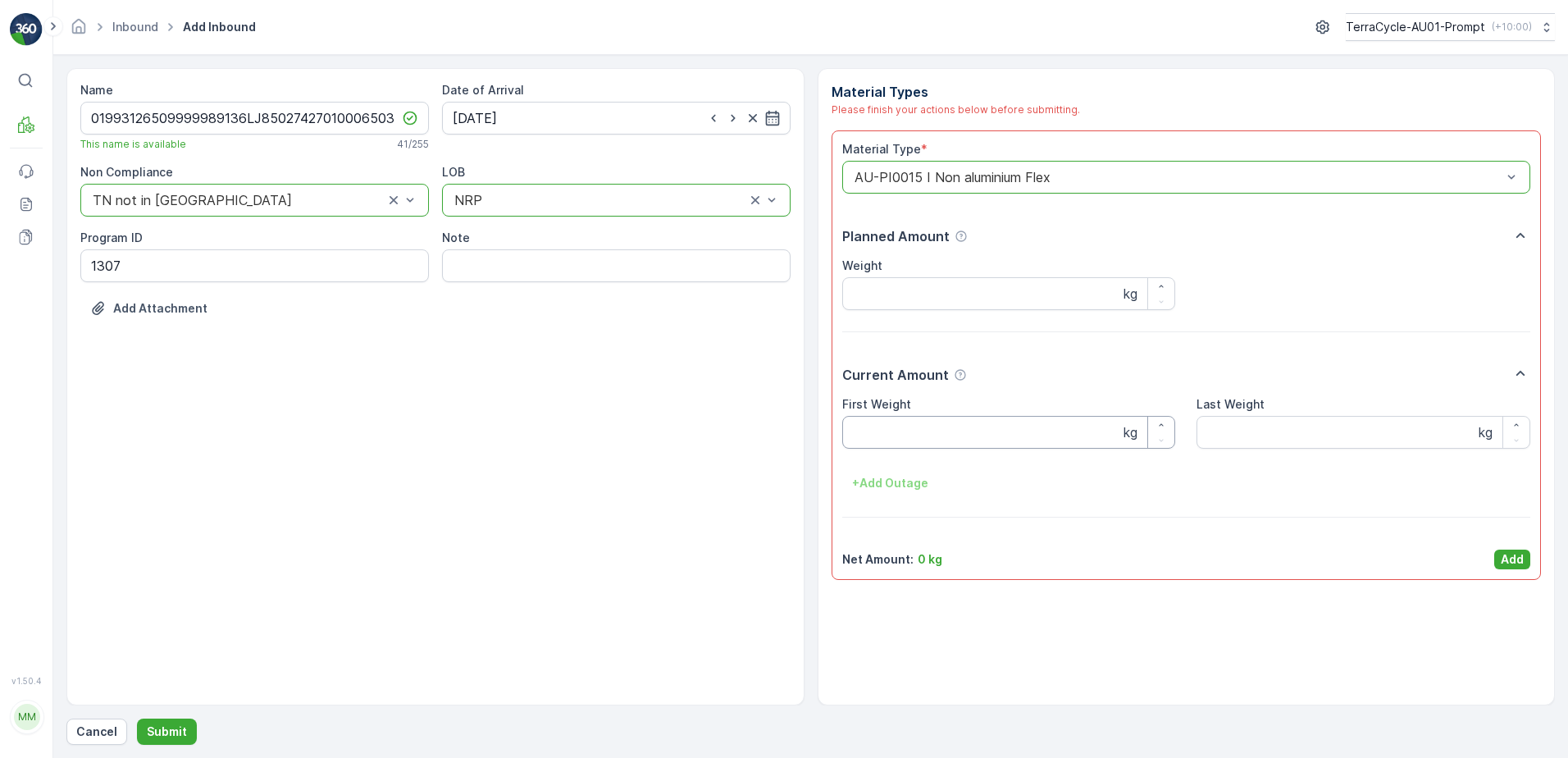
click at [1001, 444] on Weight "First Weight" at bounding box center [1009, 432] width 334 height 33
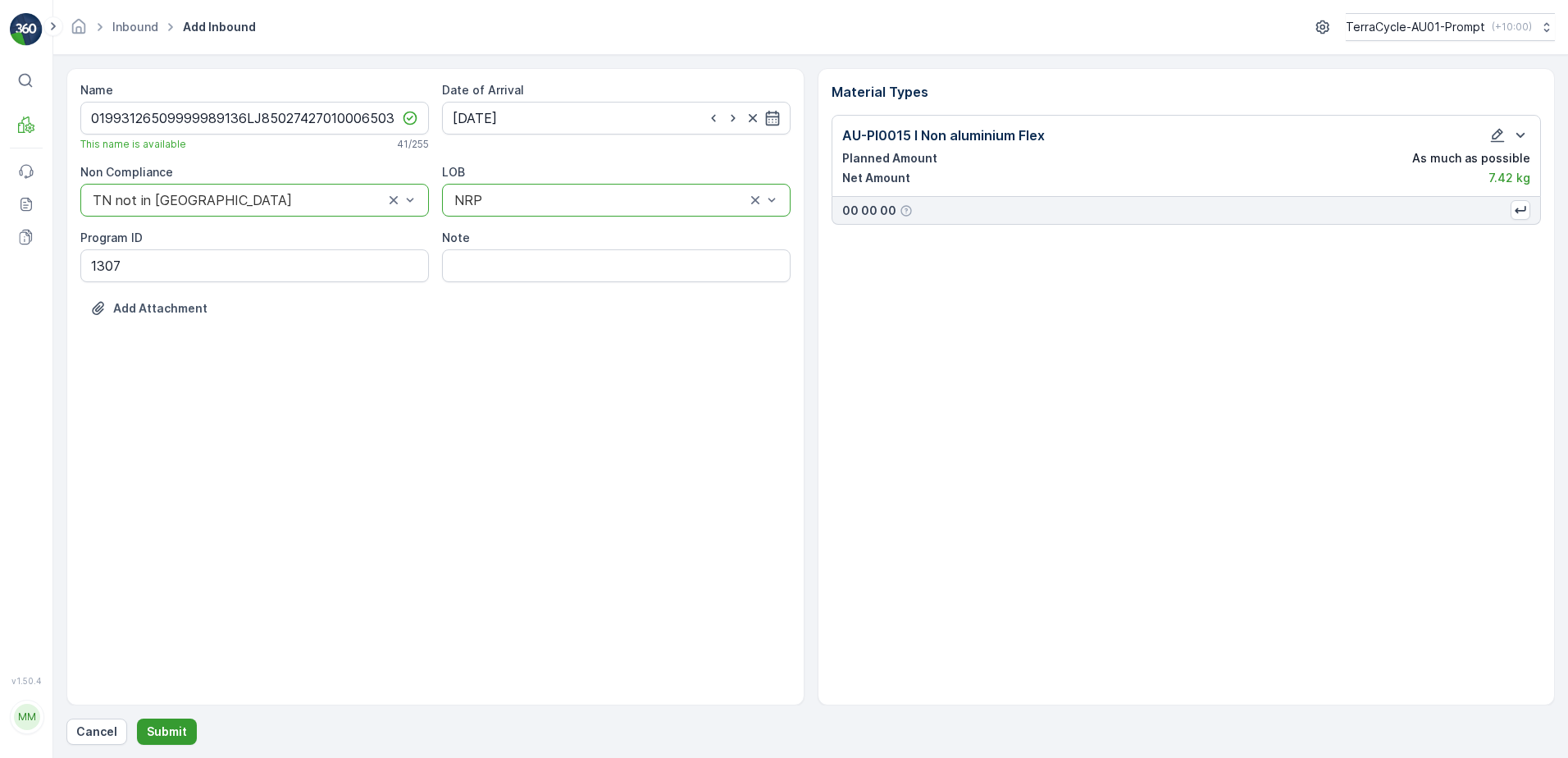
click at [162, 727] on p "Submit" at bounding box center [167, 732] width 40 height 16
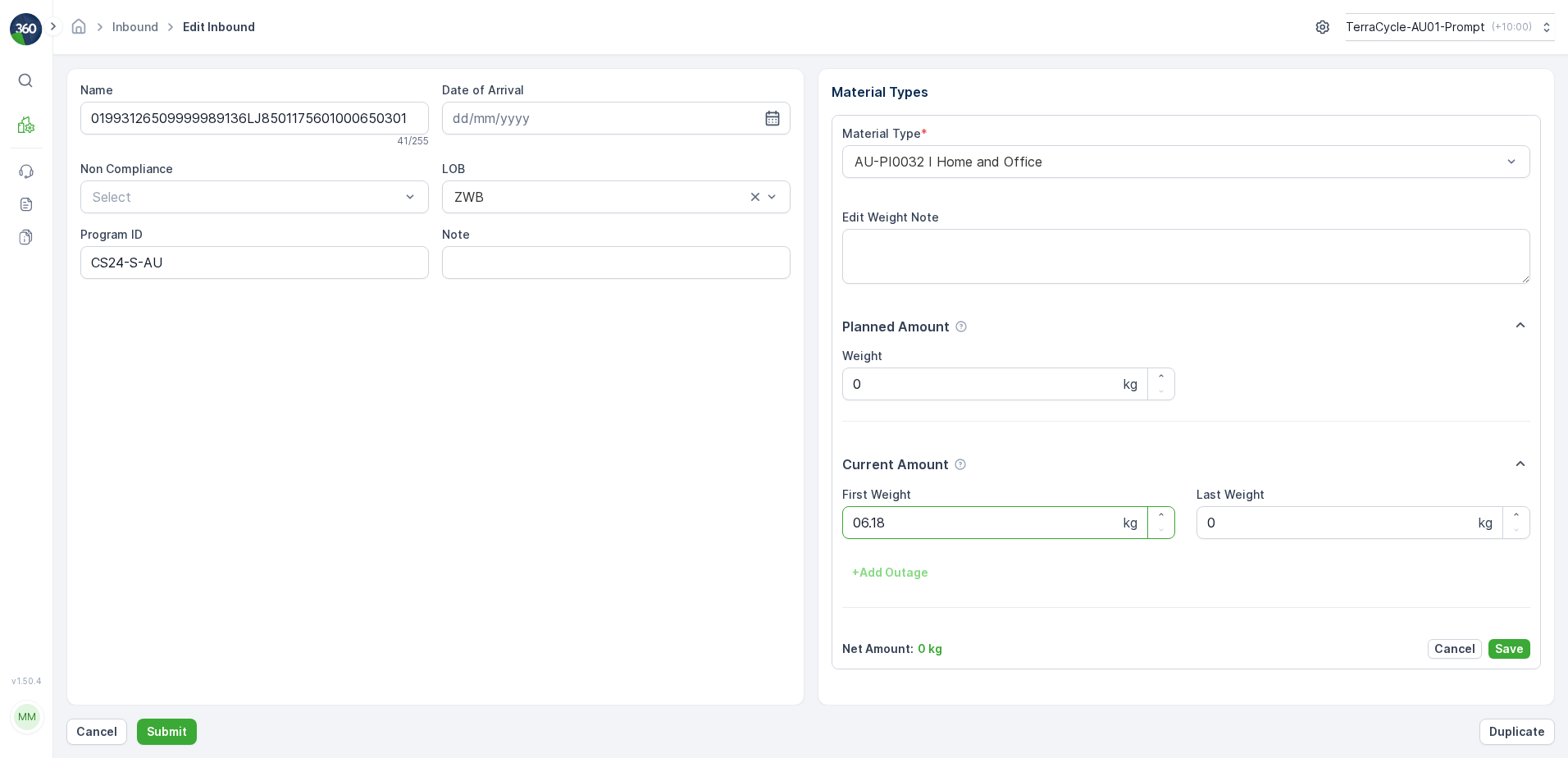
click at [137, 719] on button "Submit" at bounding box center [167, 732] width 60 height 26
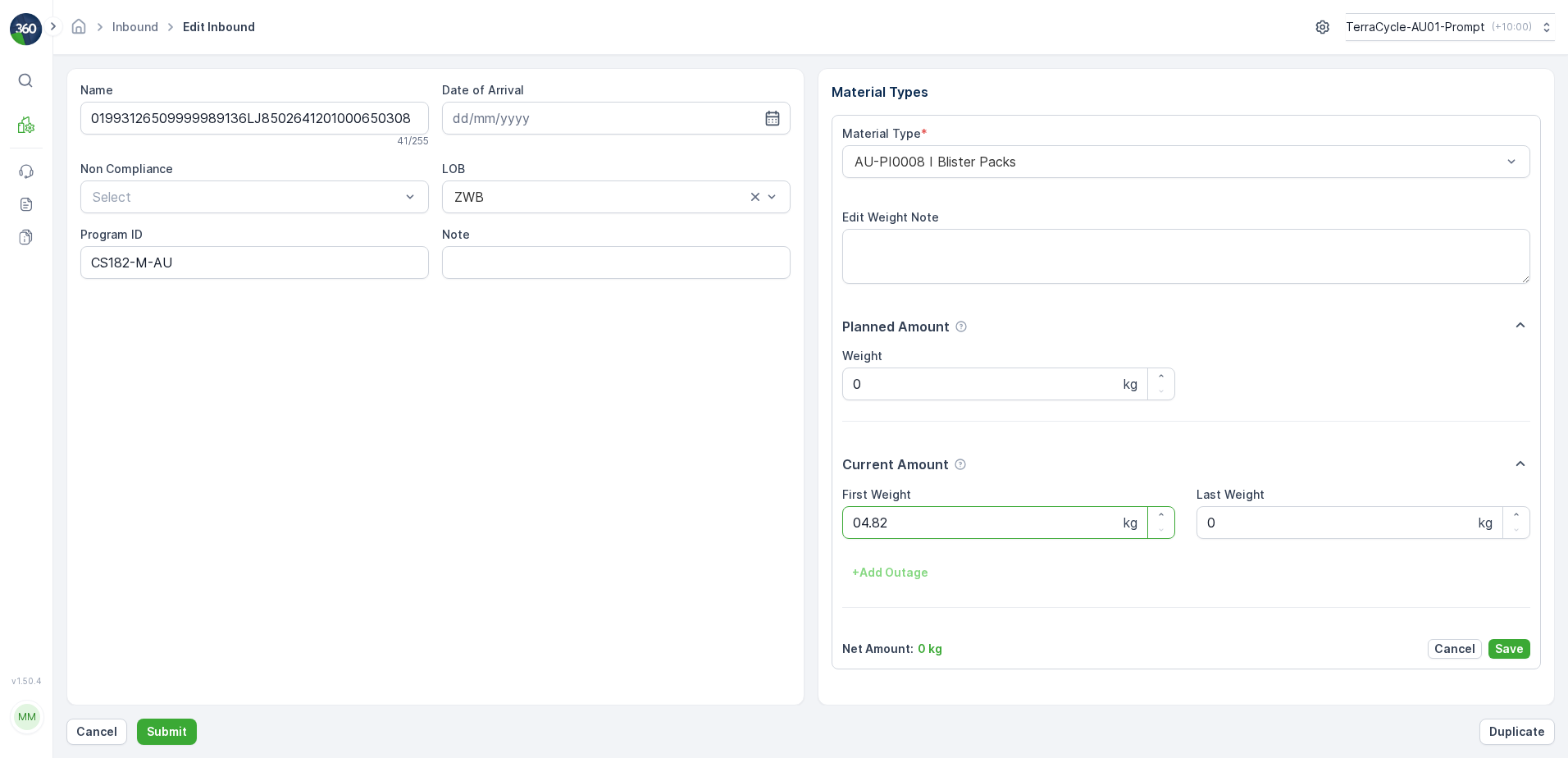
click at [137, 719] on button "Submit" at bounding box center [167, 732] width 60 height 26
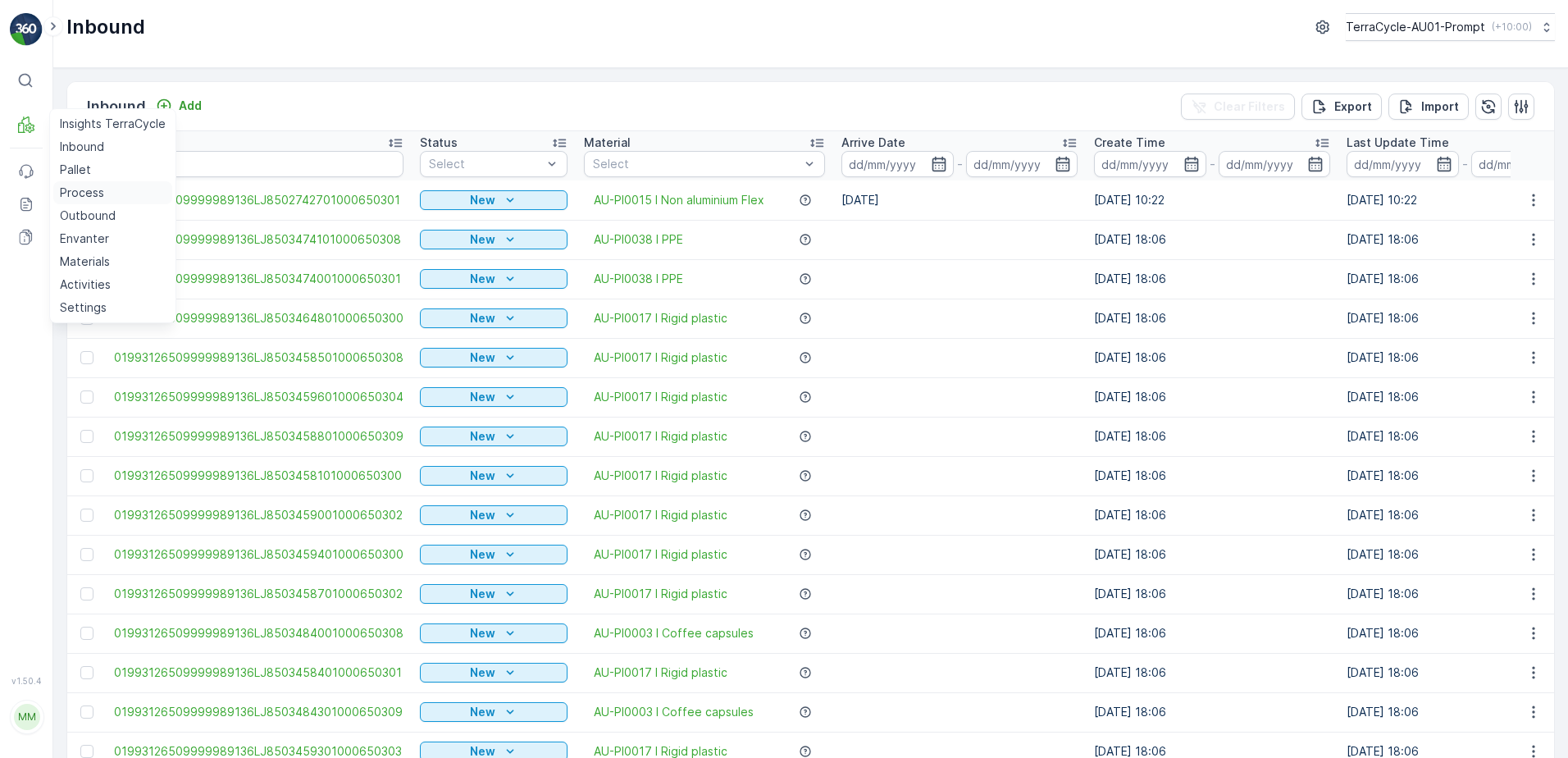
drag, startPoint x: 71, startPoint y: 170, endPoint x: 165, endPoint y: 187, distance: 95.5
click at [71, 170] on p "Pallet" at bounding box center [76, 170] width 31 height 16
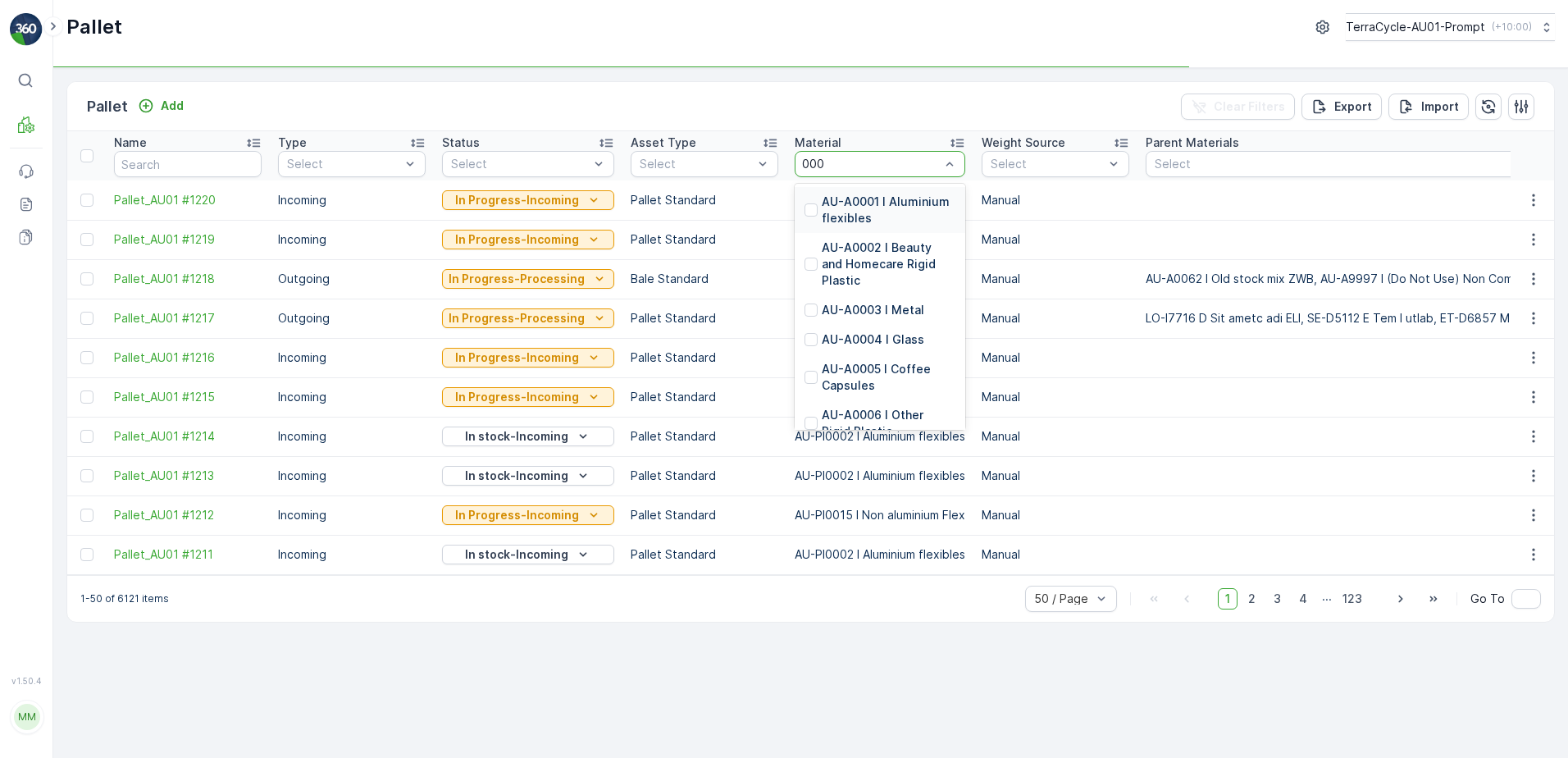
type input "0001"
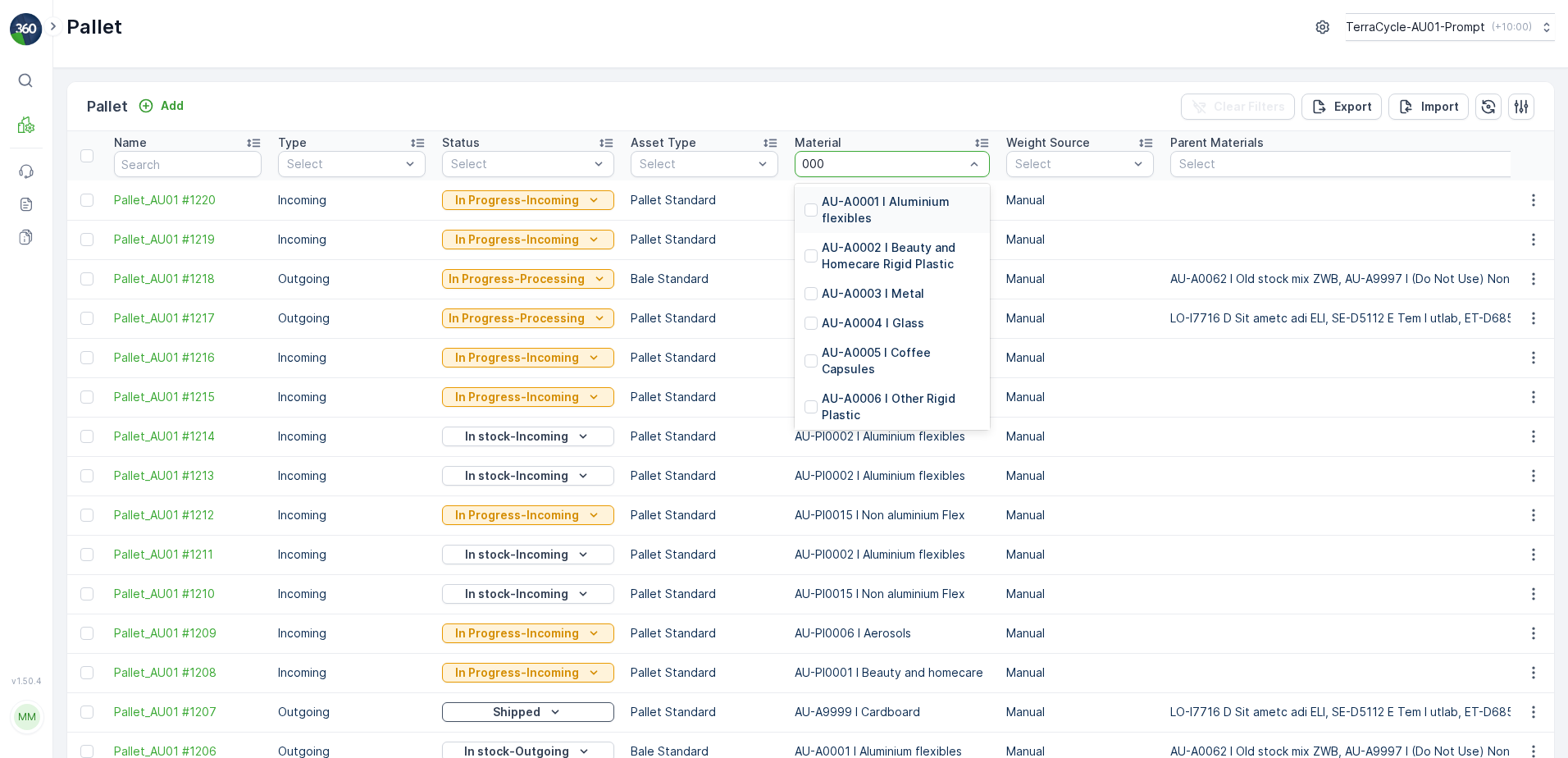
type input "0001"
click at [886, 204] on p "AU-A0001 I Aluminium flexibles" at bounding box center [901, 210] width 158 height 33
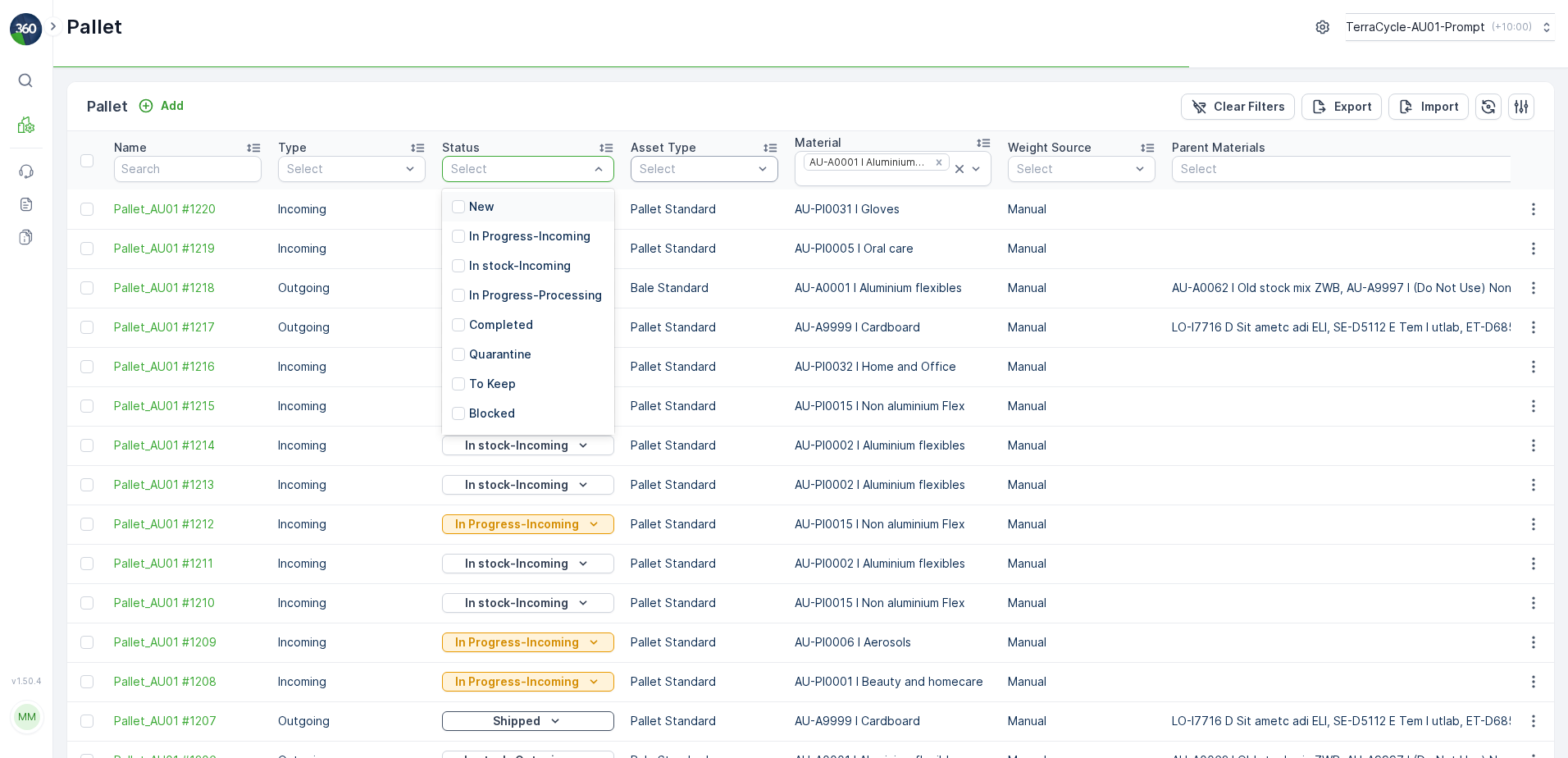
click at [519, 212] on div "New" at bounding box center [528, 207] width 172 height 29
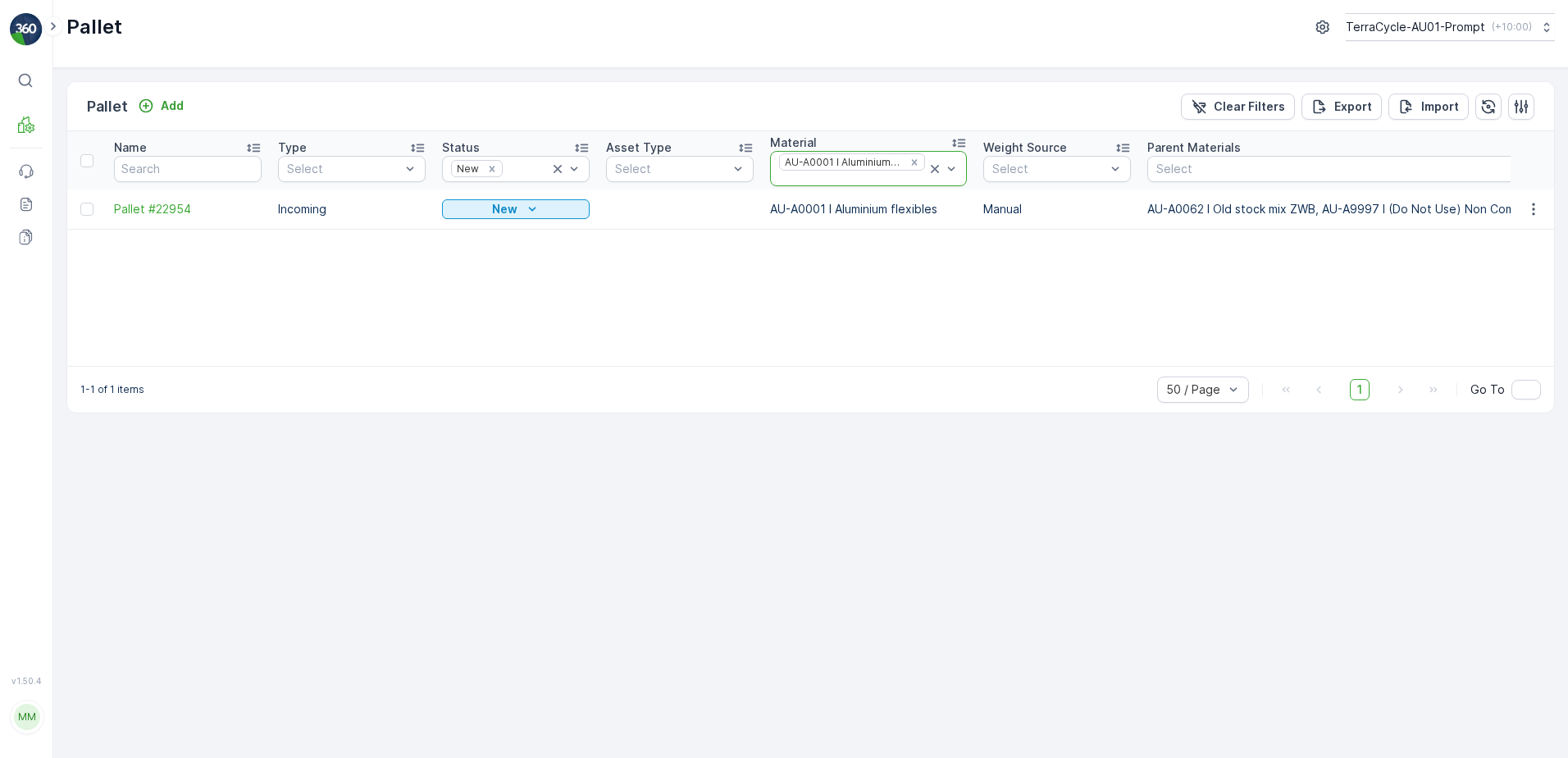
click at [931, 171] on icon at bounding box center [935, 169] width 16 height 16
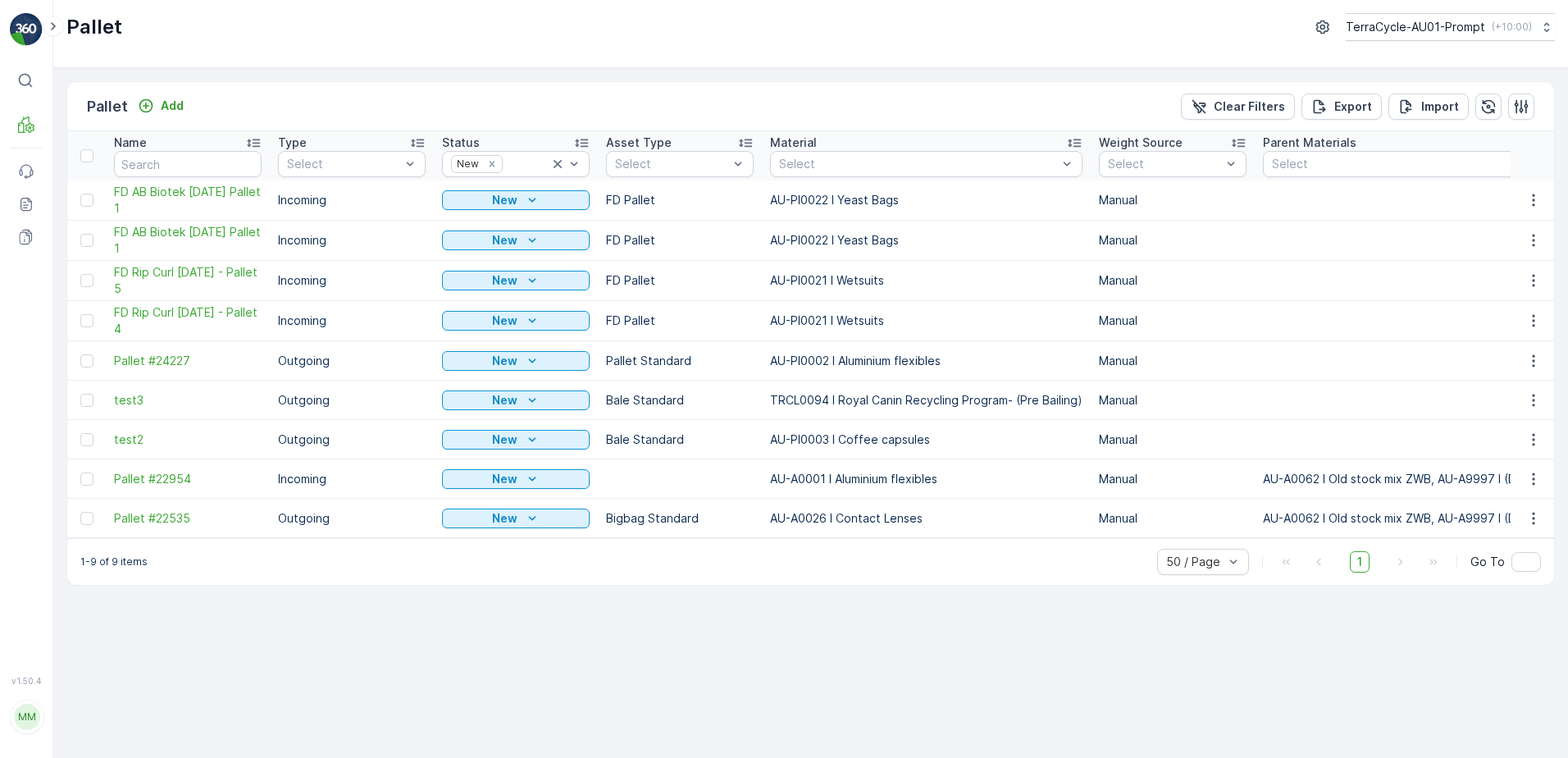
click at [888, 154] on div "Select" at bounding box center [926, 164] width 312 height 26
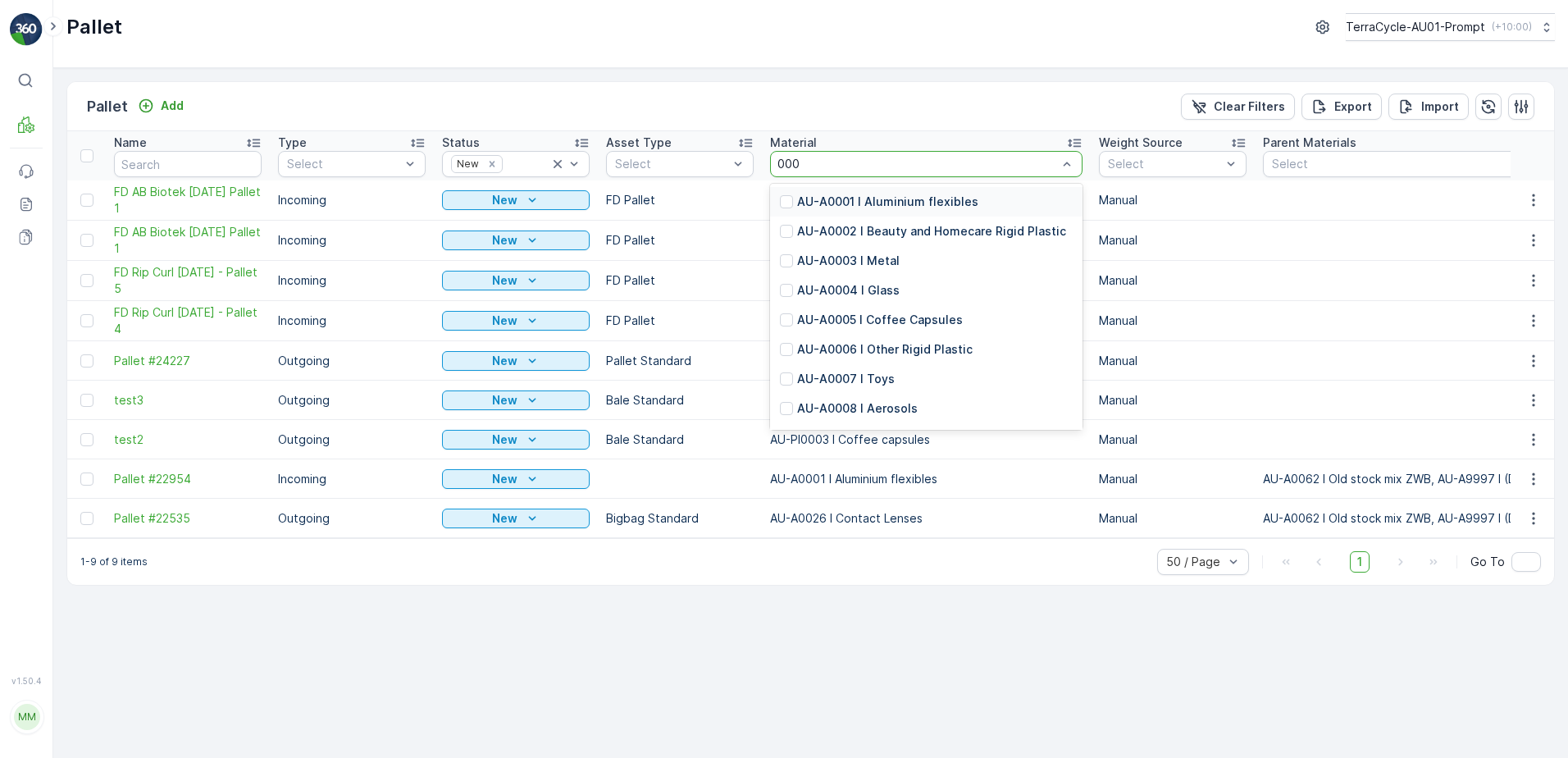
type input "0002"
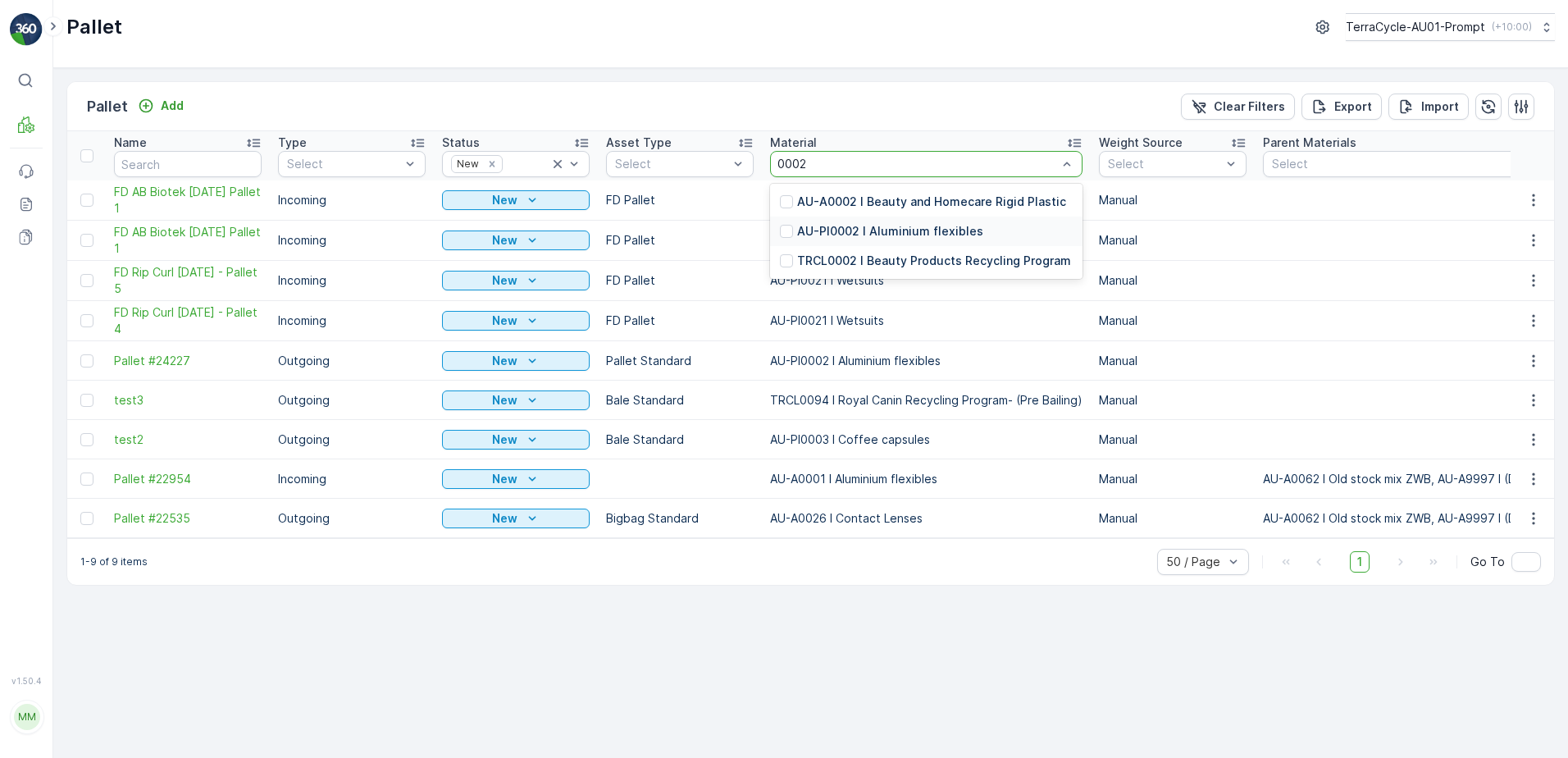
click at [916, 230] on p "AU-PI0002 I Aluminium flexibles" at bounding box center [890, 231] width 187 height 16
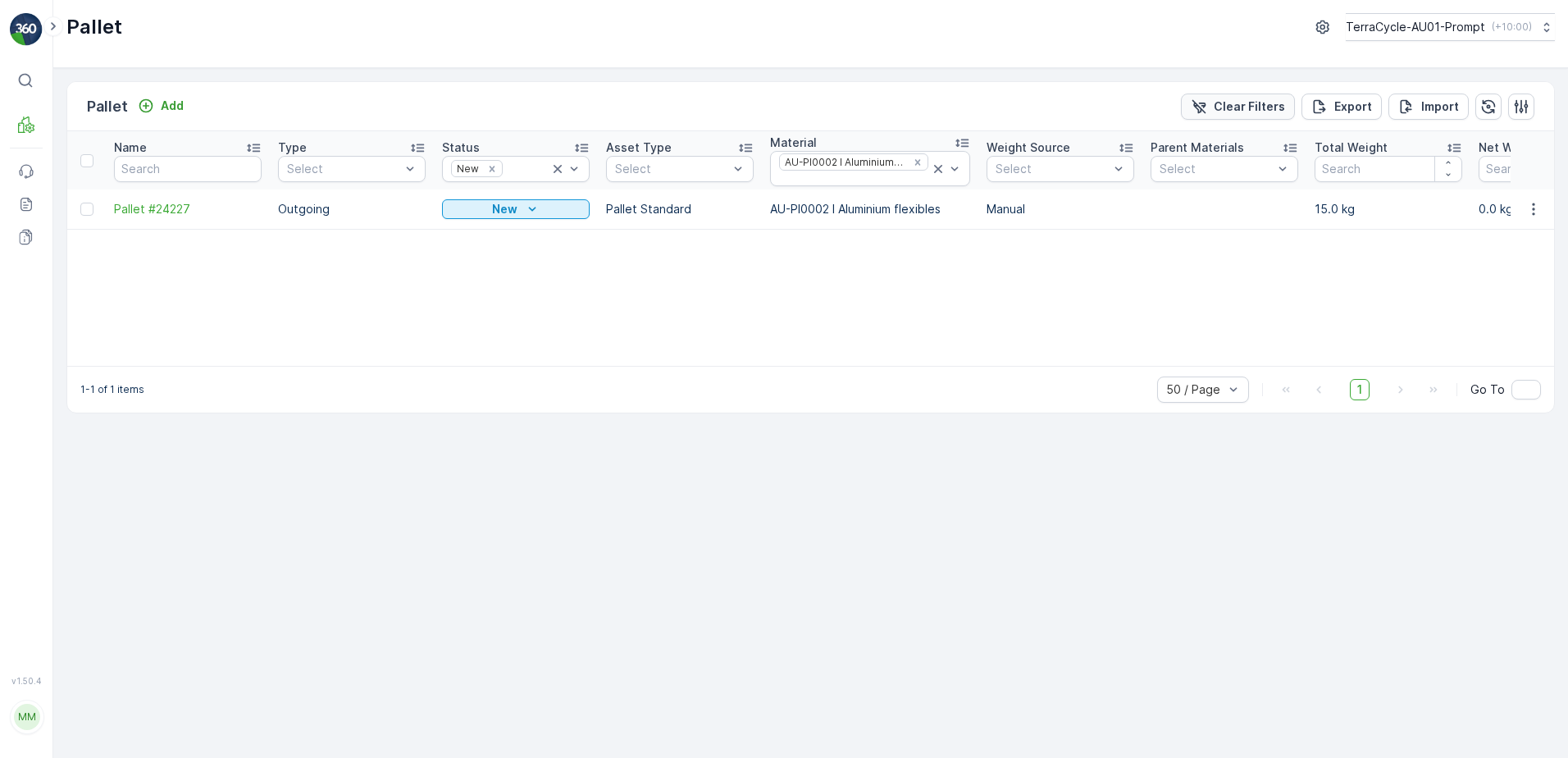
click at [1261, 106] on p "Clear Filters" at bounding box center [1249, 106] width 71 height 16
